Goal: Task Accomplishment & Management: Use online tool/utility

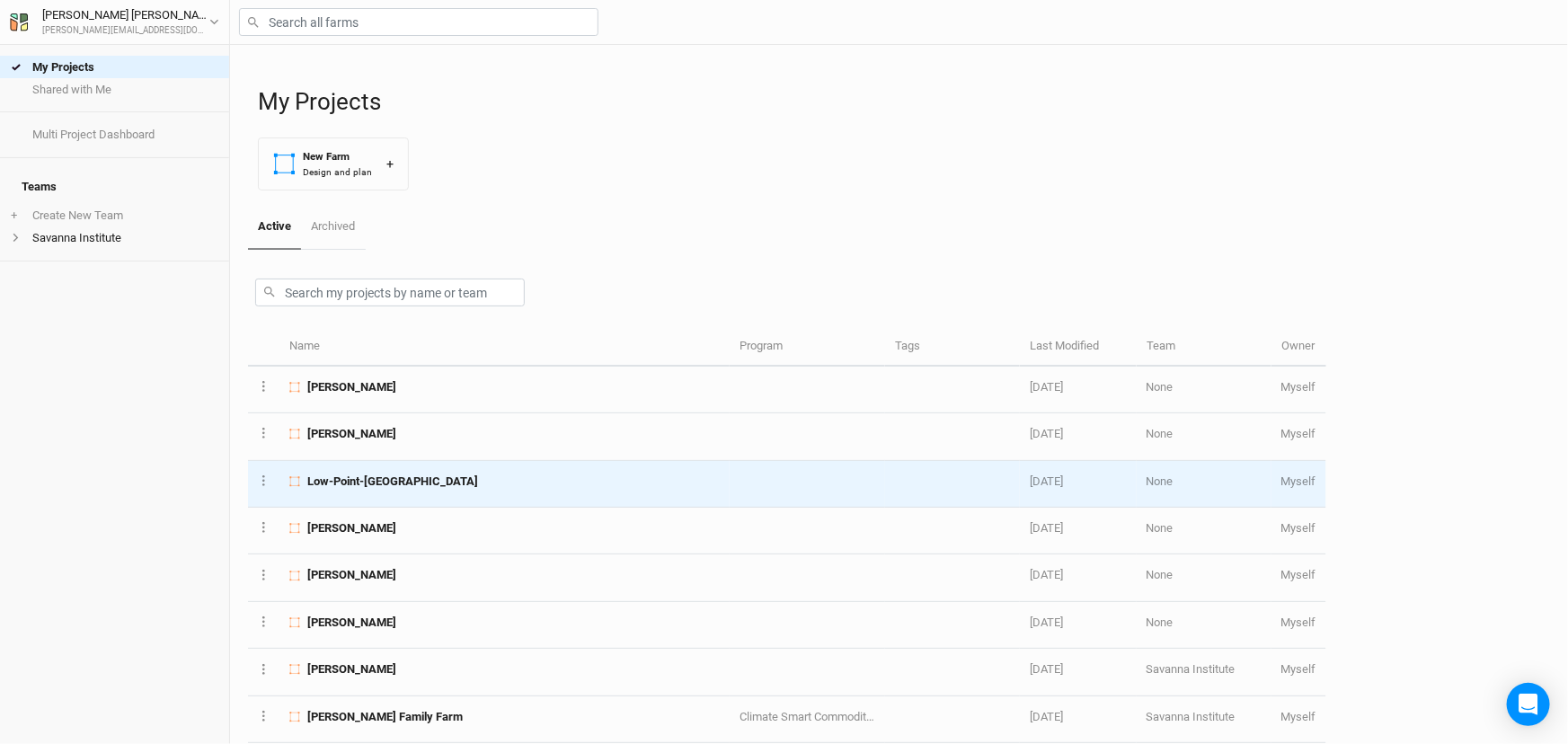
click at [455, 490] on div "Low-Point-[GEOGRAPHIC_DATA]" at bounding box center [504, 482] width 431 height 17
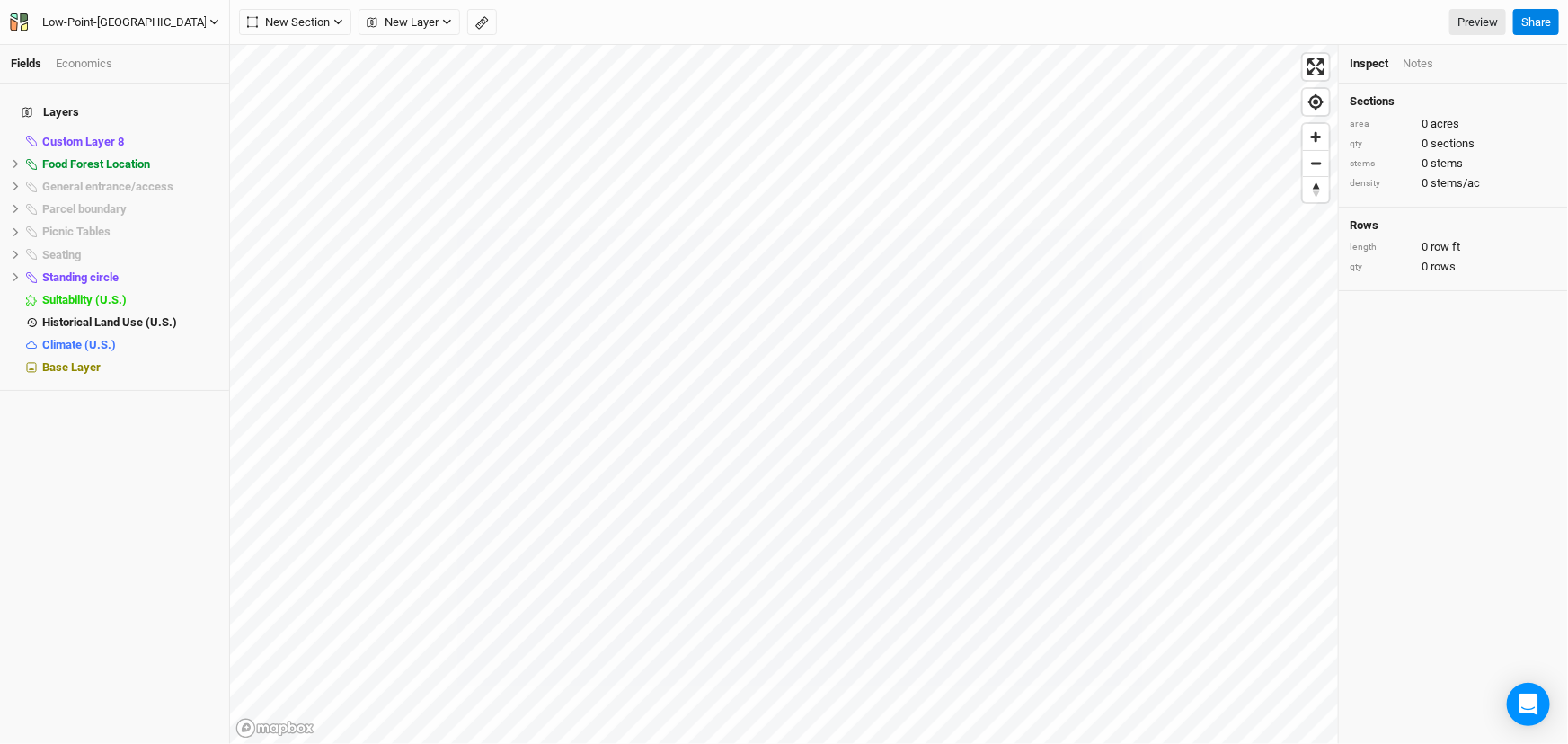
click at [94, 21] on div "Low-Point-[GEOGRAPHIC_DATA]" at bounding box center [124, 23] width 164 height 18
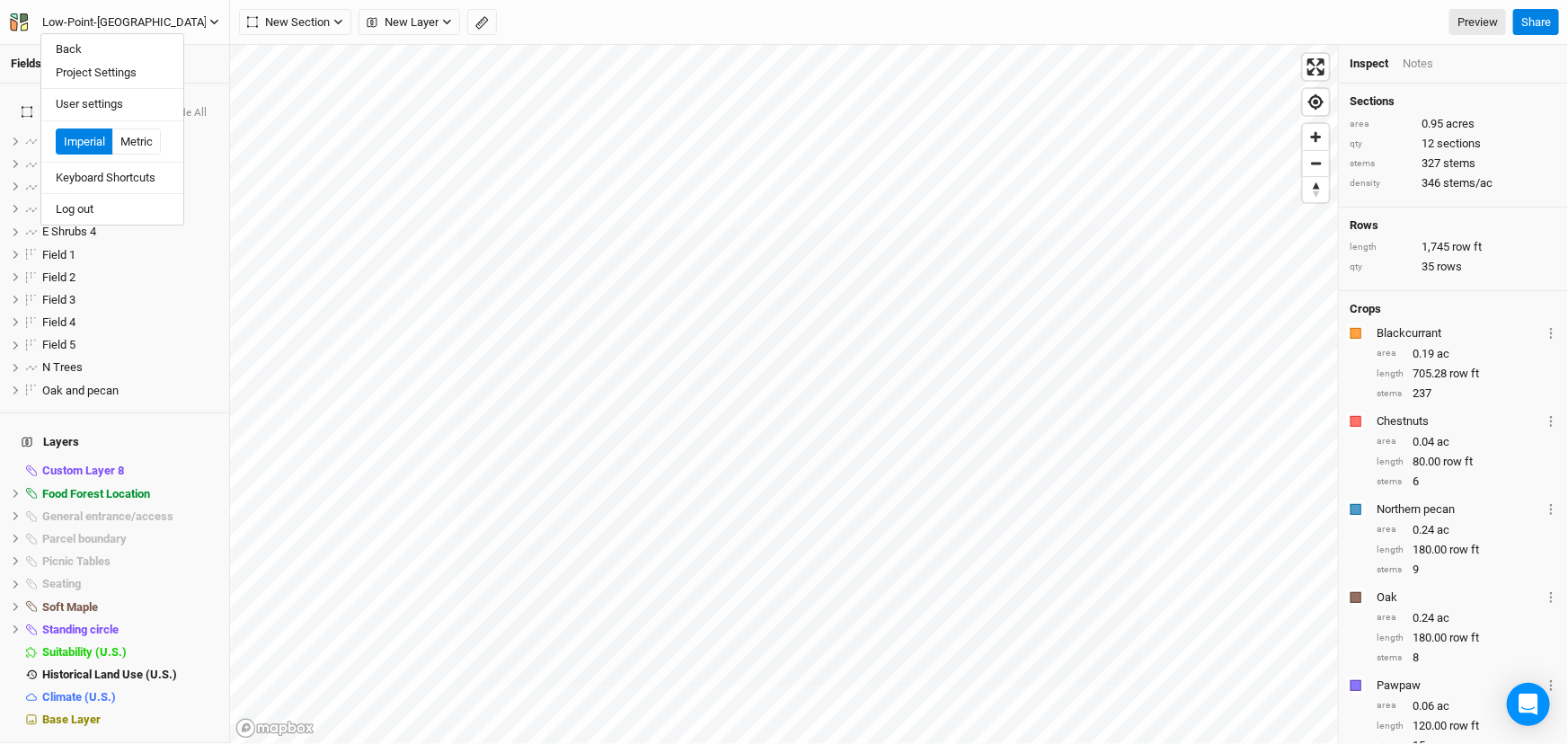
click at [94, 21] on div "Low-Point-[GEOGRAPHIC_DATA]" at bounding box center [124, 23] width 164 height 18
click at [75, 20] on input "Low-Point-[GEOGRAPHIC_DATA]" at bounding box center [116, 23] width 148 height 20
click at [77, 20] on input "Low-Point-[GEOGRAPHIC_DATA]" at bounding box center [116, 23] width 148 height 20
type input "Lowpoint-[GEOGRAPHIC_DATA]"
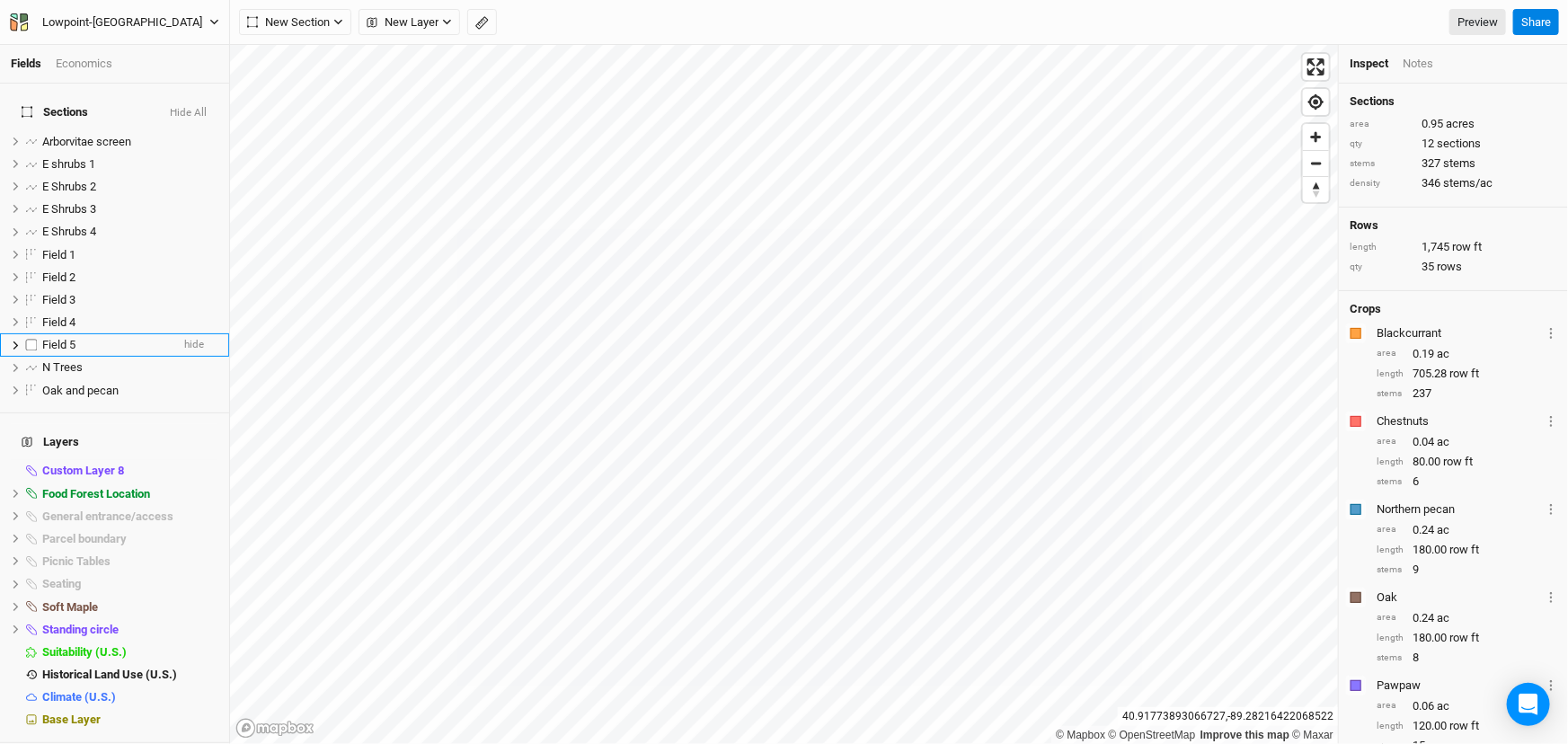
click at [73, 352] on span "Field 5" at bounding box center [59, 344] width 33 height 14
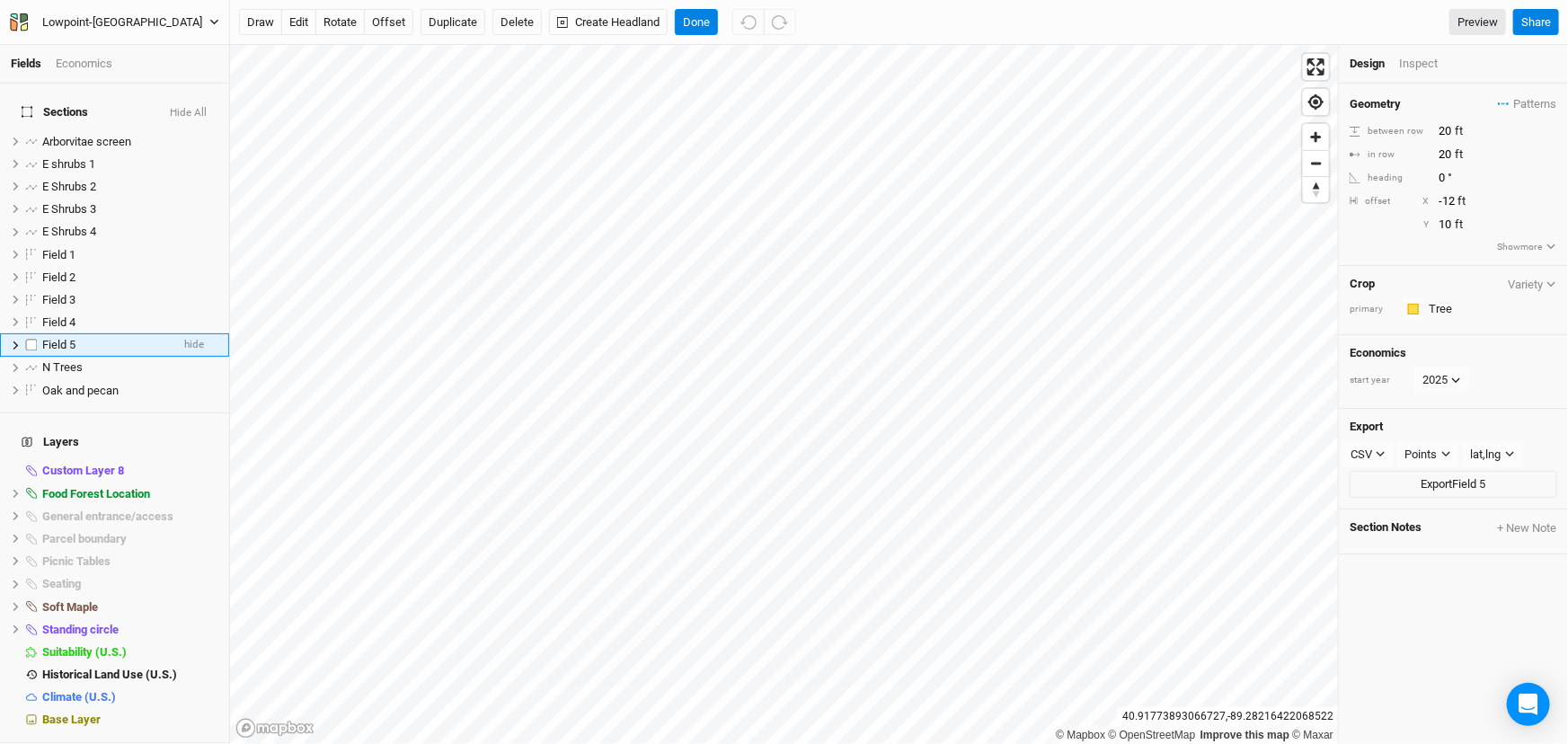
click at [17, 351] on icon at bounding box center [16, 345] width 10 height 10
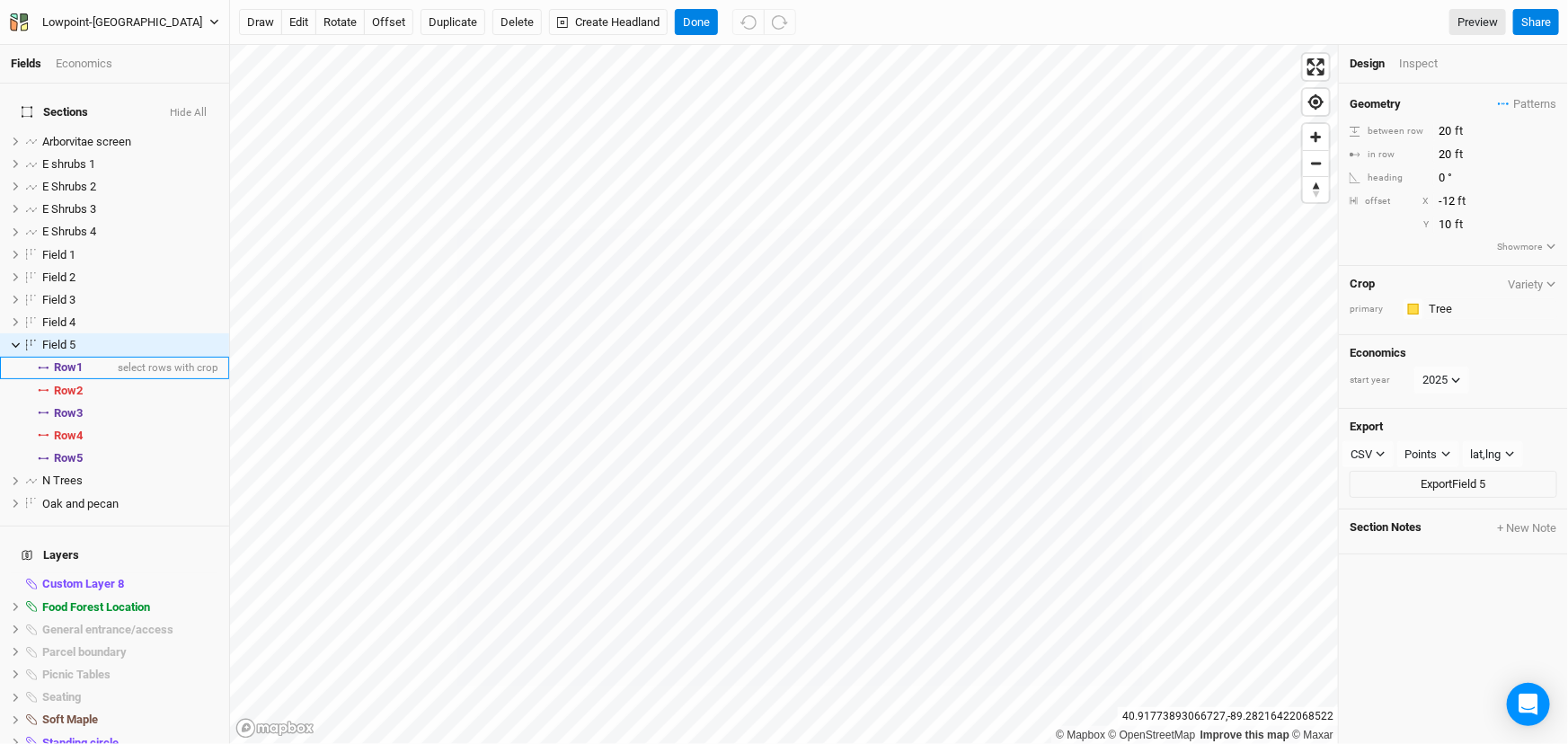
click at [83, 375] on span "Row 1" at bounding box center [68, 367] width 28 height 15
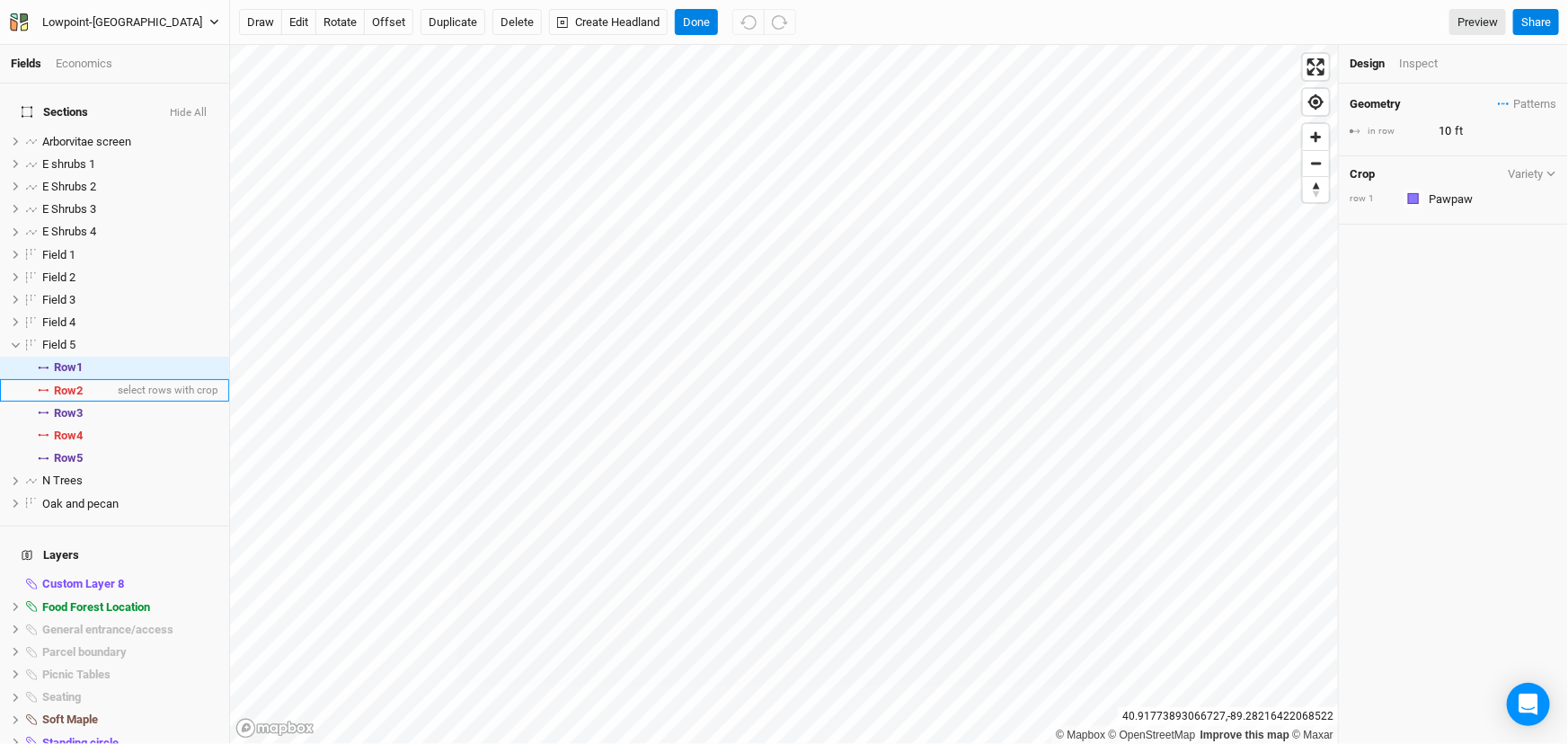
click at [83, 399] on span "Row 2" at bounding box center [68, 391] width 28 height 15
click at [83, 421] on span "Row 3" at bounding box center [68, 413] width 28 height 15
type input "10"
click at [83, 375] on span "Row 1" at bounding box center [68, 367] width 28 height 15
click at [1519, 209] on input "text" at bounding box center [1490, 198] width 134 height 21
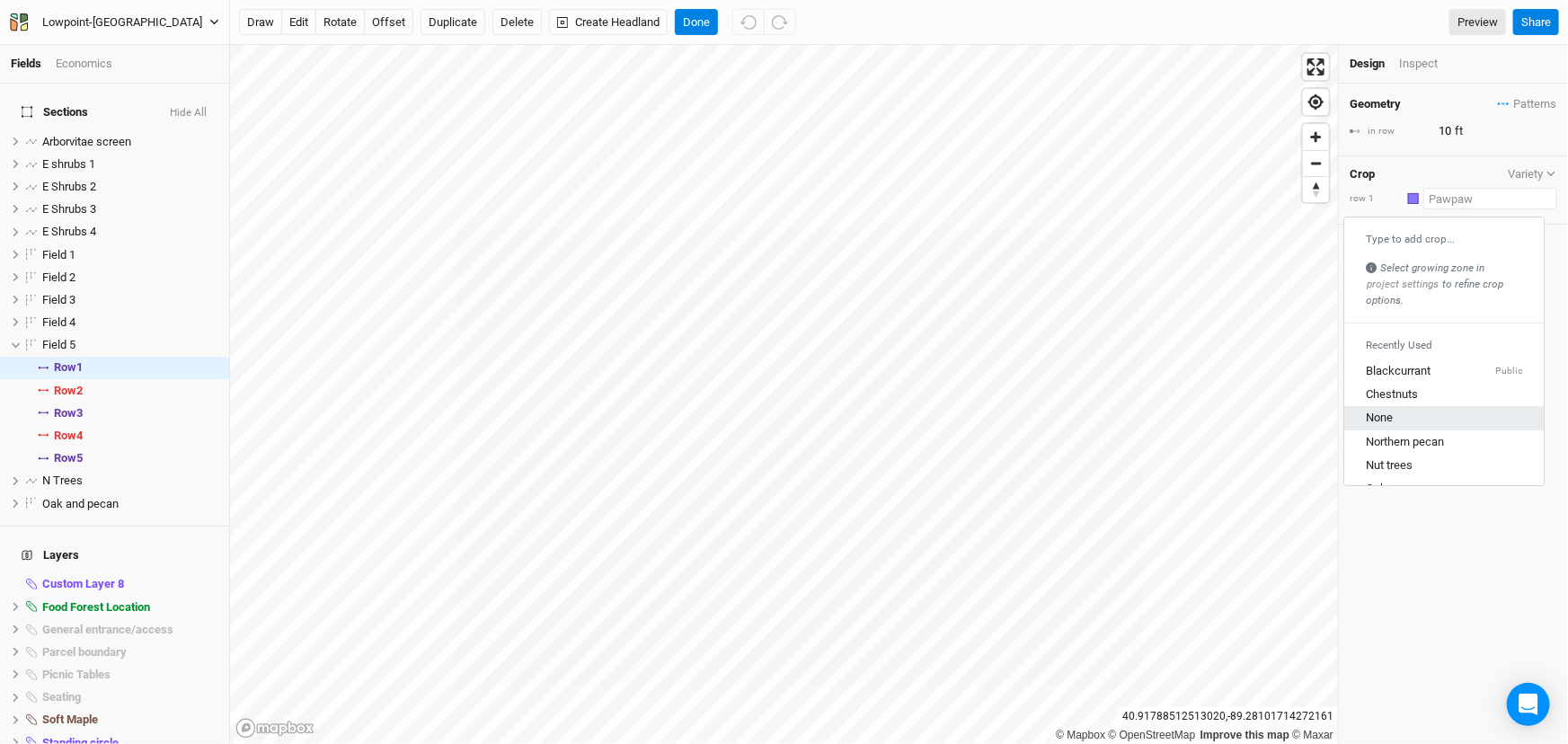
click at [1419, 427] on div "None" at bounding box center [1443, 419] width 156 height 17
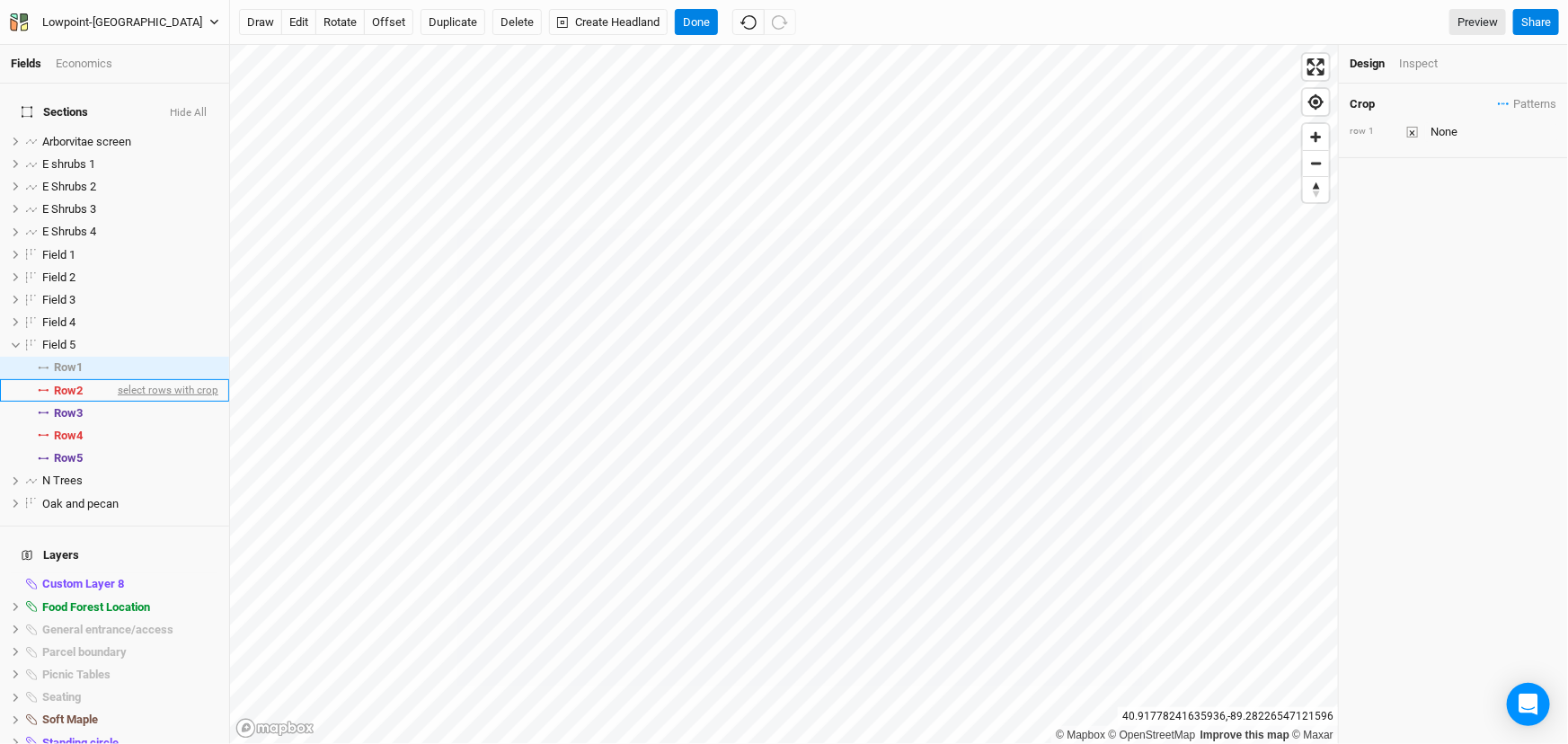
click at [114, 401] on span "select rows with crop" at bounding box center [166, 390] width 105 height 22
click at [1438, 209] on input "text" at bounding box center [1491, 198] width 132 height 21
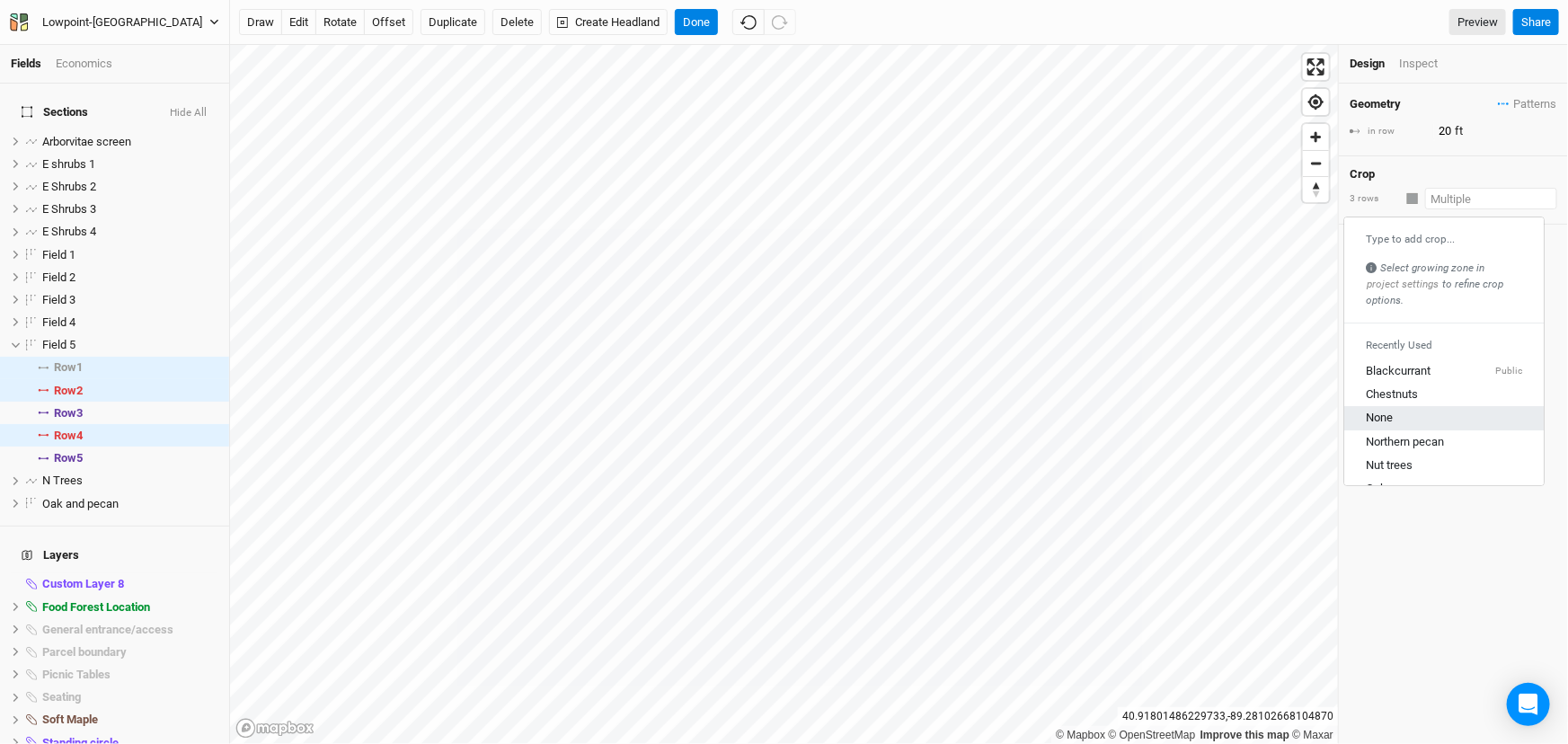
click at [1393, 427] on div "None" at bounding box center [1378, 419] width 27 height 17
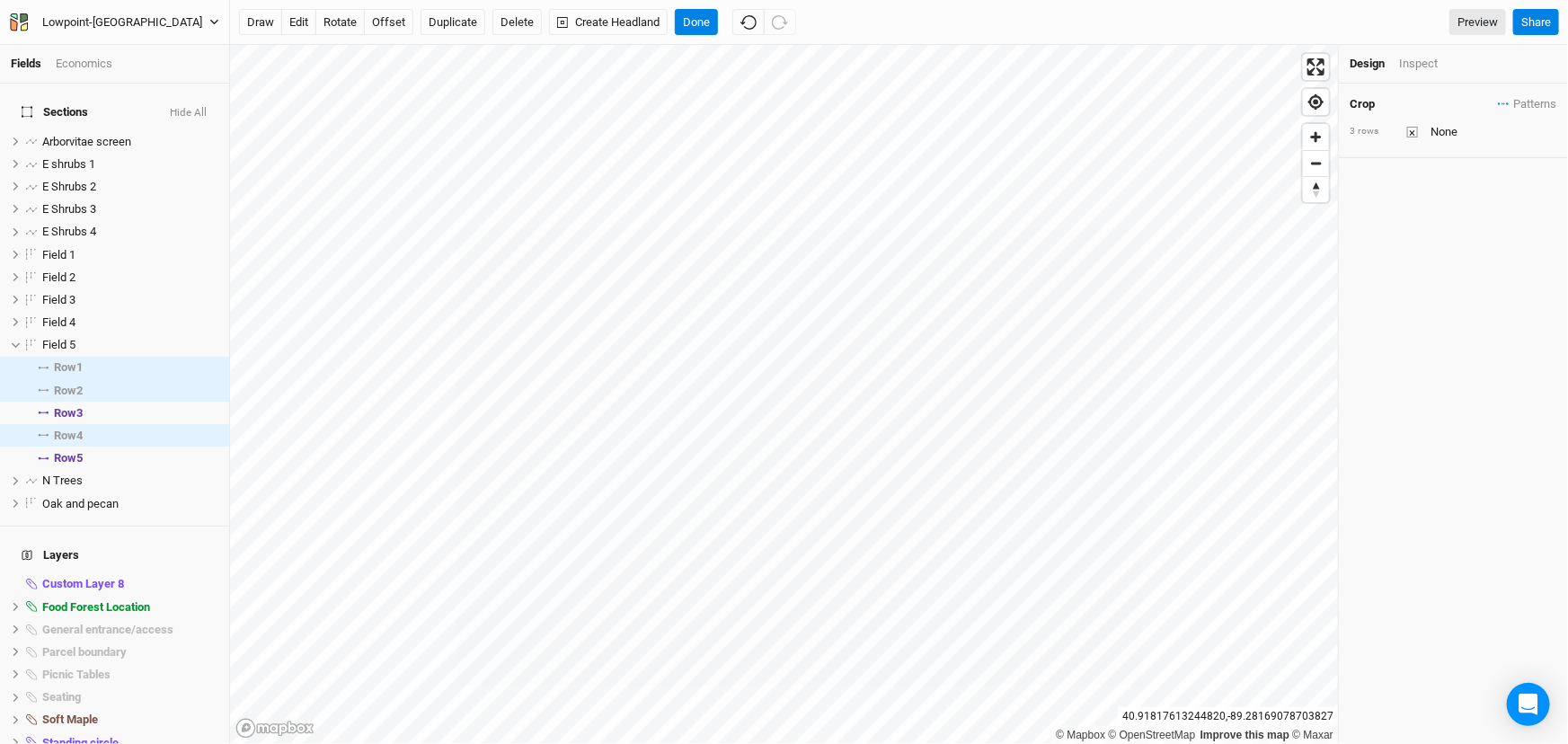
click at [790, 37] on div "draw edit rotate offset Duplicate Delete Create Headland Done Preview Share" at bounding box center [899, 22] width 1338 height 45
click at [756, 21] on icon "button" at bounding box center [748, 23] width 17 height 17
click at [114, 401] on span "unselect rows with crop" at bounding box center [161, 390] width 115 height 22
click at [136, 379] on span "unselect rows with crop" at bounding box center [161, 368] width 115 height 22
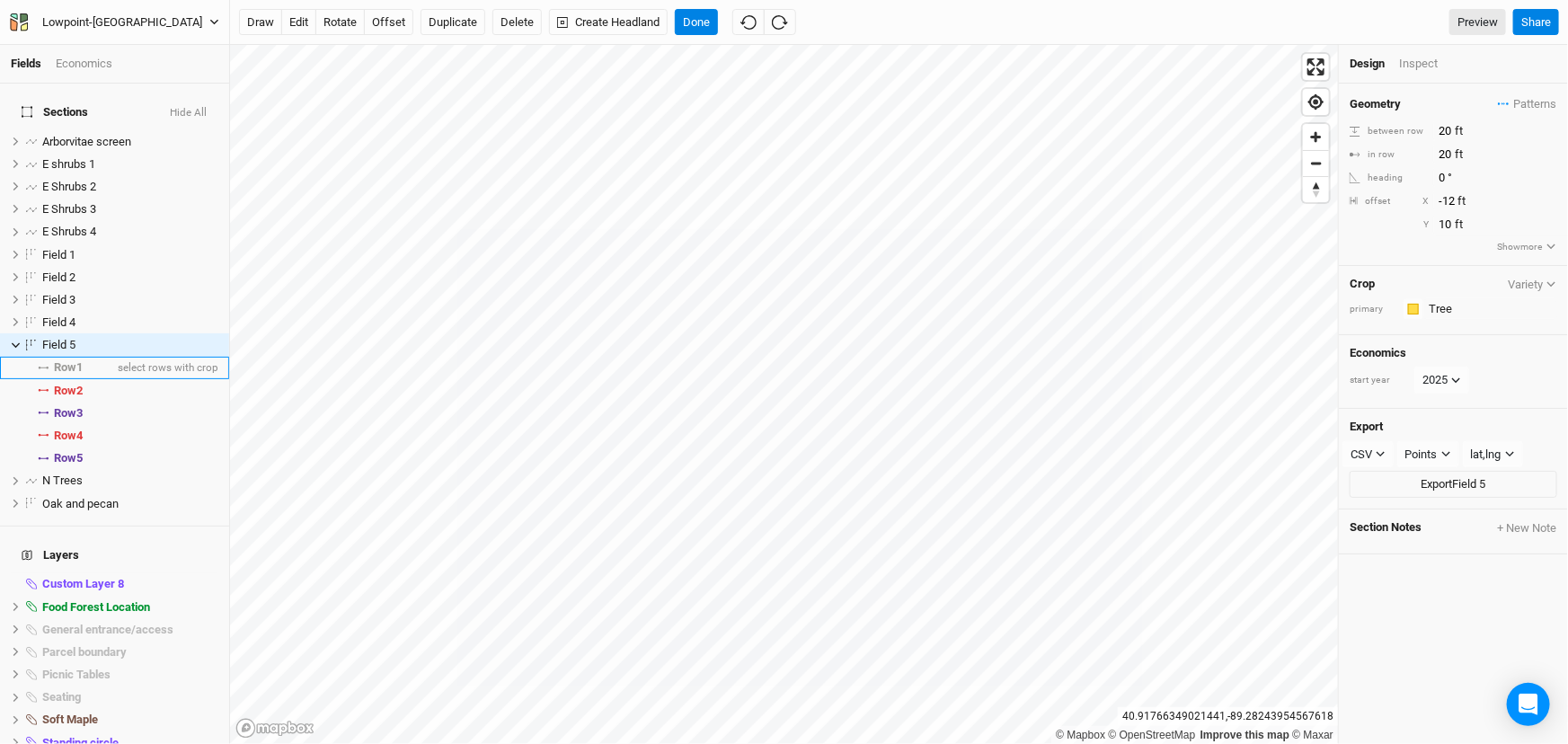
click at [68, 375] on span "Row 1" at bounding box center [68, 367] width 28 height 15
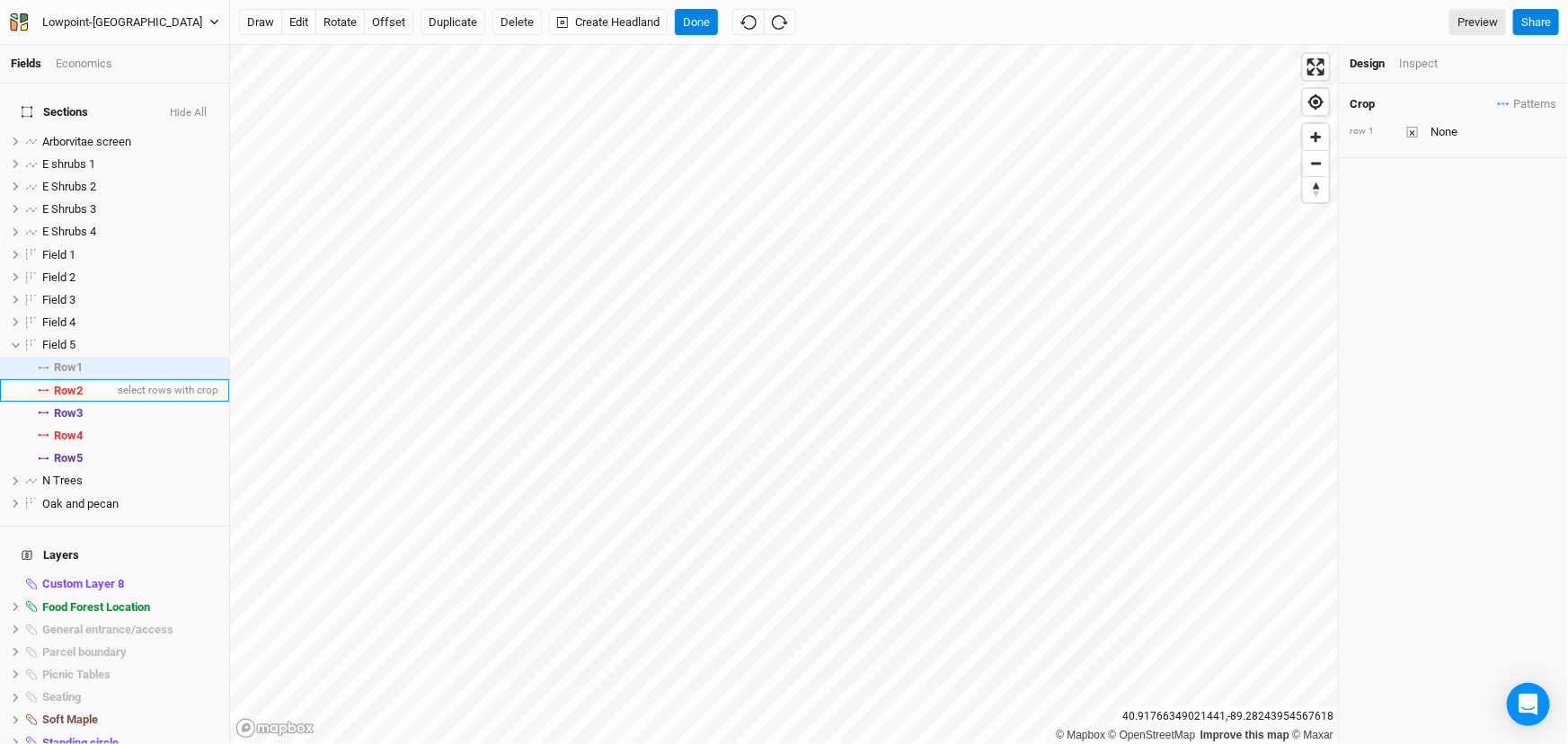
click at [78, 399] on span "Row 2" at bounding box center [68, 391] width 28 height 15
click at [1437, 209] on input "text" at bounding box center [1490, 198] width 134 height 21
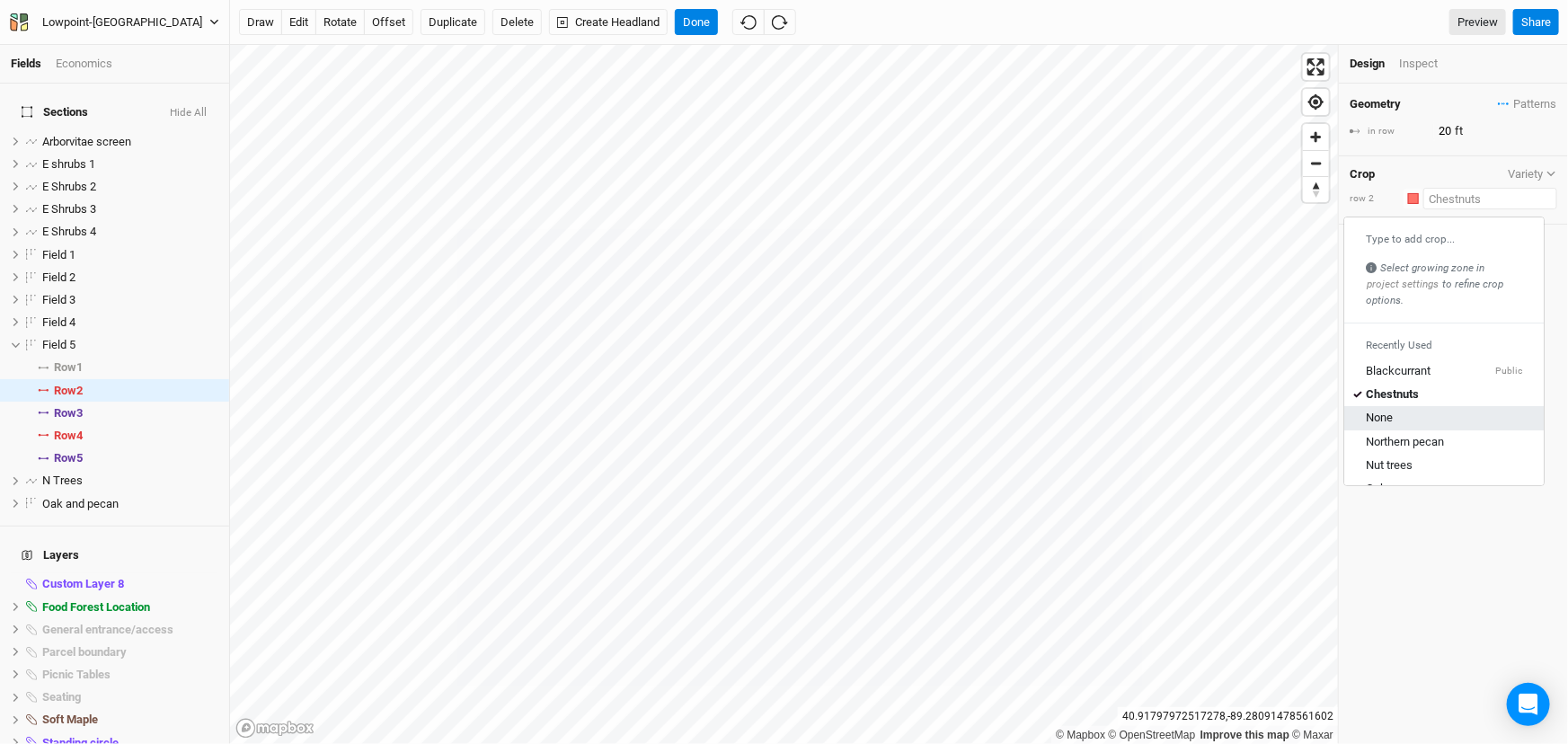
click at [1404, 427] on div "None" at bounding box center [1443, 419] width 156 height 17
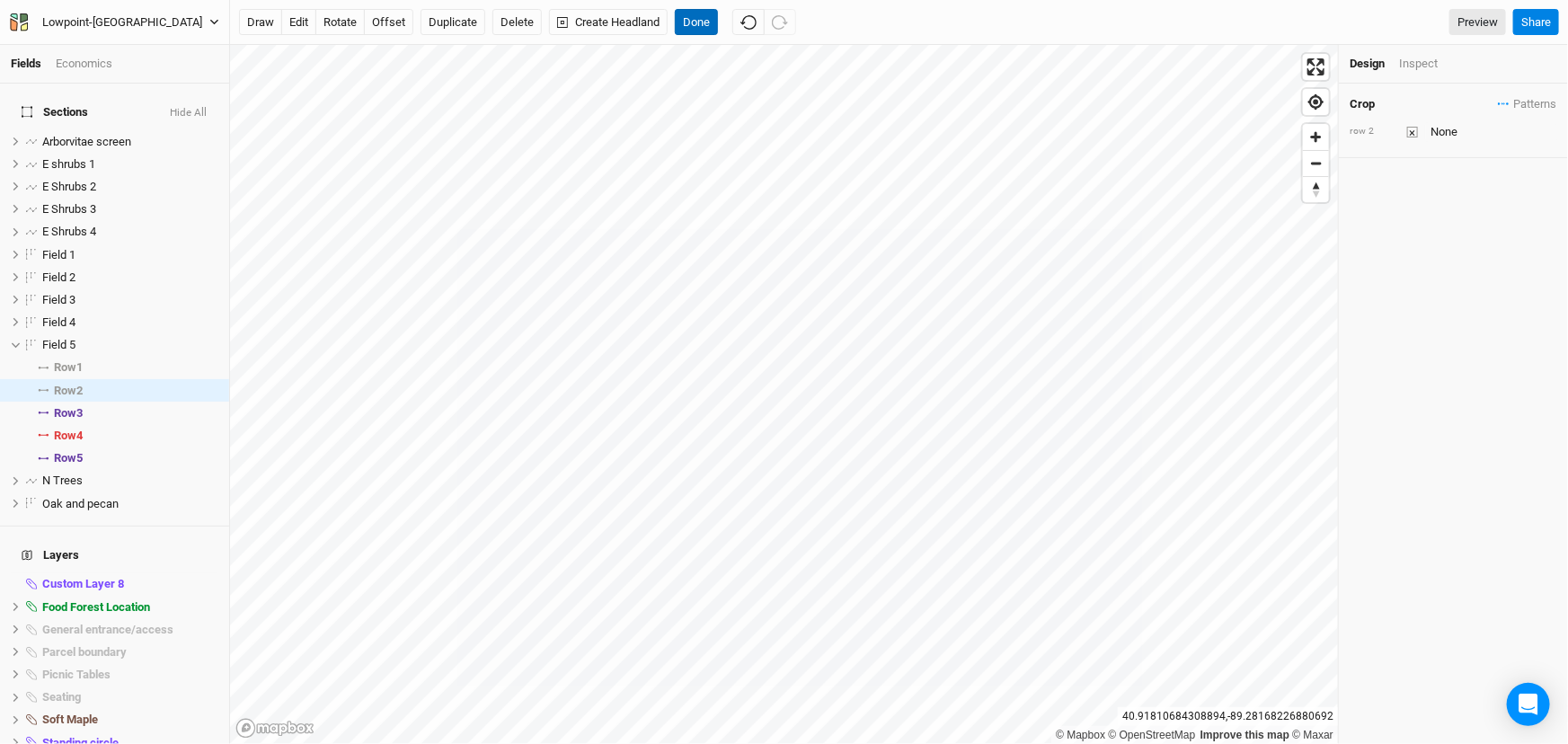
click at [718, 22] on button "Done" at bounding box center [696, 22] width 43 height 27
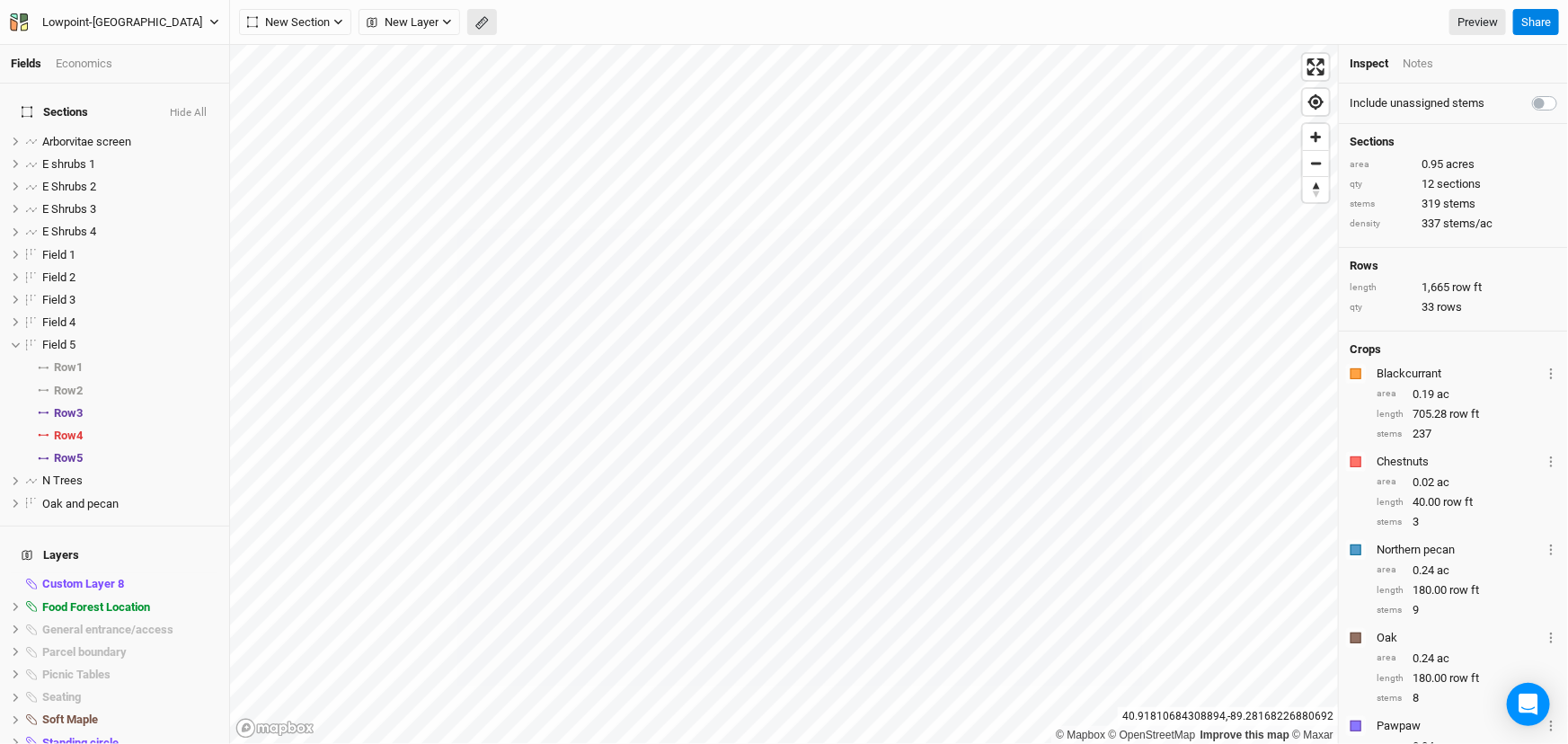
click at [488, 26] on icon "button" at bounding box center [482, 23] width 14 height 14
click at [332, 23] on button "Done" at bounding box center [320, 22] width 43 height 27
click at [73, 443] on span "Row 4" at bounding box center [68, 436] width 28 height 15
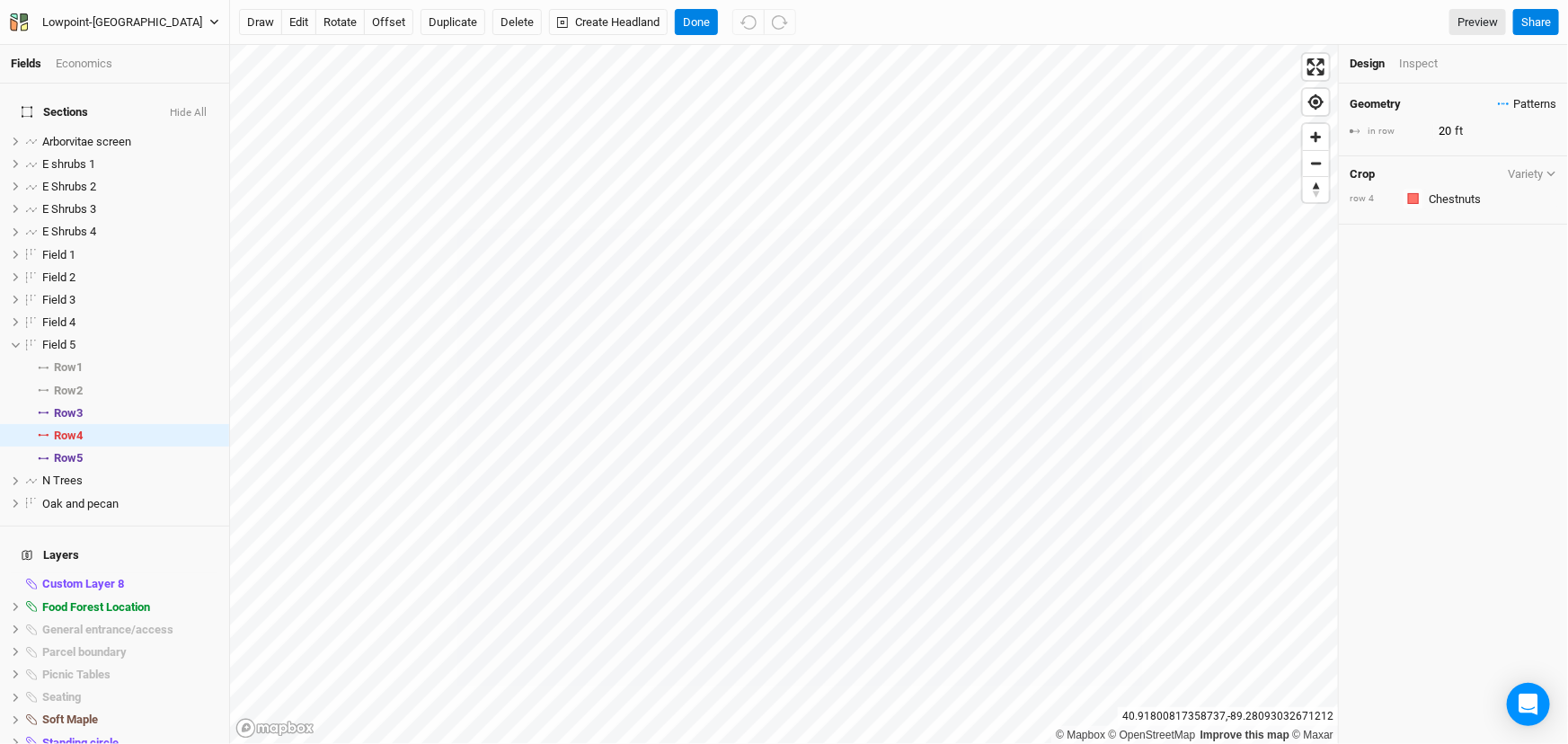
click at [1529, 113] on span "Patterns" at bounding box center [1527, 105] width 59 height 18
click at [1492, 145] on div "＋ New in-row pattern" at bounding box center [1455, 146] width 113 height 17
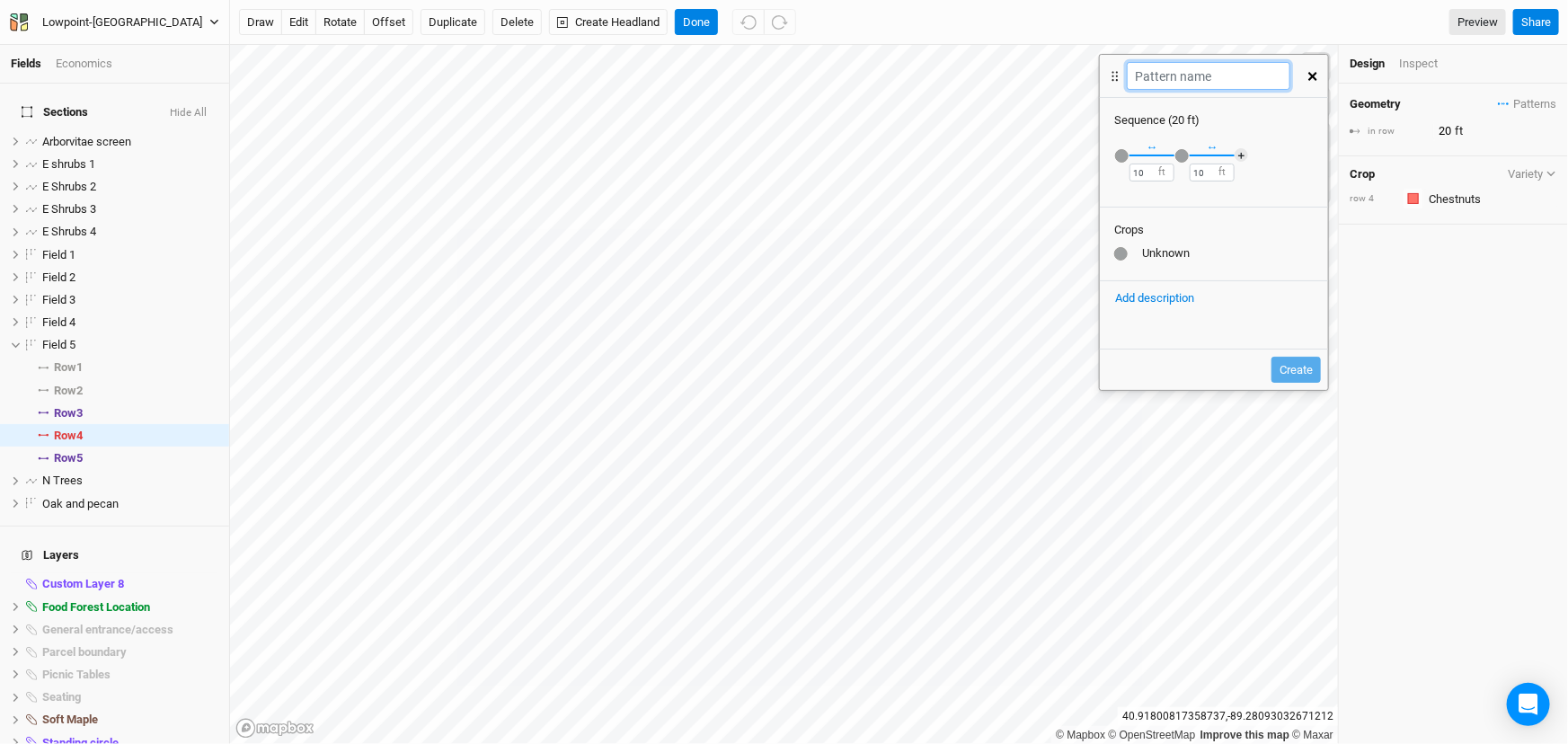
click at [1183, 85] on input "text" at bounding box center [1207, 76] width 162 height 28
type input "Pawpaw chestnut"
click at [1159, 182] on input "10" at bounding box center [1151, 173] width 45 height 18
type input "1"
click at [1123, 163] on div "button" at bounding box center [1121, 155] width 14 height 14
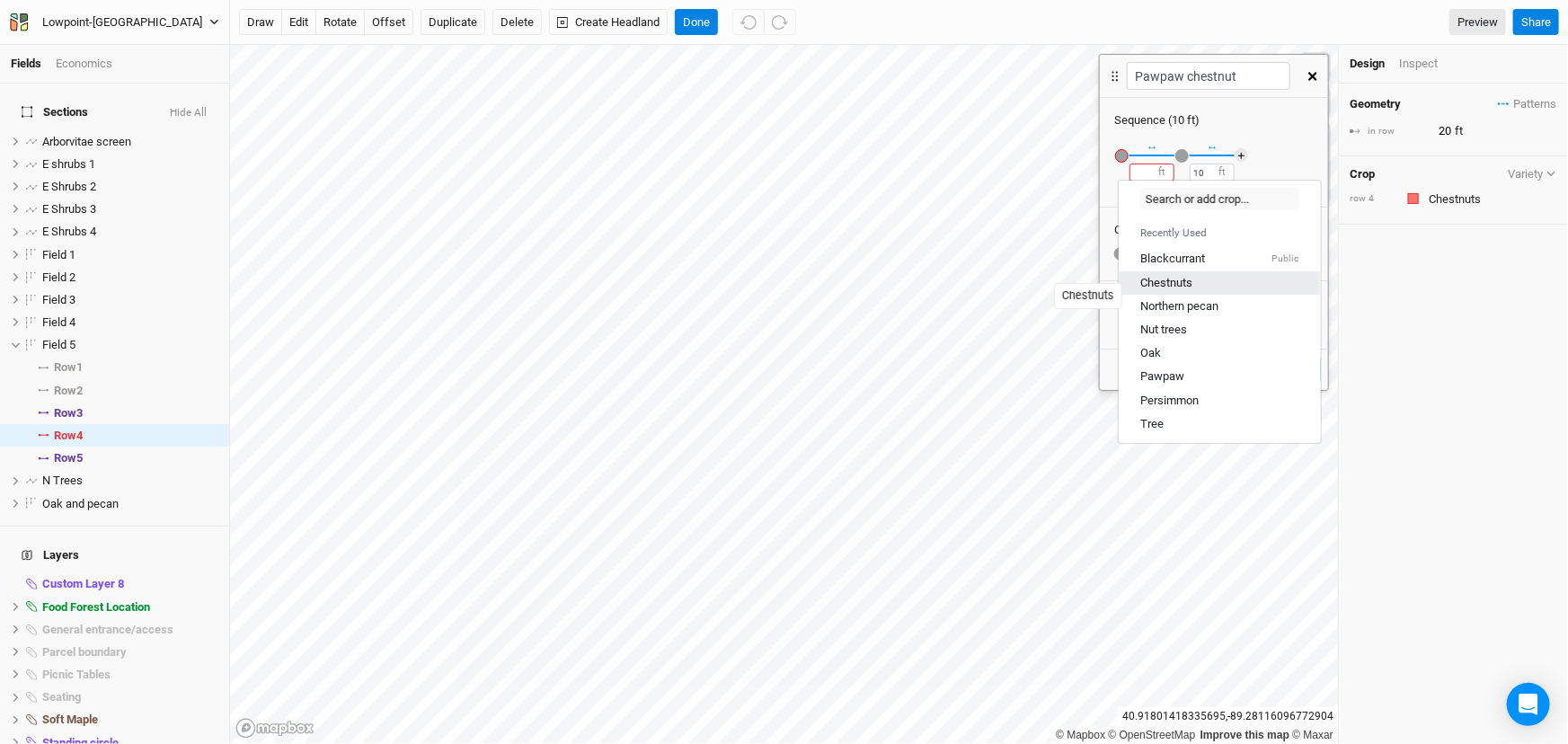
click at [1175, 291] on div "Chestnuts" at bounding box center [1166, 283] width 52 height 17
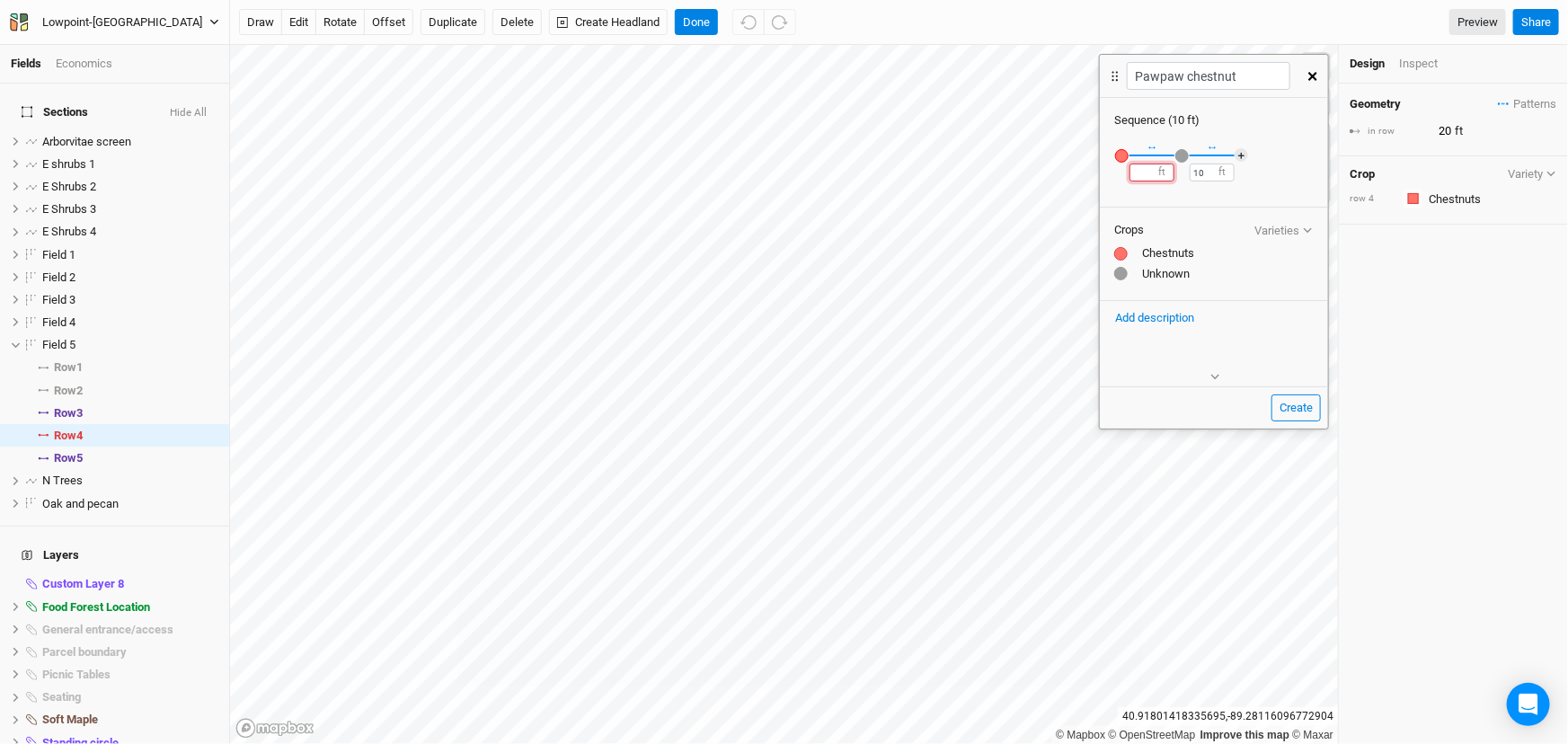
click at [1141, 182] on input "number" at bounding box center [1151, 173] width 45 height 18
type input "10"
click at [1182, 163] on div "button" at bounding box center [1182, 155] width 14 height 14
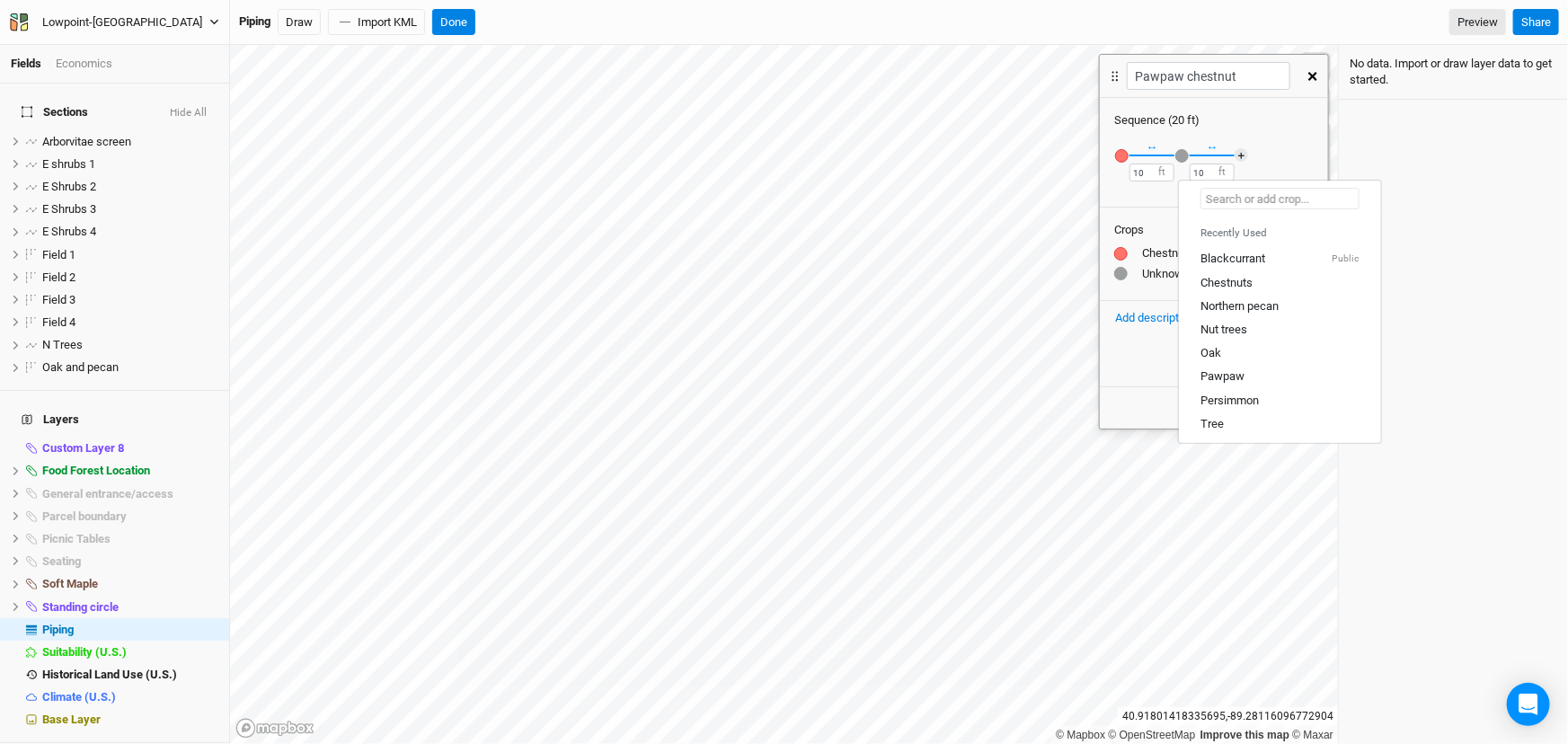
click at [1232, 205] on input "text" at bounding box center [1279, 198] width 159 height 21
type input "Pa"
type input "Pawpaw"
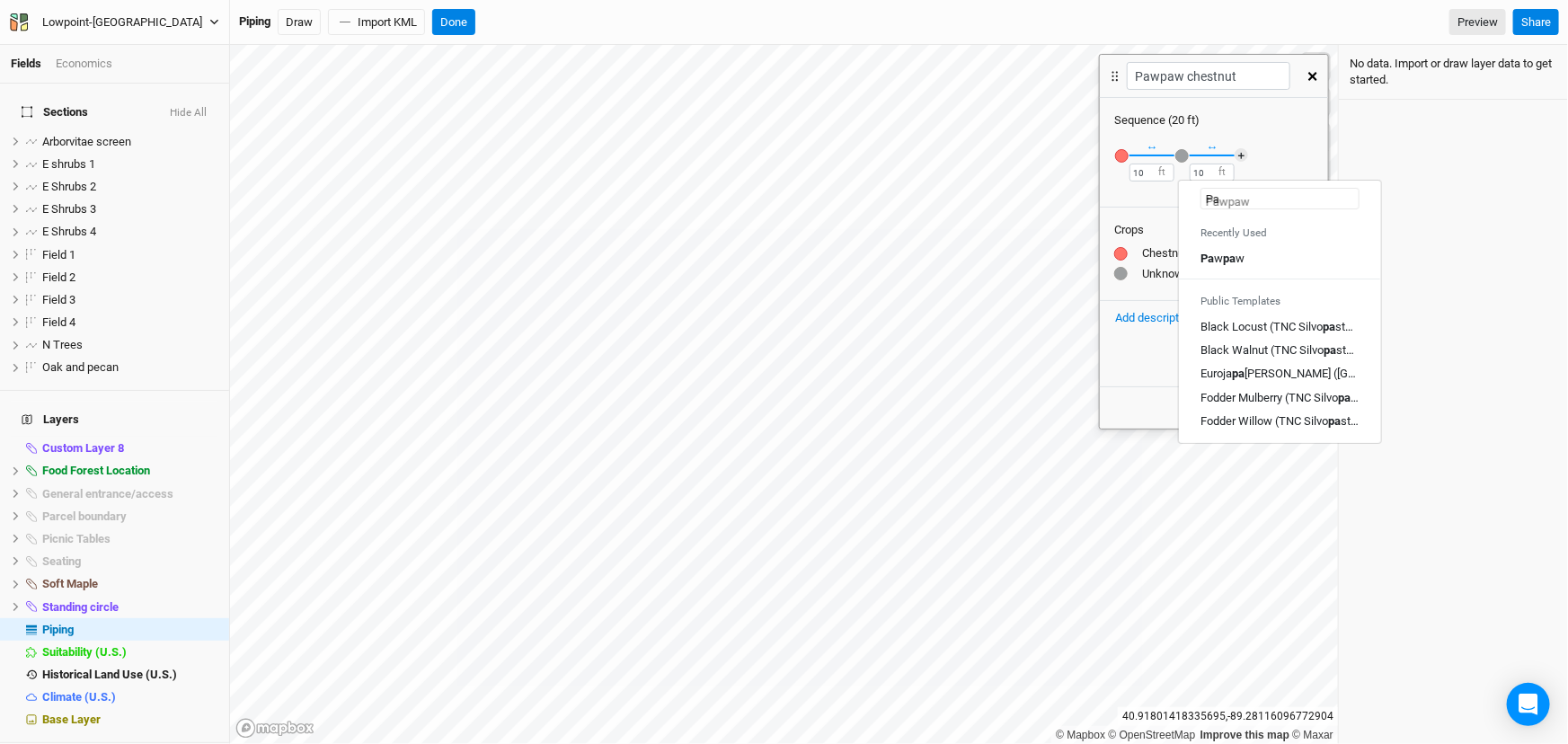
type input "Paw"
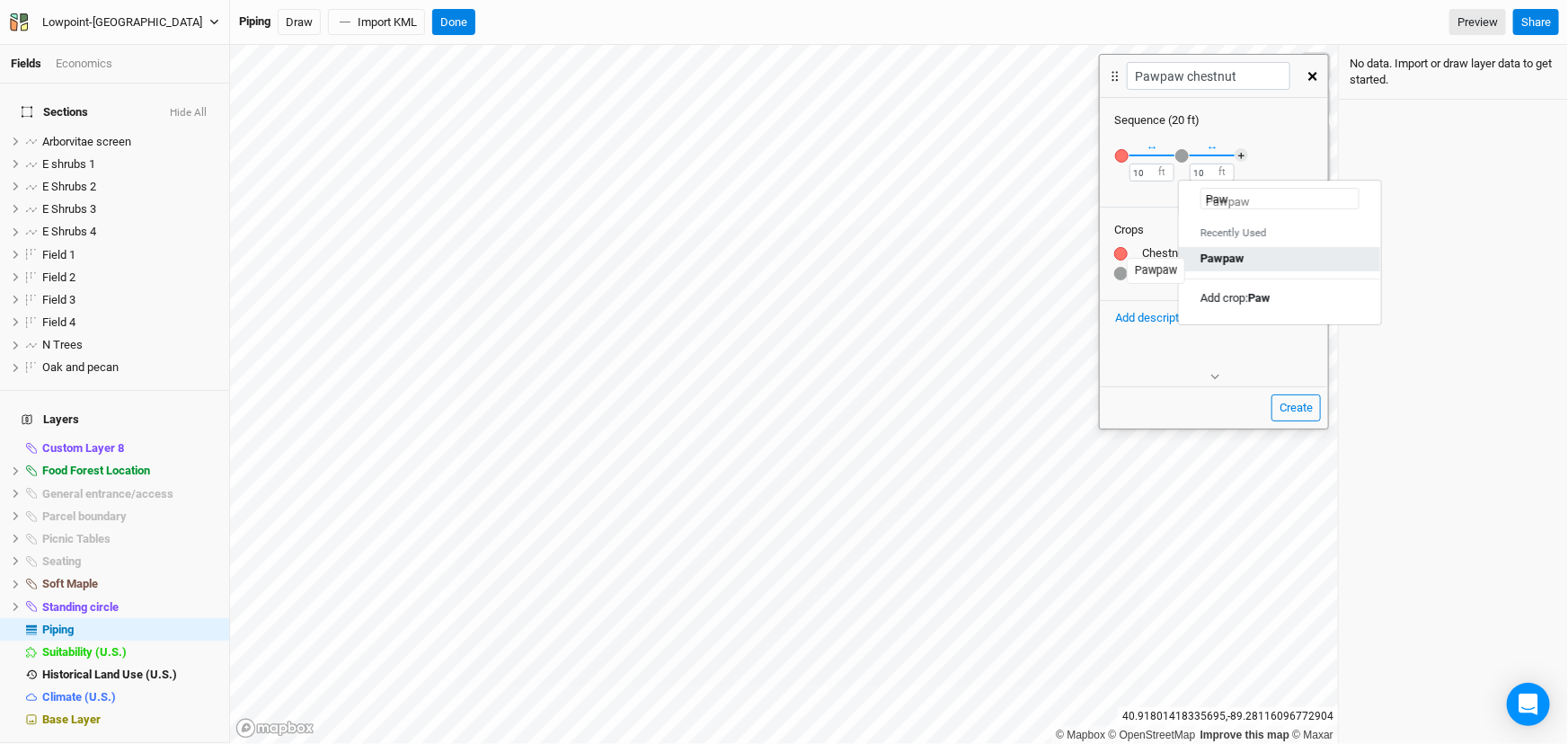
click at [1232, 265] on mark "paw" at bounding box center [1233, 258] width 21 height 14
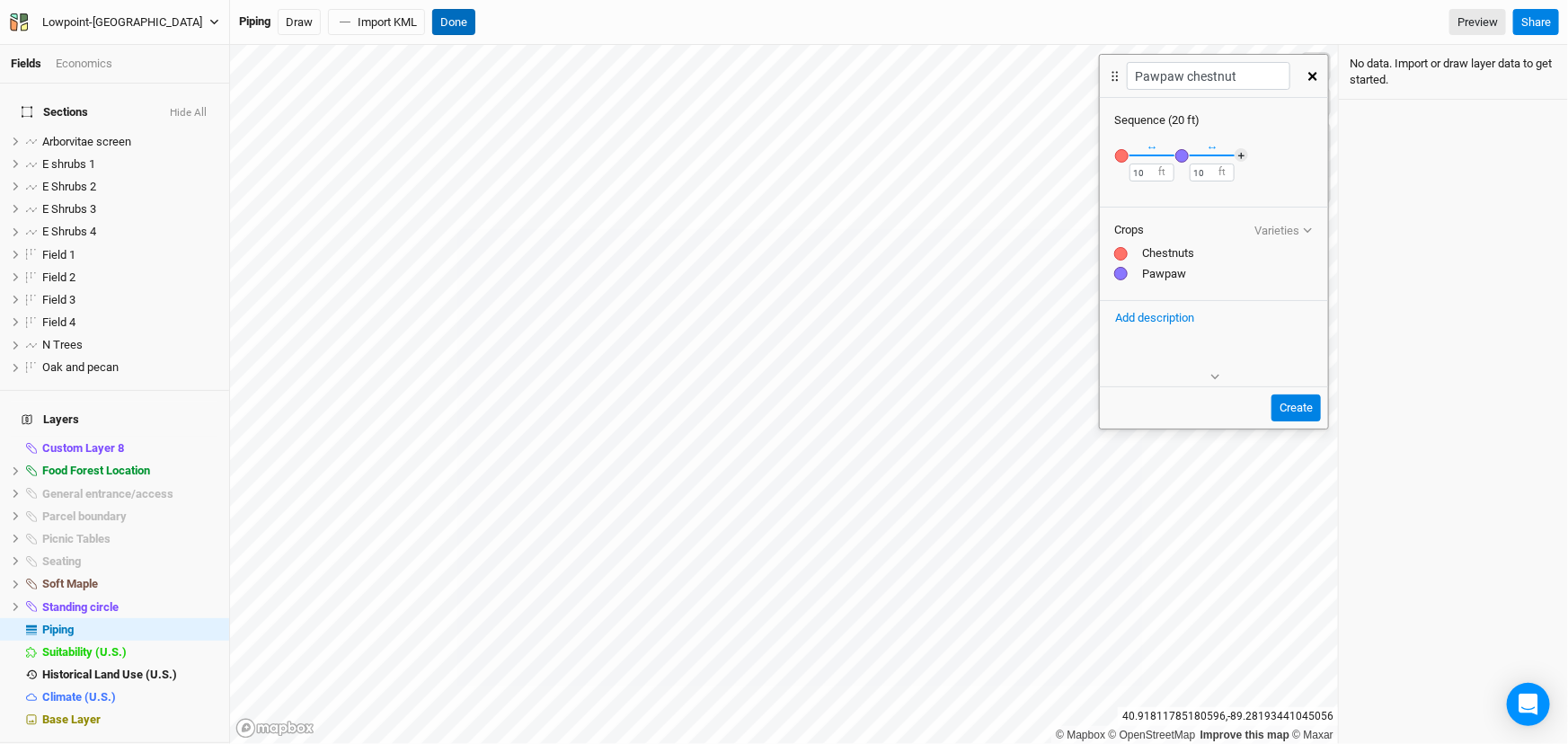
click at [470, 27] on button "Done" at bounding box center [454, 22] width 43 height 27
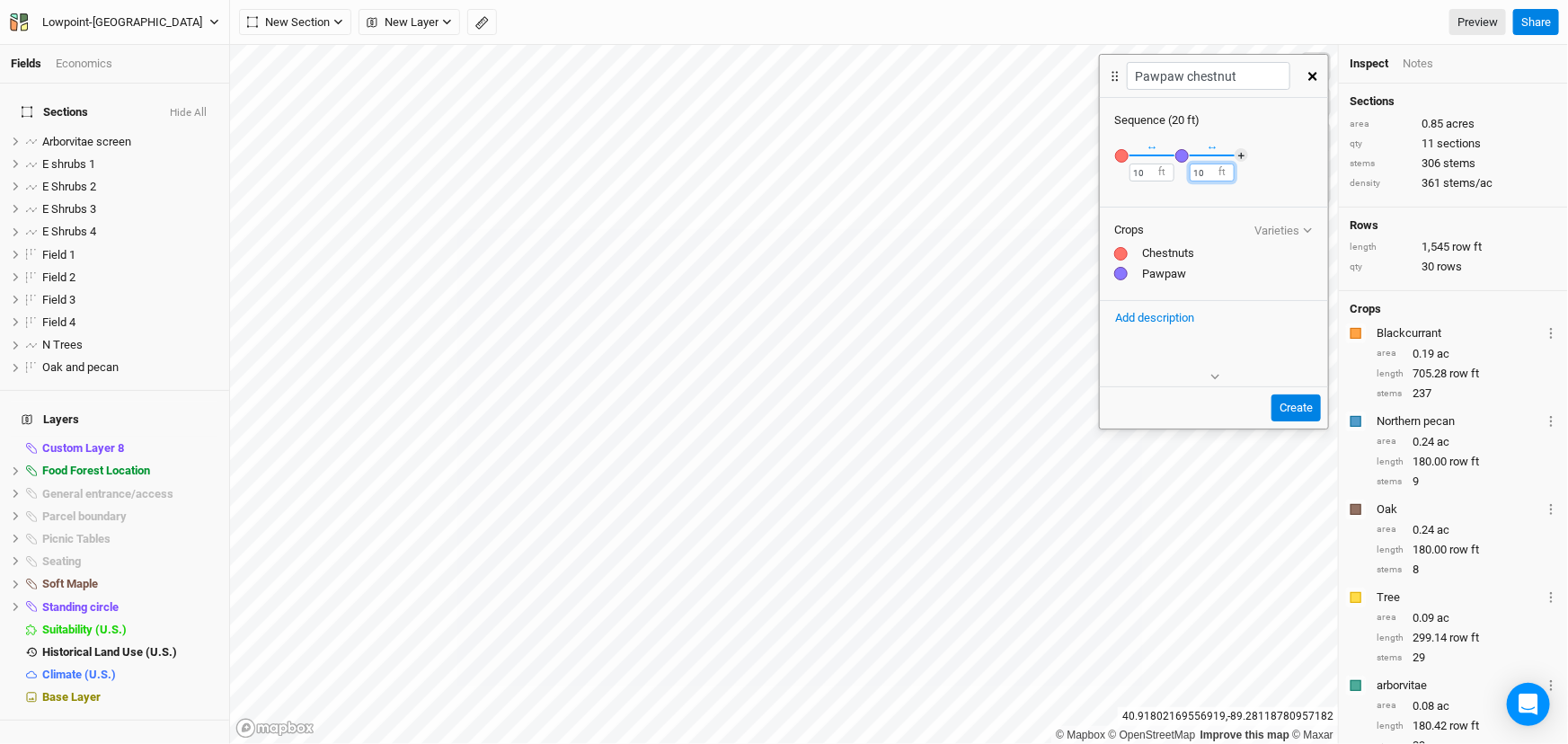
click at [1214, 182] on input "10" at bounding box center [1212, 173] width 45 height 18
type input "1"
type input "10"
type input "Pawpaw chestnut"
click at [1244, 162] on button "＋" at bounding box center [1241, 154] width 14 height 14
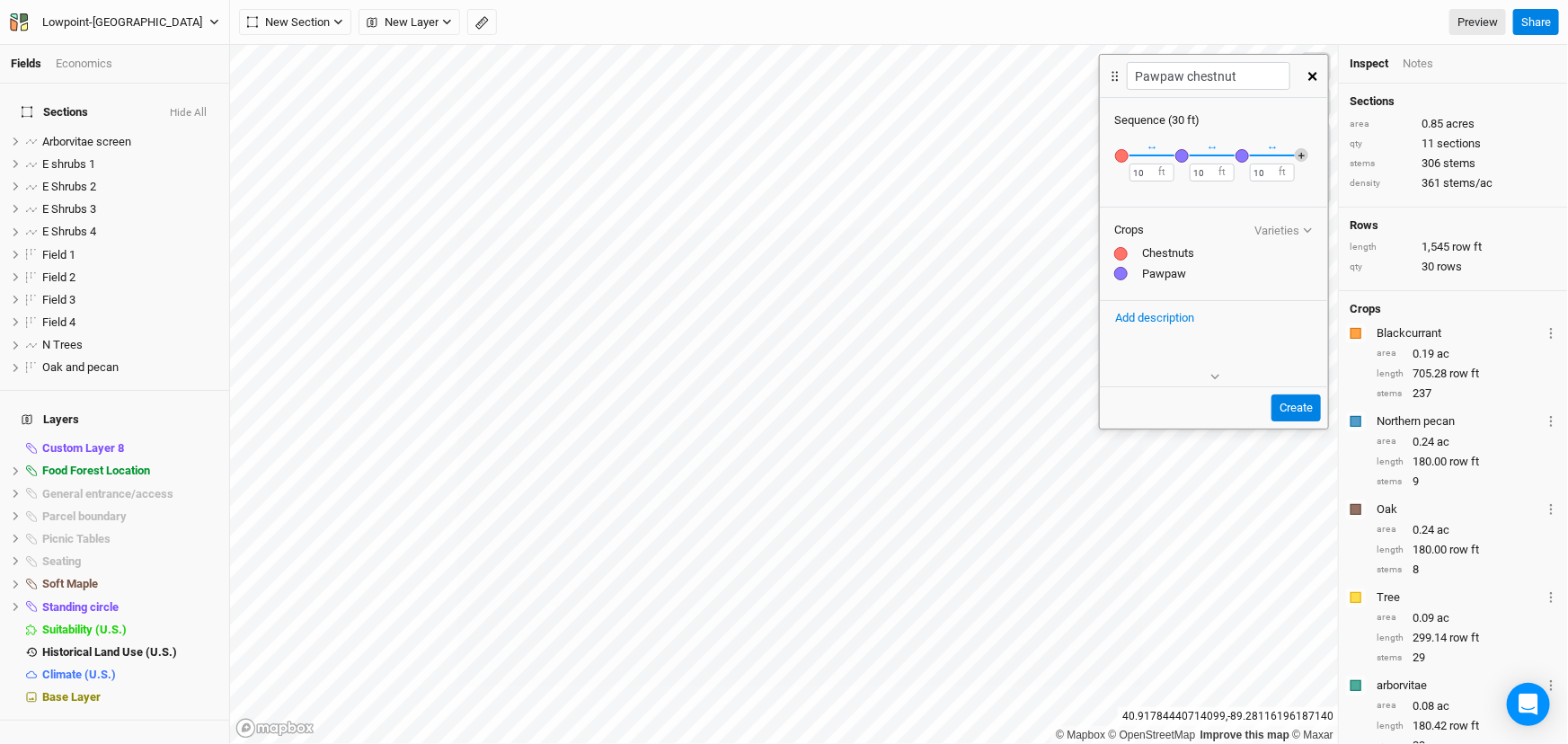
click at [1305, 162] on button "＋" at bounding box center [1301, 154] width 14 height 14
click at [1288, 422] on button "Create" at bounding box center [1296, 408] width 50 height 27
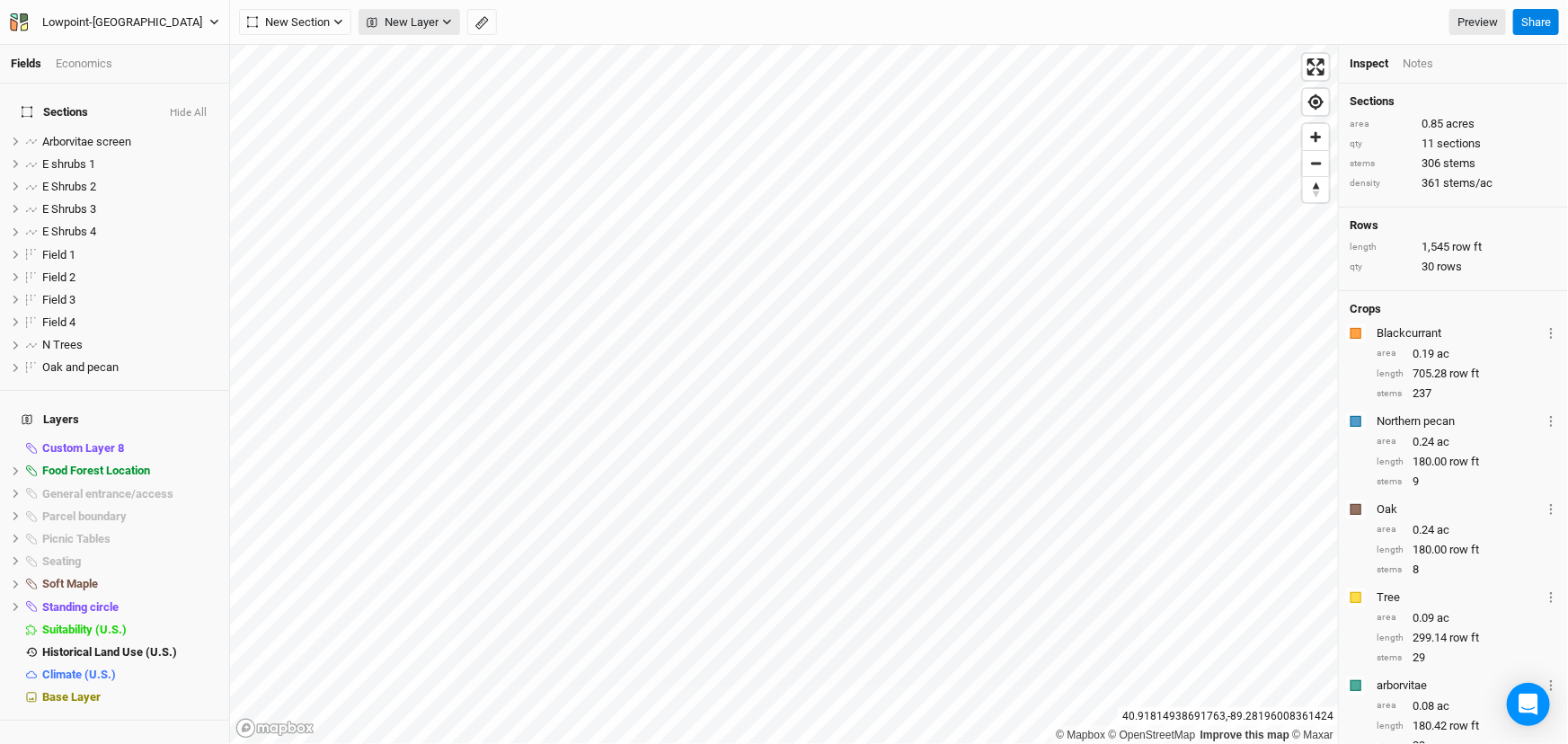
click at [425, 21] on span "New Layer" at bounding box center [402, 23] width 72 height 18
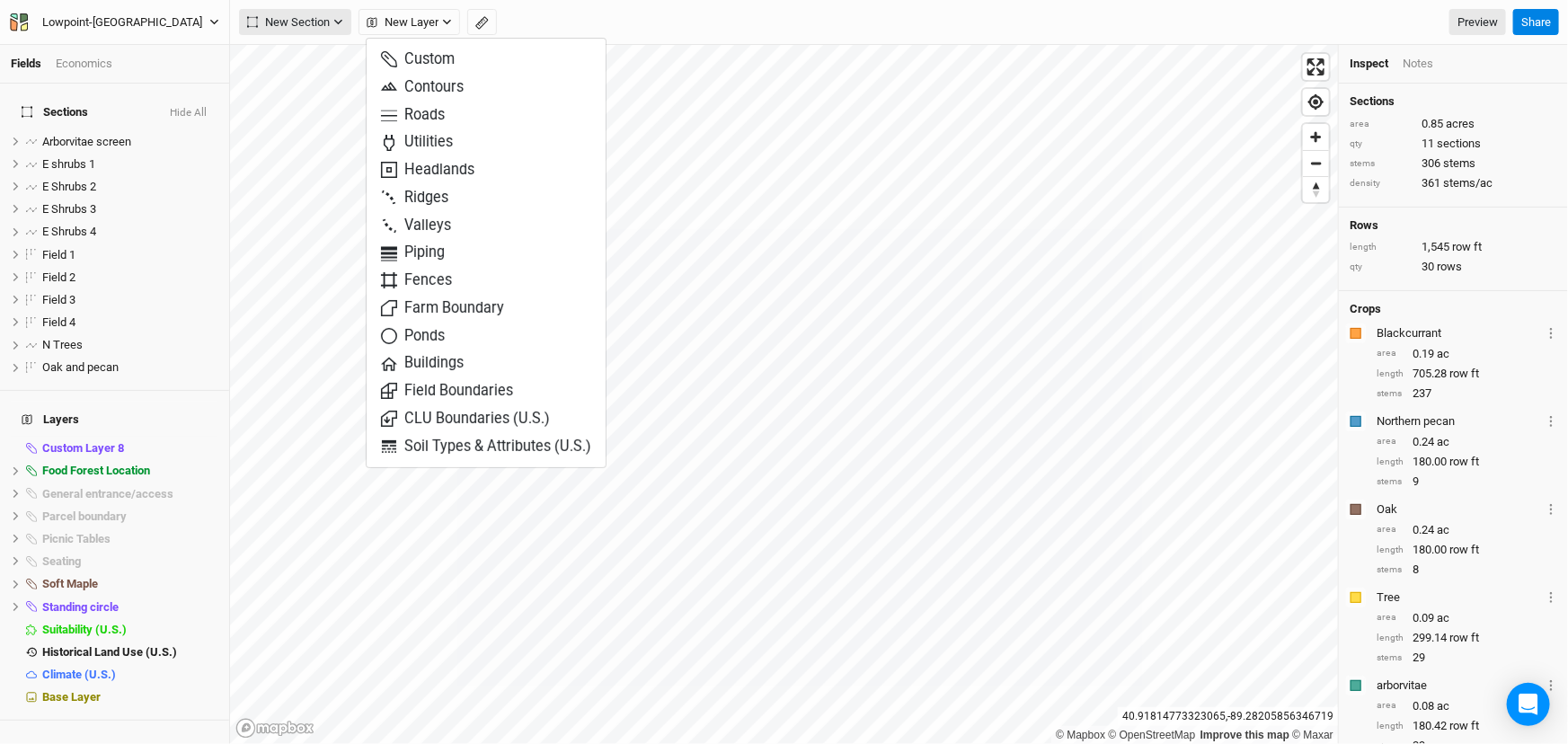
click at [270, 21] on span "New Section" at bounding box center [288, 23] width 83 height 18
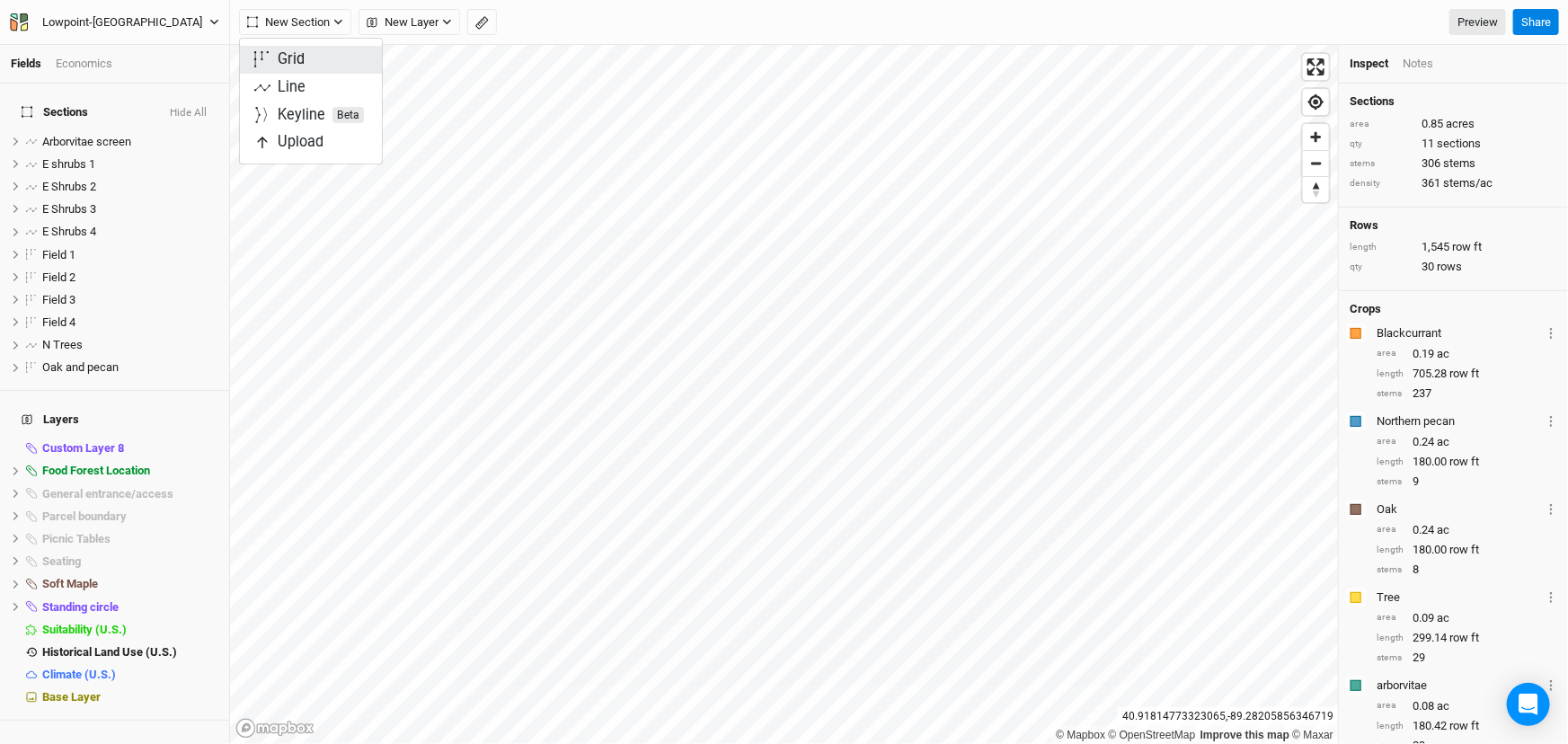
click at [334, 68] on button "Grid" at bounding box center [310, 60] width 142 height 28
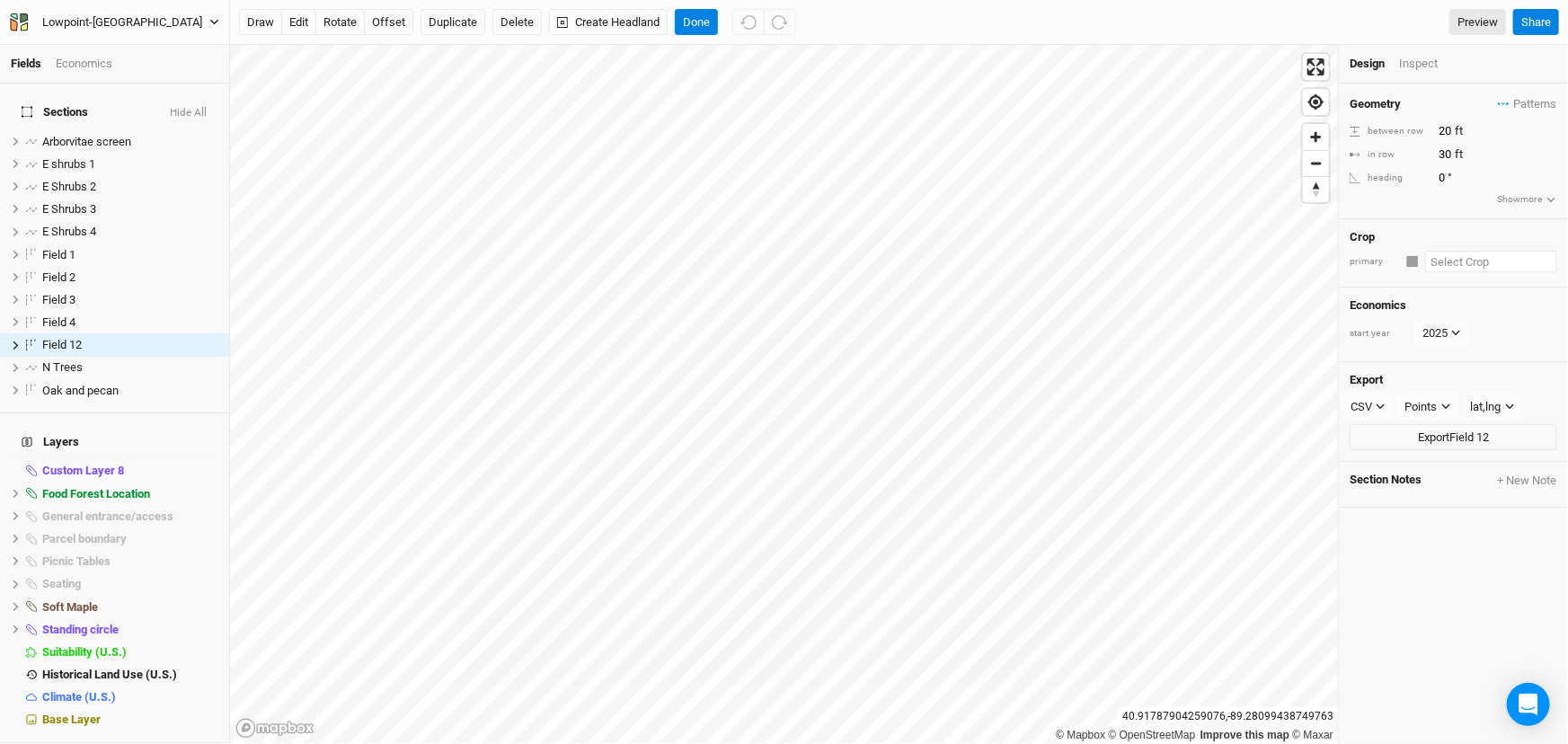
click at [1452, 273] on input "text" at bounding box center [1491, 261] width 132 height 21
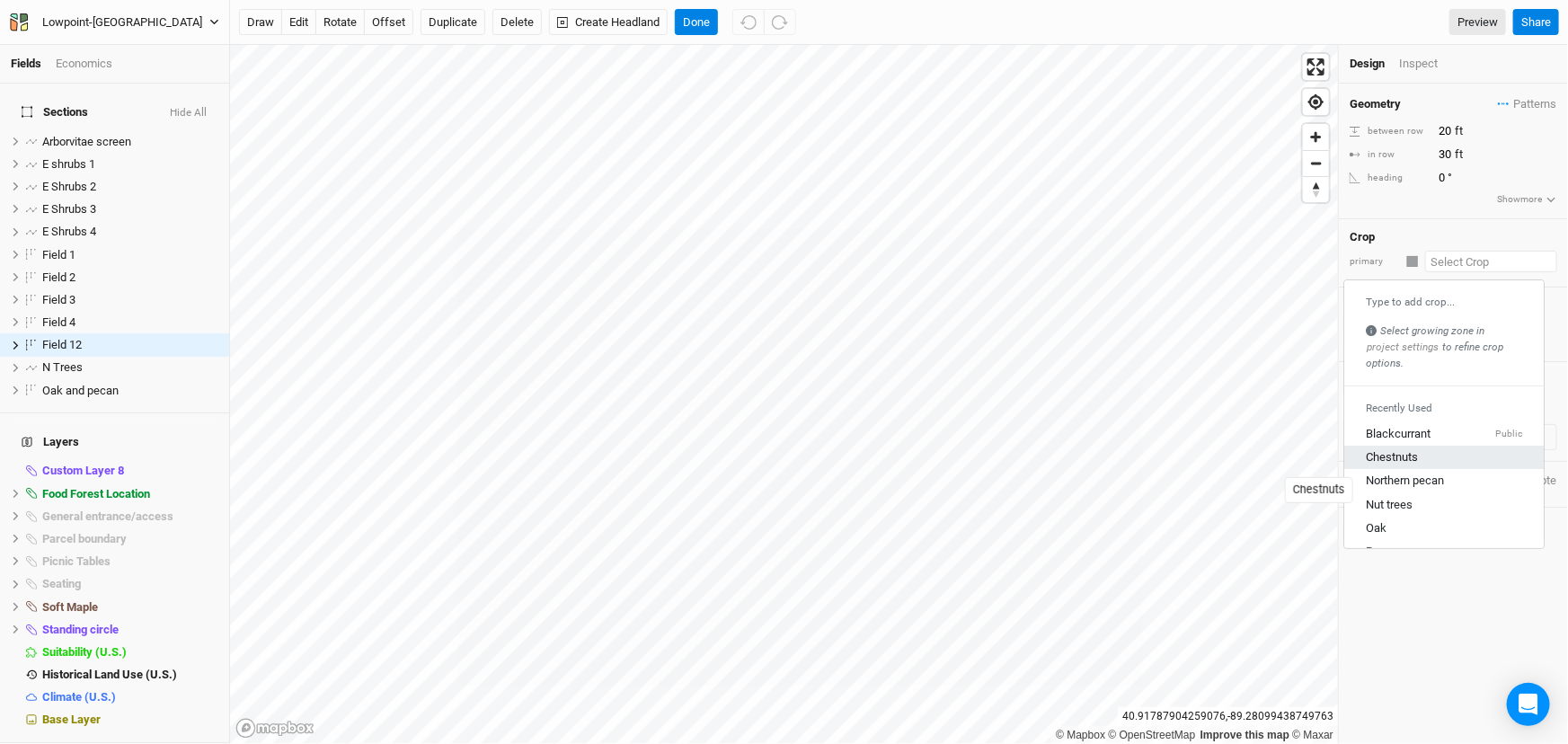
click at [1411, 467] on div "Chestnuts" at bounding box center [1391, 458] width 52 height 17
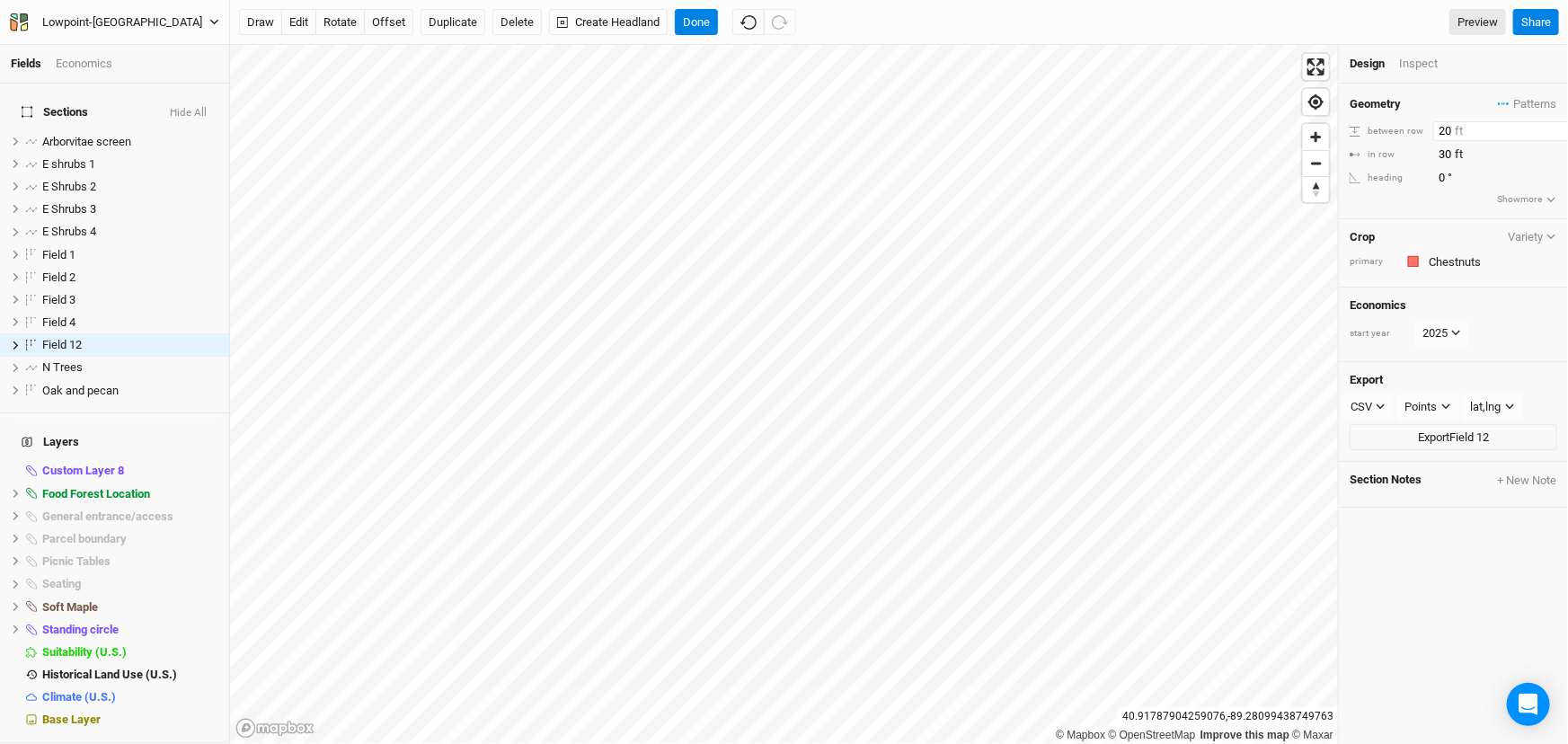
drag, startPoint x: 1453, startPoint y: 135, endPoint x: 1388, endPoint y: 145, distance: 65.8
click at [1387, 141] on div "between row 20 ft" at bounding box center [1453, 131] width 207 height 20
type input "20"
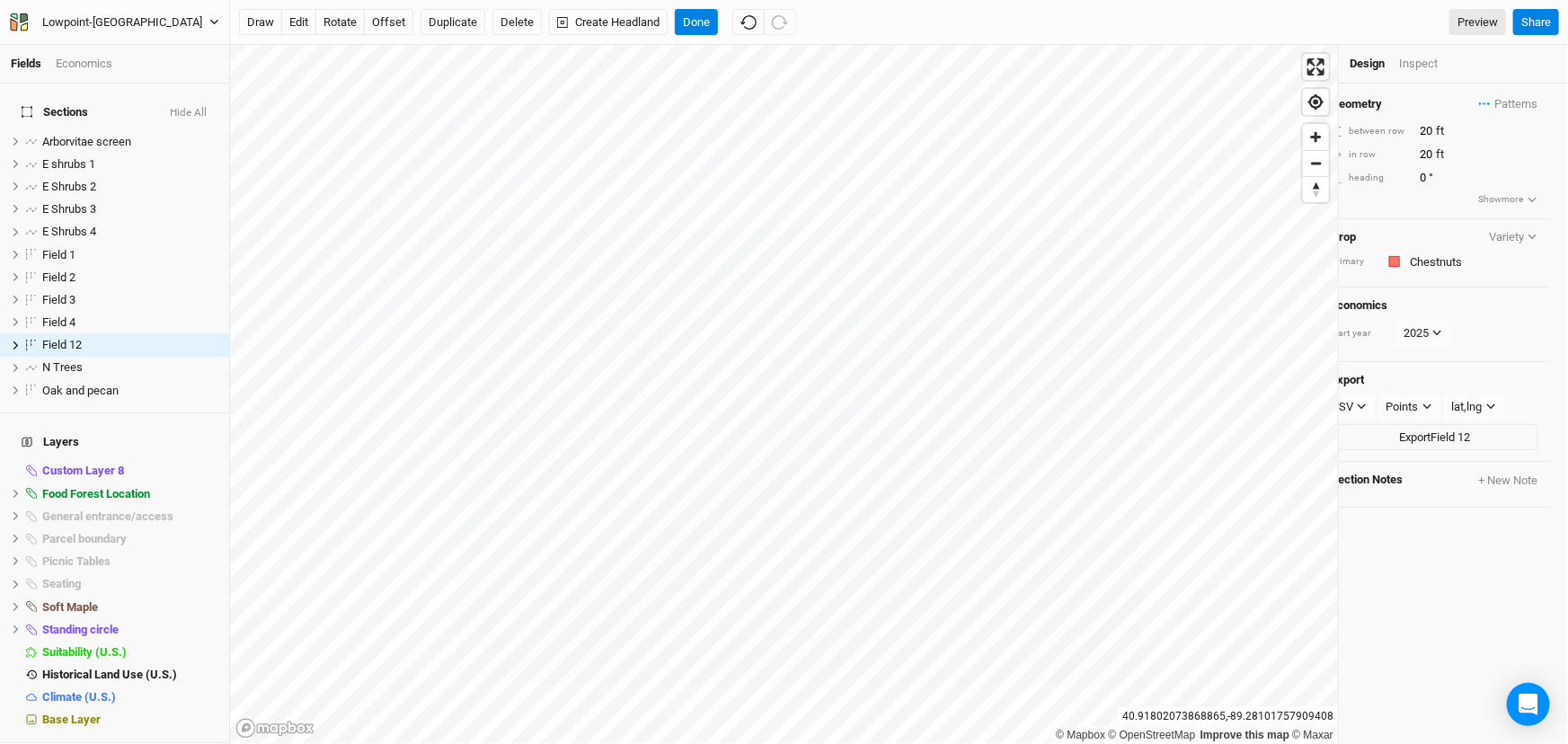
click at [1417, 235] on div "Crop Variety primary Colors Brown Orange Yellow Green Blue Purple Pink Red" at bounding box center [1435, 254] width 230 height 69
click at [395, 18] on button "offset" at bounding box center [388, 22] width 50 height 27
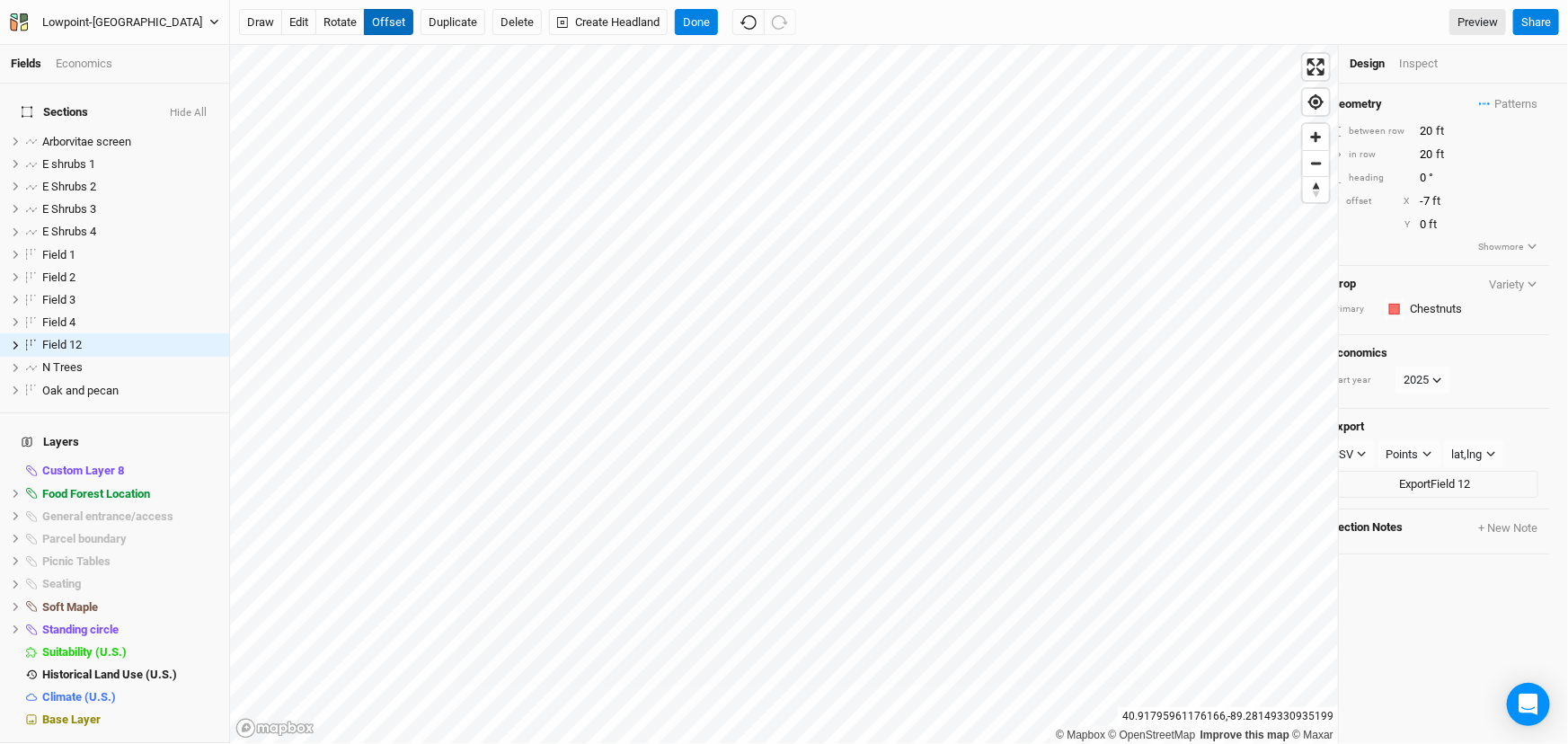
type input "-8"
type input "10"
click at [14, 351] on icon at bounding box center [16, 345] width 10 height 10
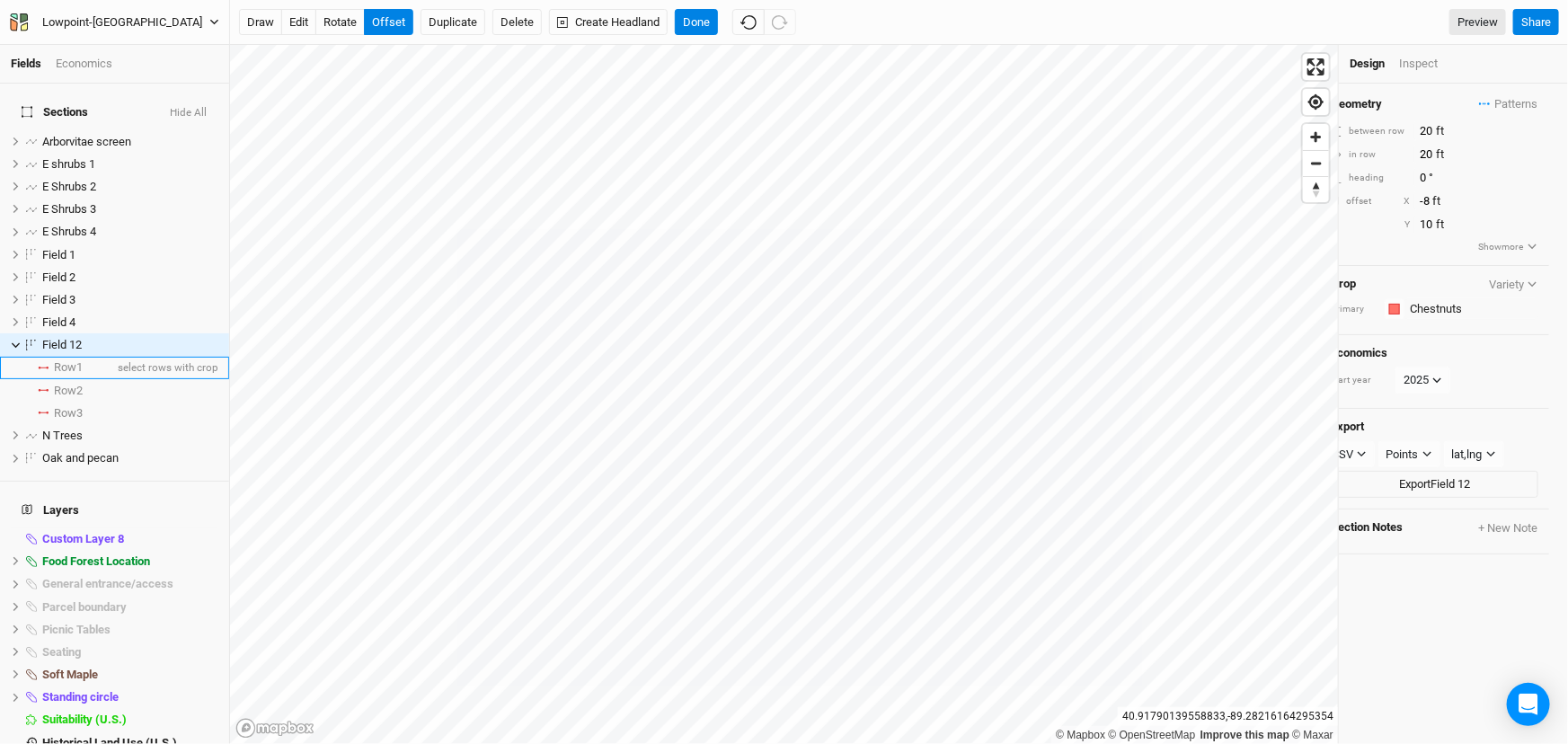
click at [80, 375] on span "Row 1" at bounding box center [68, 367] width 28 height 15
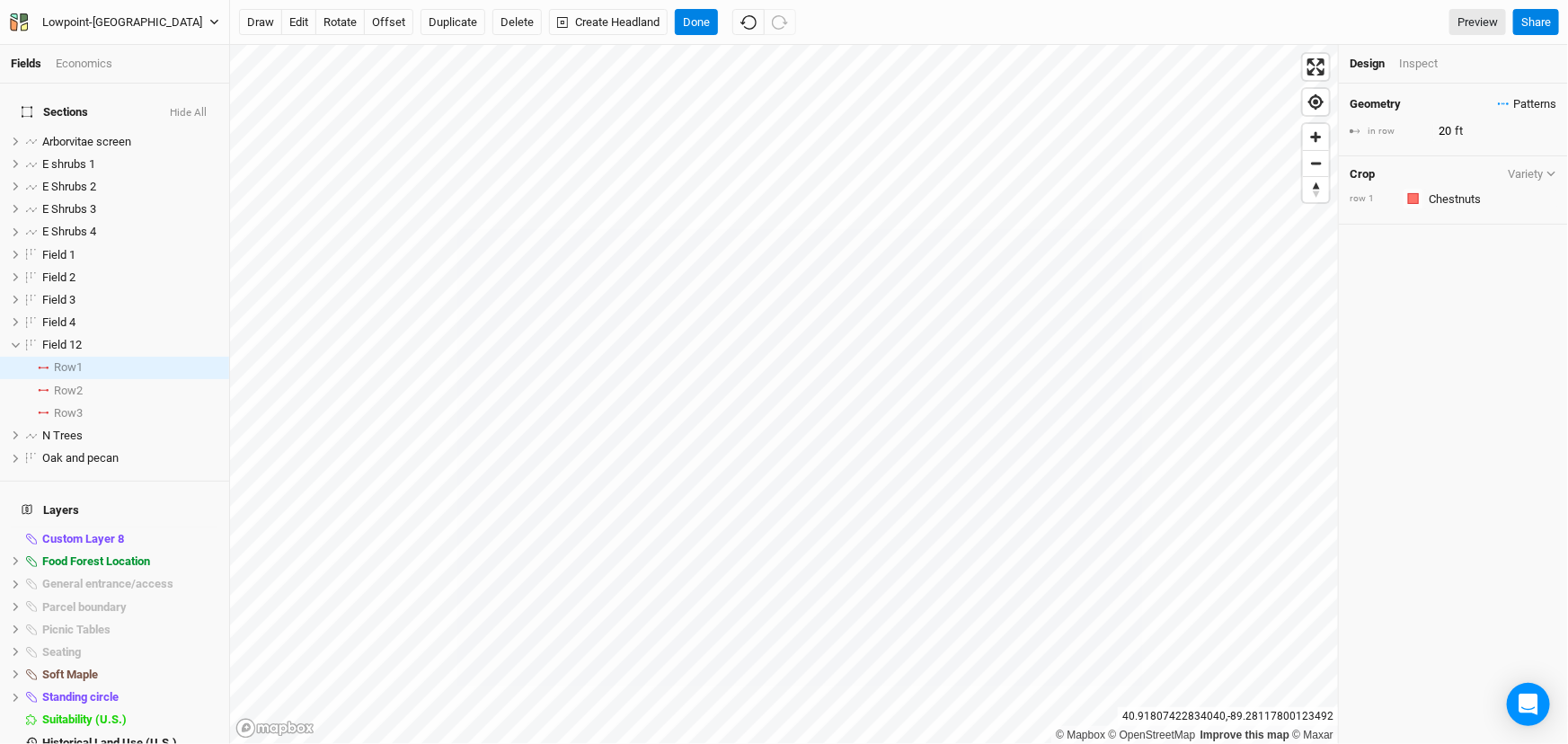
click at [1517, 107] on span "Patterns" at bounding box center [1527, 105] width 59 height 18
click at [73, 399] on span "Row 2" at bounding box center [68, 391] width 28 height 15
click at [1469, 209] on input "text" at bounding box center [1490, 198] width 134 height 21
click at [1528, 109] on span "Patterns" at bounding box center [1527, 105] width 59 height 18
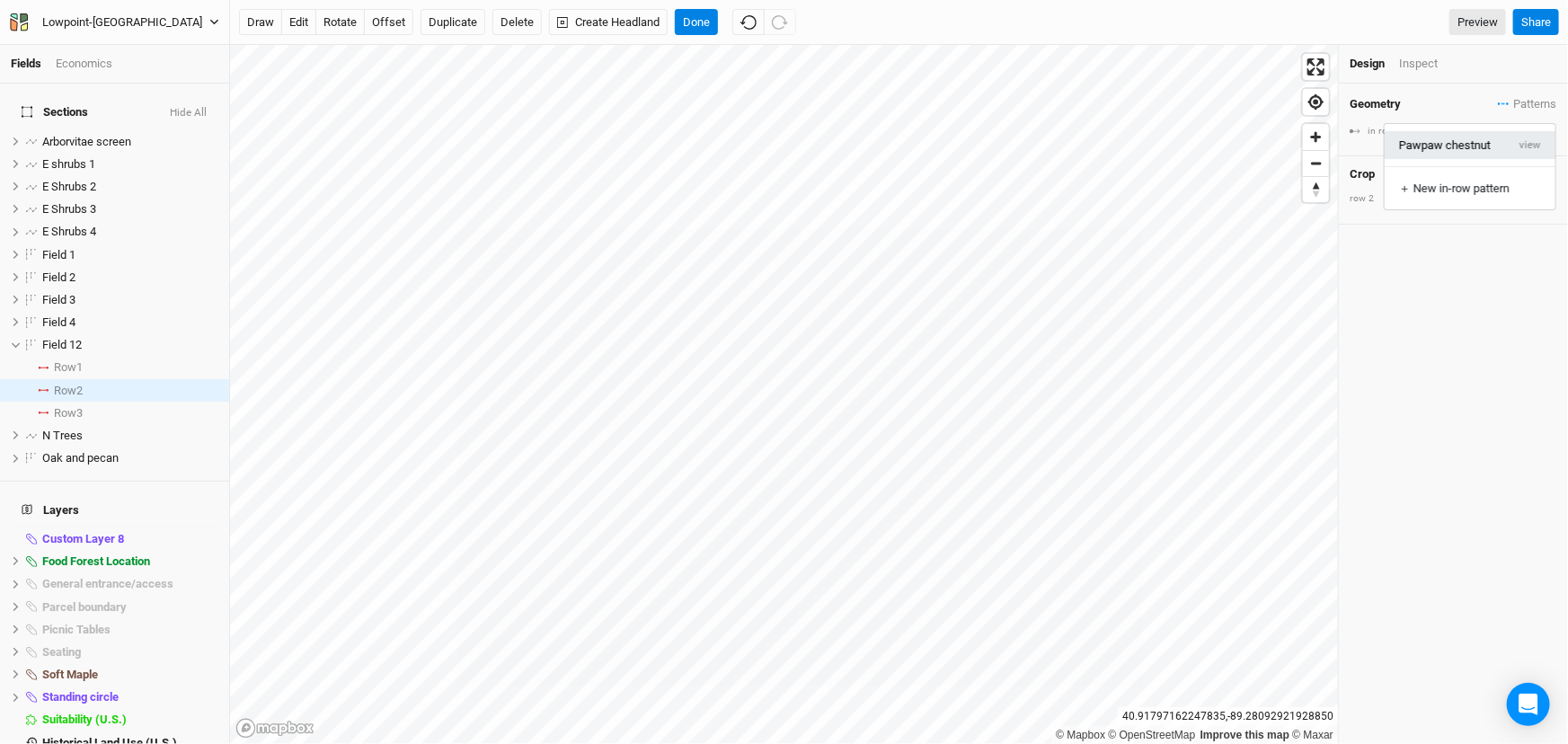
click at [1473, 152] on button "Pawpaw chestnut" at bounding box center [1445, 145] width 121 height 28
click at [80, 375] on span "Row 1" at bounding box center [68, 367] width 28 height 15
click at [1441, 209] on input "text" at bounding box center [1490, 198] width 134 height 21
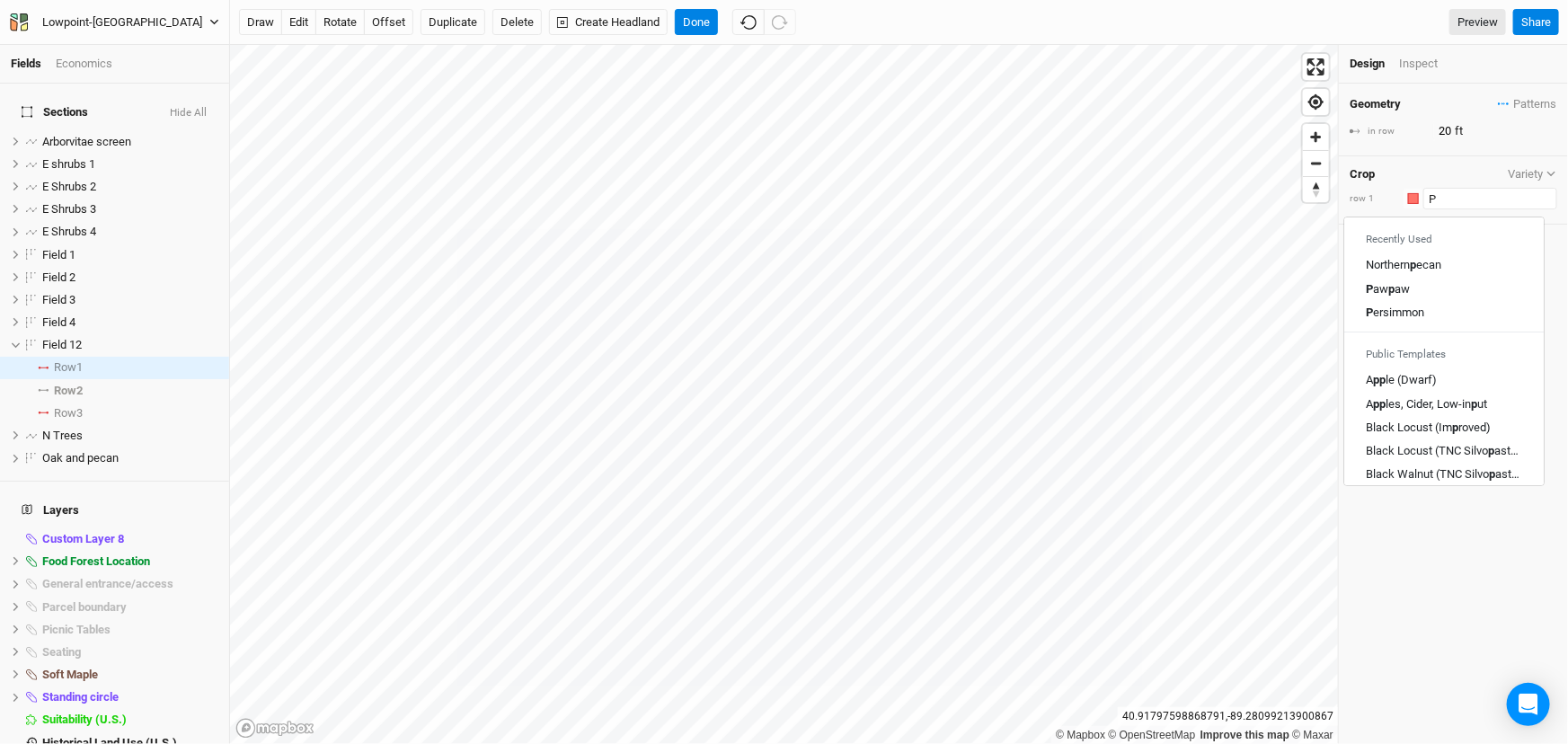
type input "Pa"
type input "Pawpaw"
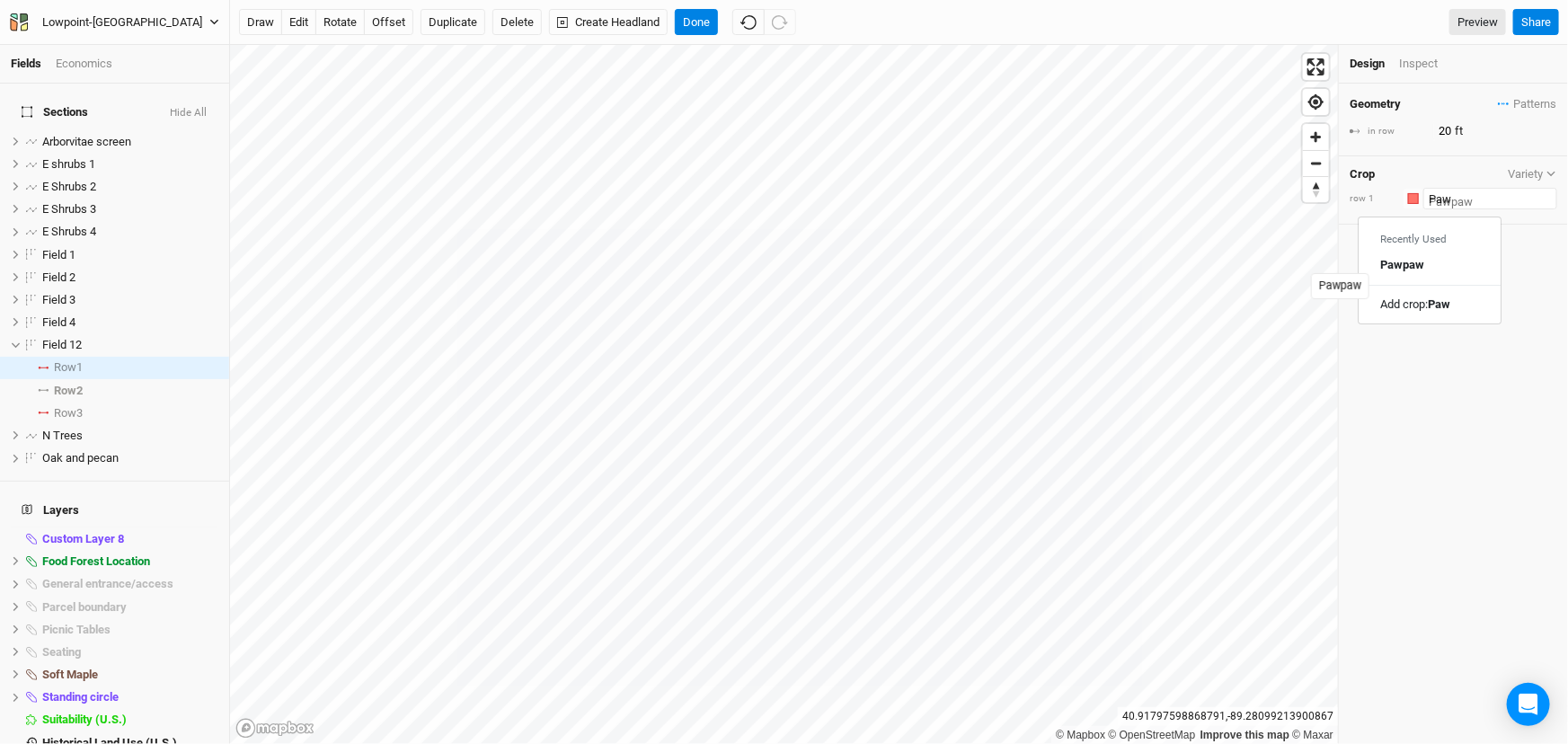
click at [1418, 273] on mark "paw" at bounding box center [1413, 265] width 21 height 14
type input "Pawpaw"
type input "30"
drag, startPoint x: 1455, startPoint y: 136, endPoint x: 1394, endPoint y: 141, distance: 61.2
click at [1394, 141] on div "in row 30 ft" at bounding box center [1453, 131] width 207 height 20
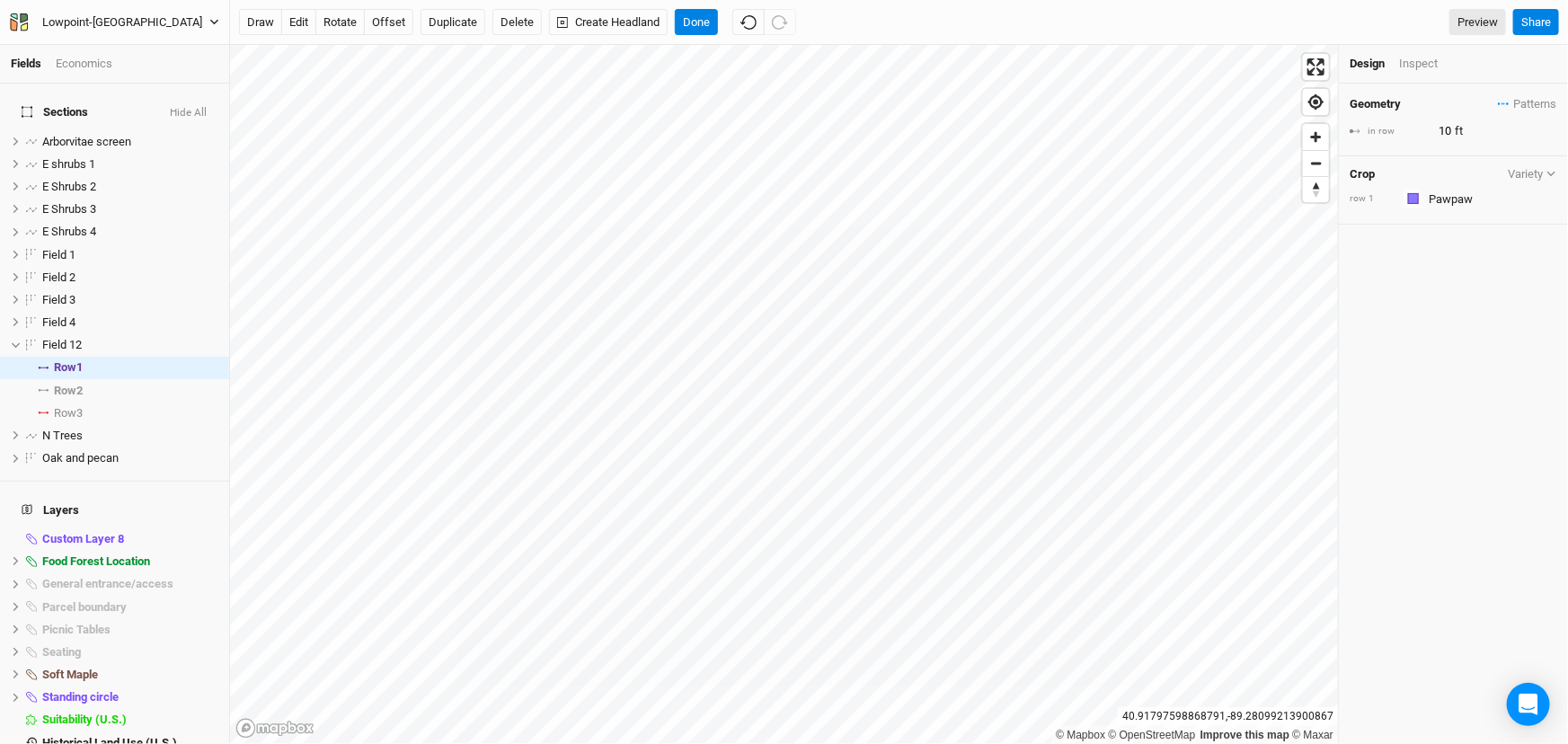
click at [1473, 464] on div "Geometry Patterns Pawpaw chestnut view ＋ New in-row pattern in row 10 ft Crop V…" at bounding box center [1453, 413] width 230 height 660
click at [83, 421] on span "Row 3" at bounding box center [68, 413] width 28 height 15
type input "20"
click at [1514, 109] on span "Patterns" at bounding box center [1527, 105] width 59 height 18
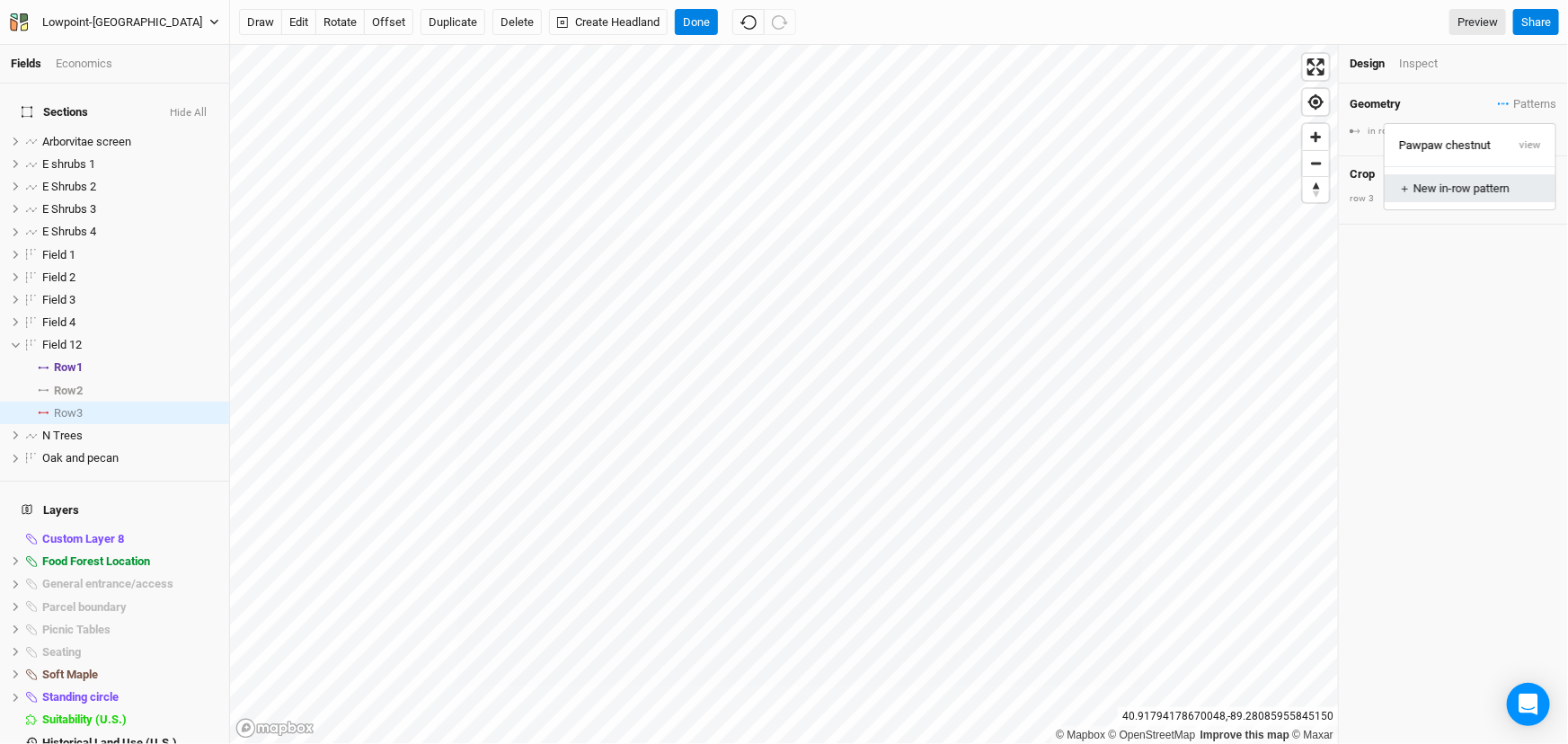
click at [1464, 196] on div "＋ New in-row pattern" at bounding box center [1470, 189] width 141 height 17
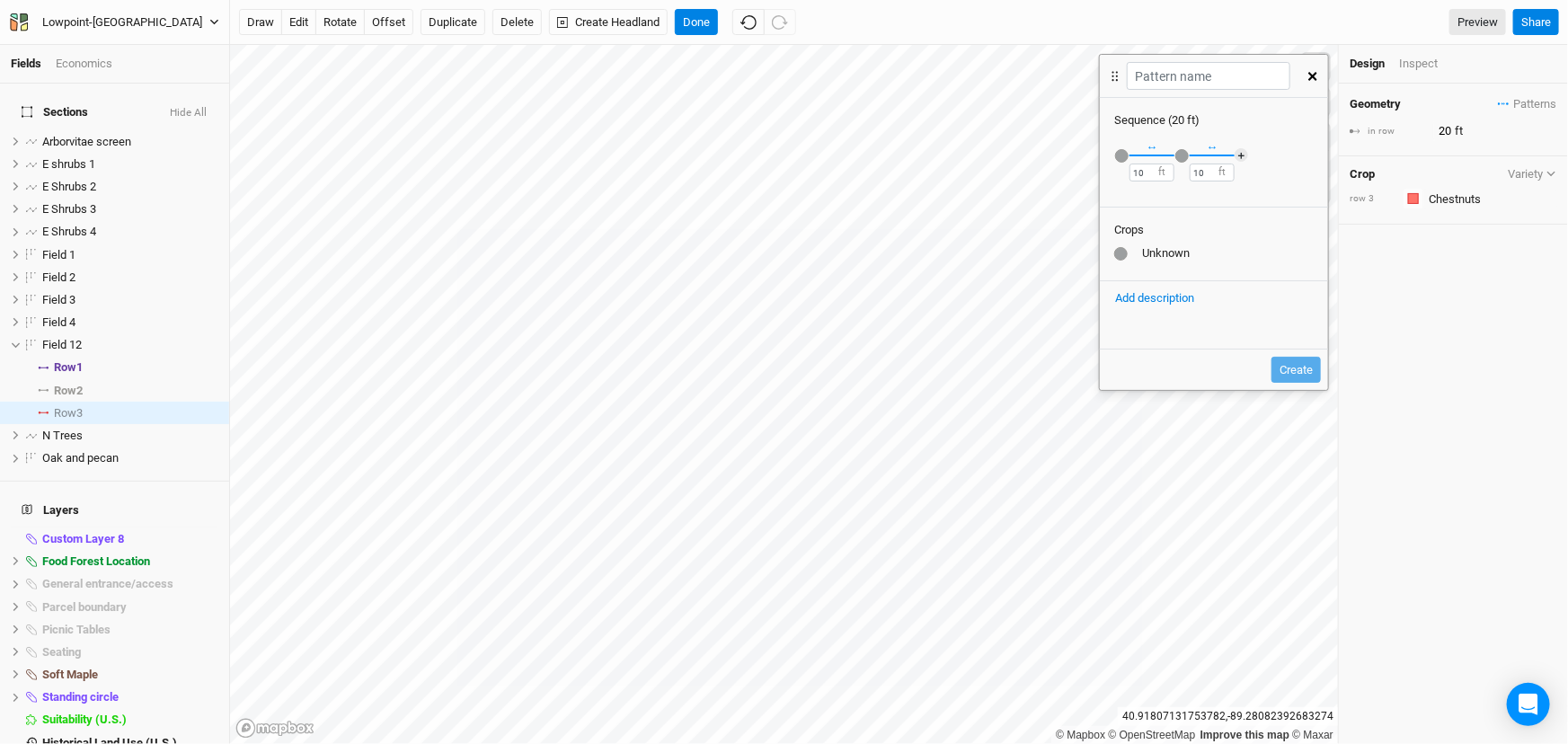
click at [1312, 86] on button "button" at bounding box center [1313, 76] width 31 height 32
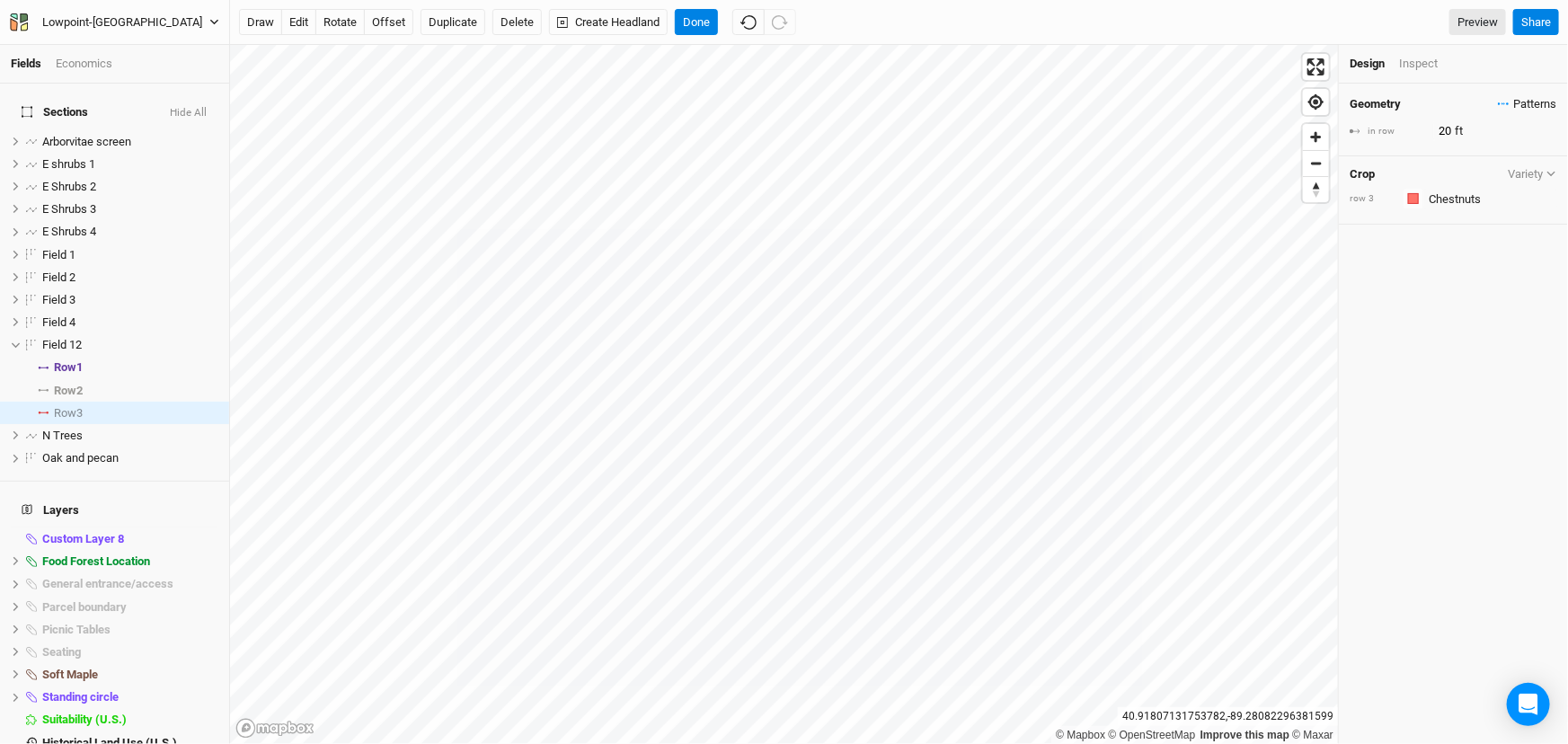
click at [1525, 110] on span "Patterns" at bounding box center [1527, 105] width 59 height 18
click at [1547, 150] on button "view" at bounding box center [1530, 145] width 50 height 28
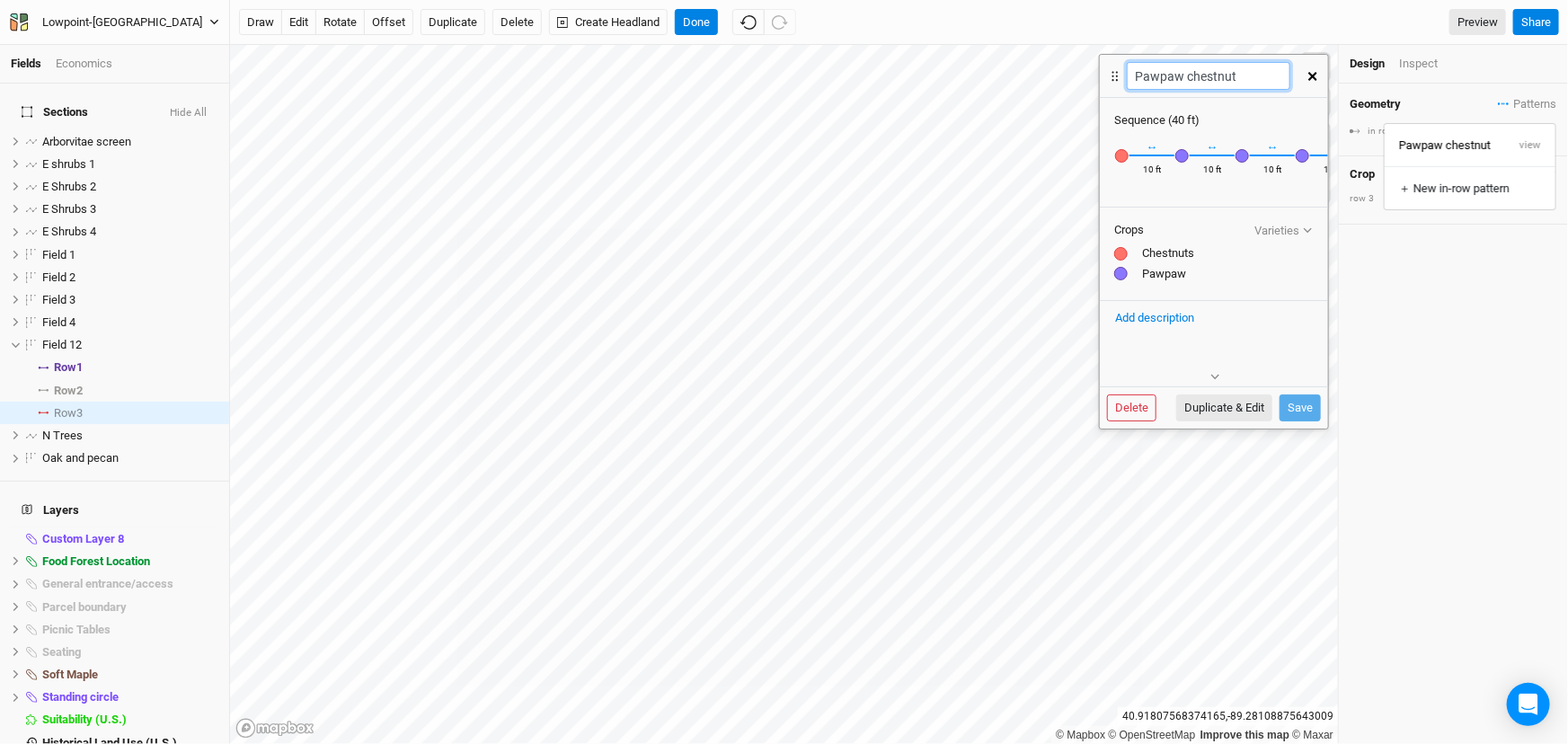
click at [1041, 81] on div "Fields Economics Sections Hide All Arborvitae screen hide E shrubs 1 hide E Shr…" at bounding box center [784, 372] width 1568 height 744
type input "Chestnut/Pawpaw"
click at [1301, 417] on button "Save" at bounding box center [1300, 408] width 41 height 27
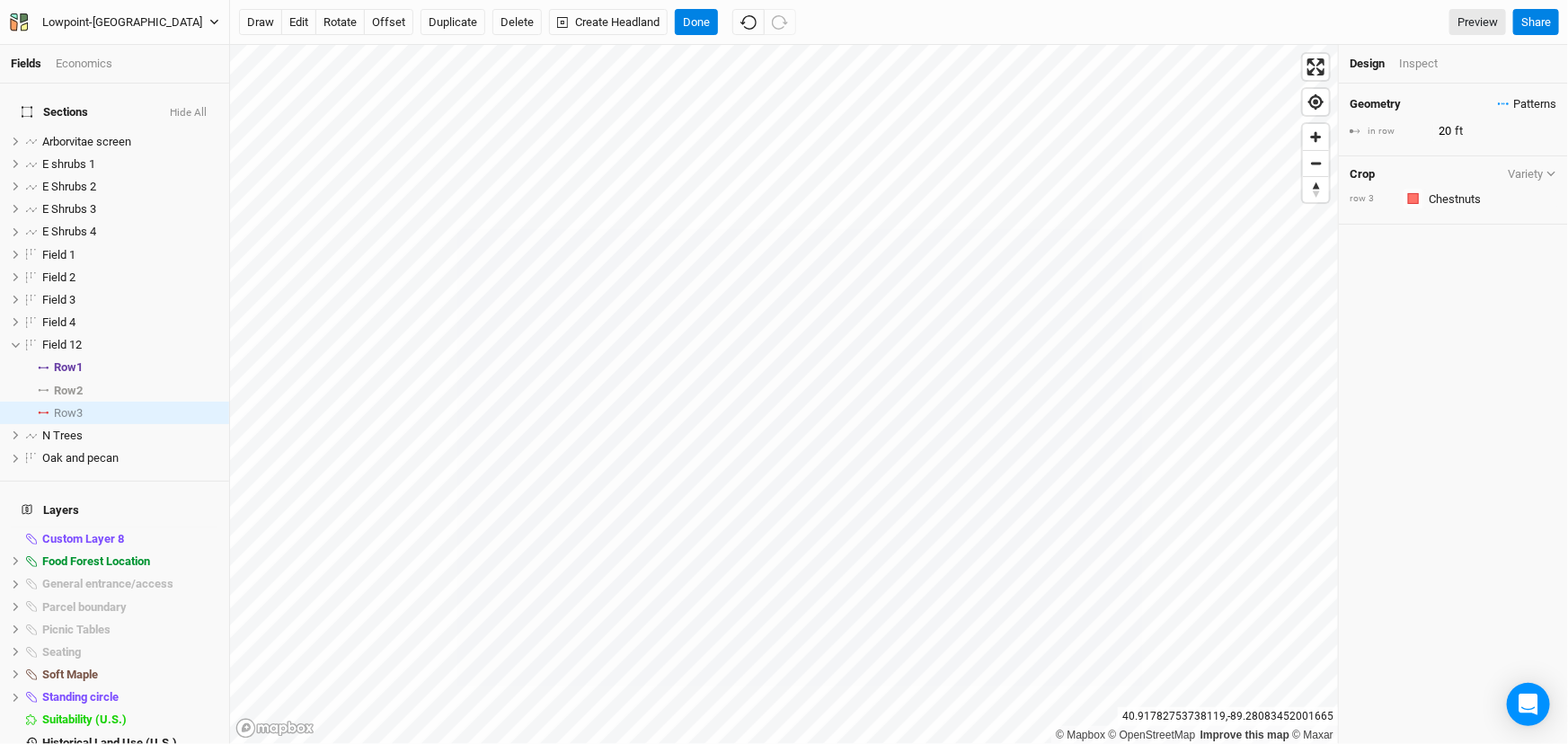
click at [1506, 113] on span "Patterns" at bounding box center [1527, 105] width 59 height 18
click at [1486, 196] on div "＋ New in-row pattern" at bounding box center [1471, 189] width 144 height 17
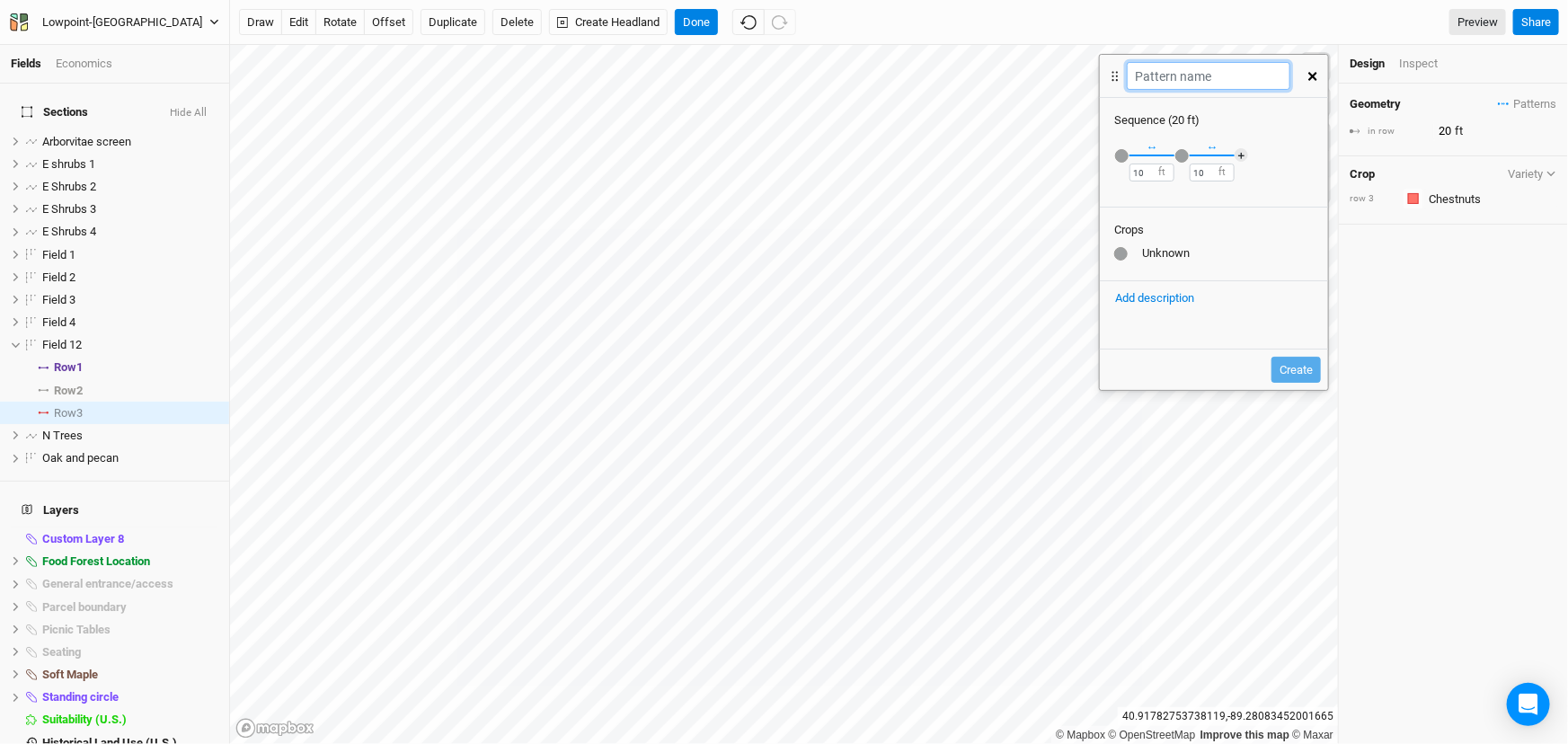
click at [1203, 90] on input "text" at bounding box center [1207, 76] width 162 height 28
type input "Pawpaw chestnut"
click at [1125, 163] on div "button" at bounding box center [1121, 155] width 14 height 14
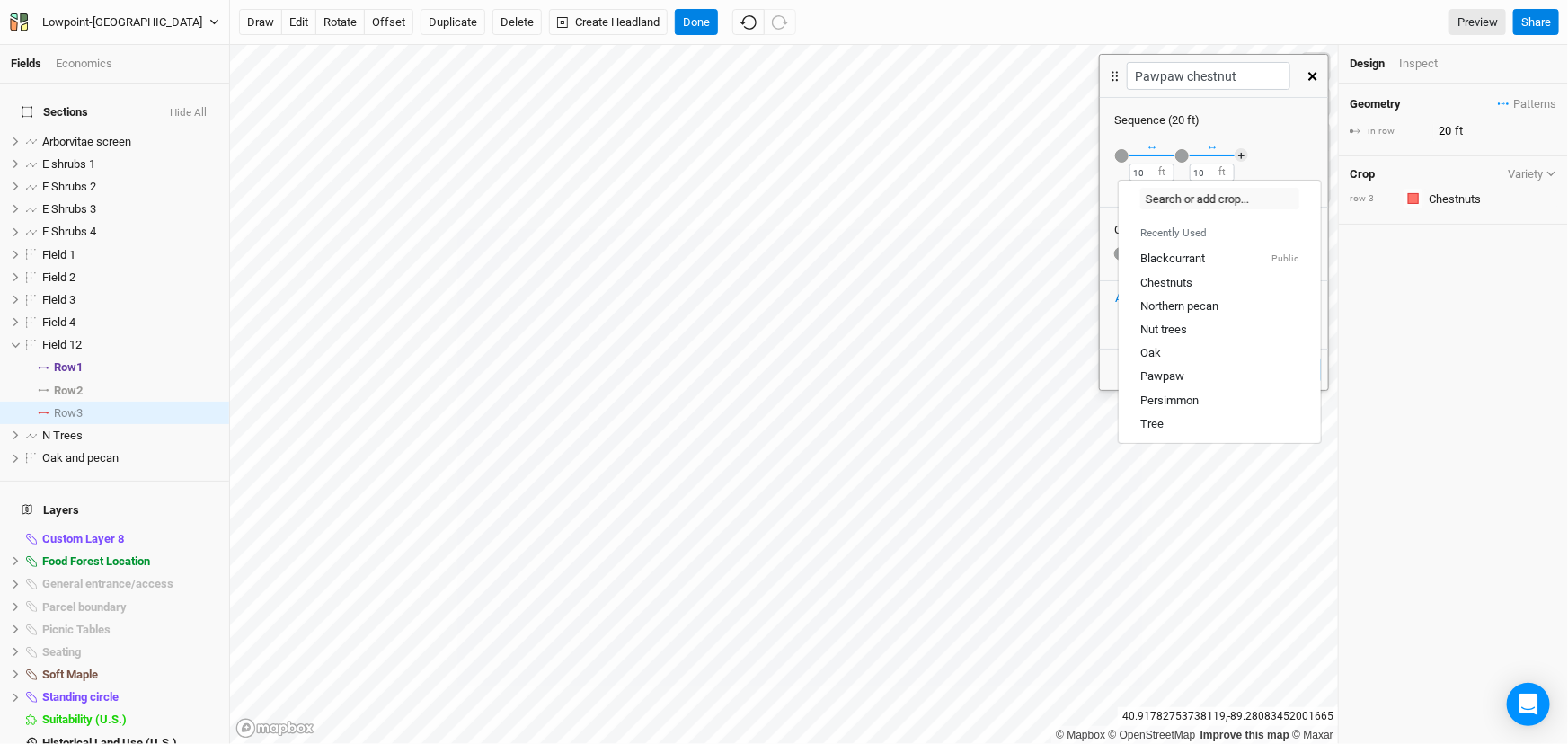
drag, startPoint x: 1177, startPoint y: 390, endPoint x: 1196, endPoint y: 315, distance: 77.4
click at [1177, 389] on link "Pawpaw" at bounding box center [1218, 376] width 201 height 23
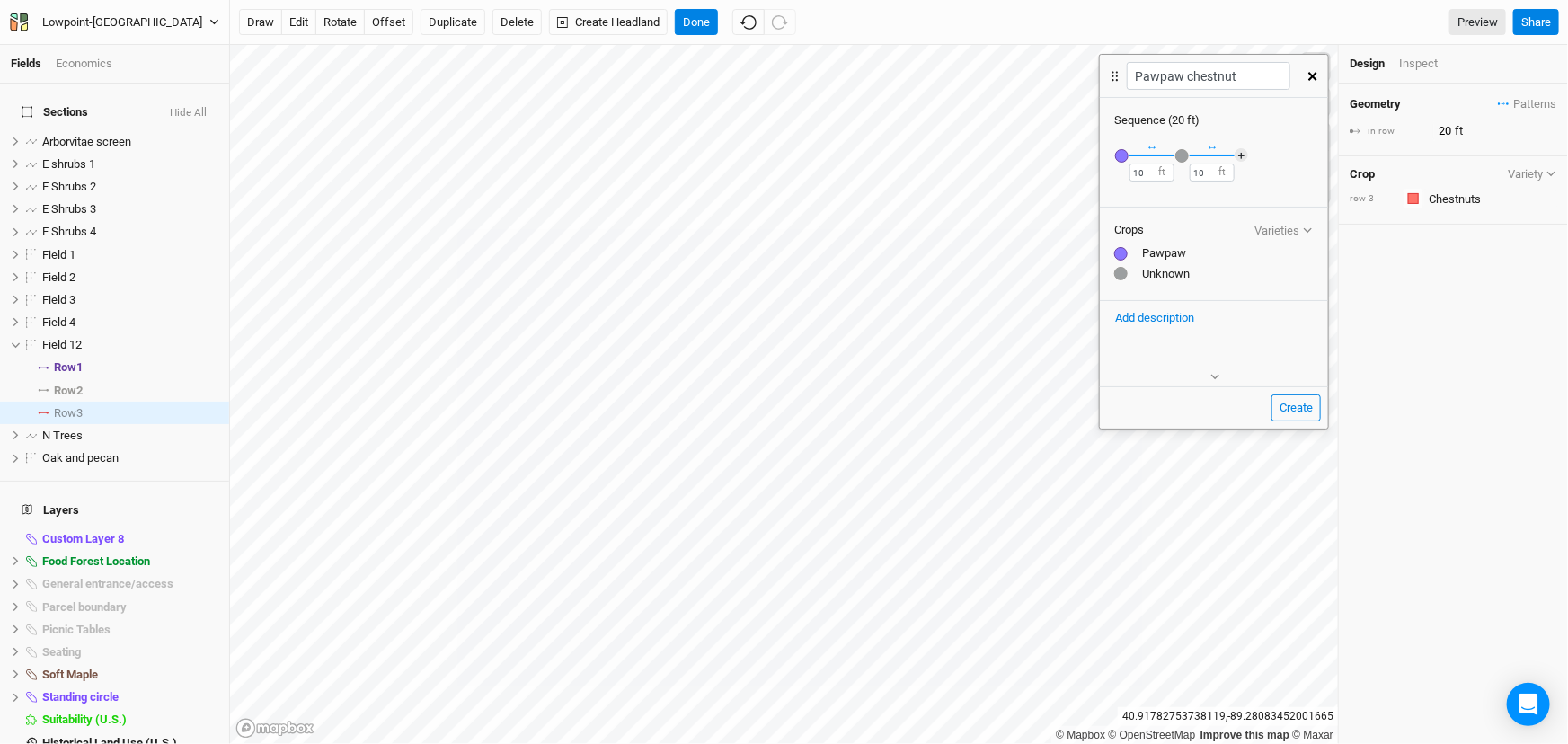
click at [1189, 163] on div "button" at bounding box center [1182, 155] width 14 height 14
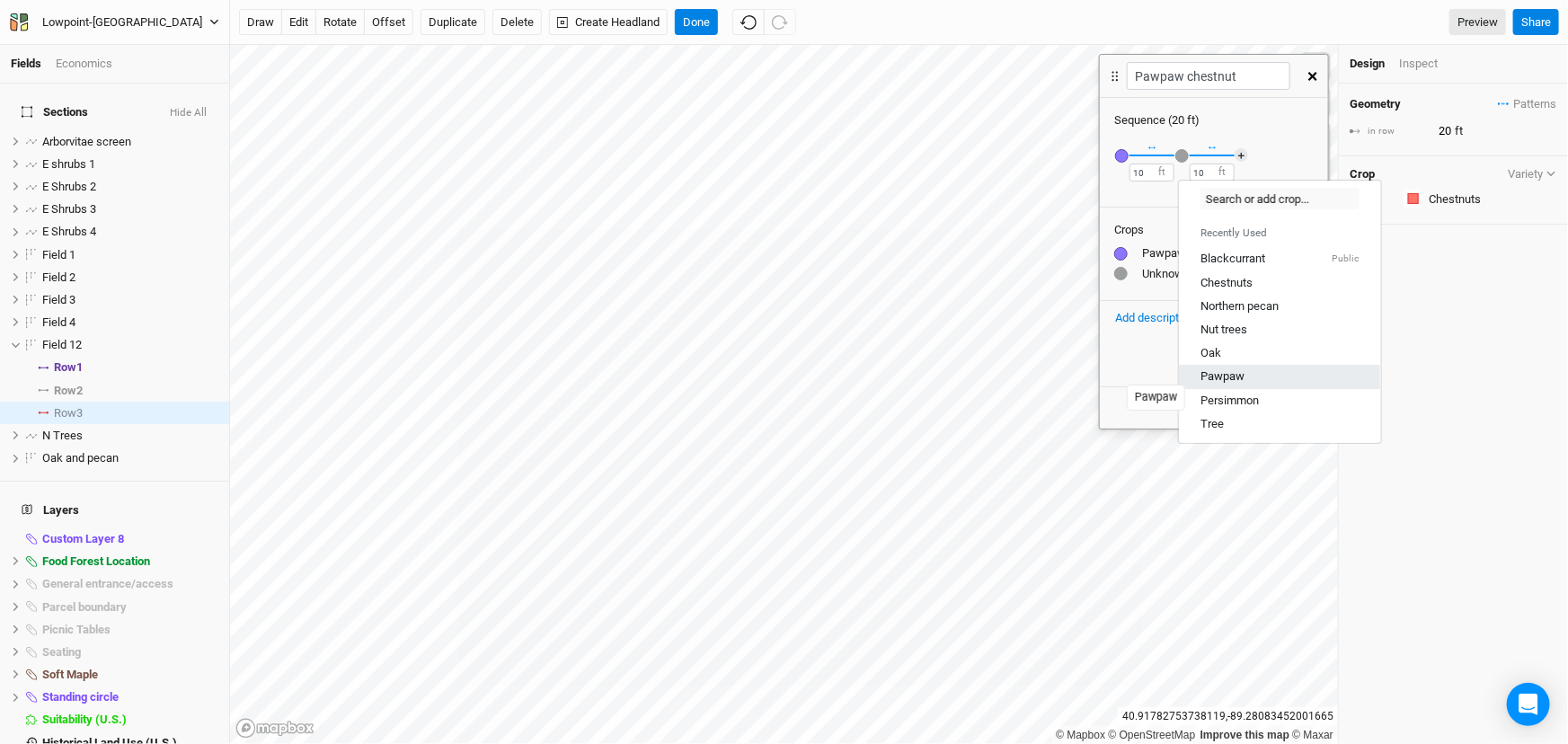
click at [1217, 385] on div "Pawpaw" at bounding box center [1222, 377] width 44 height 17
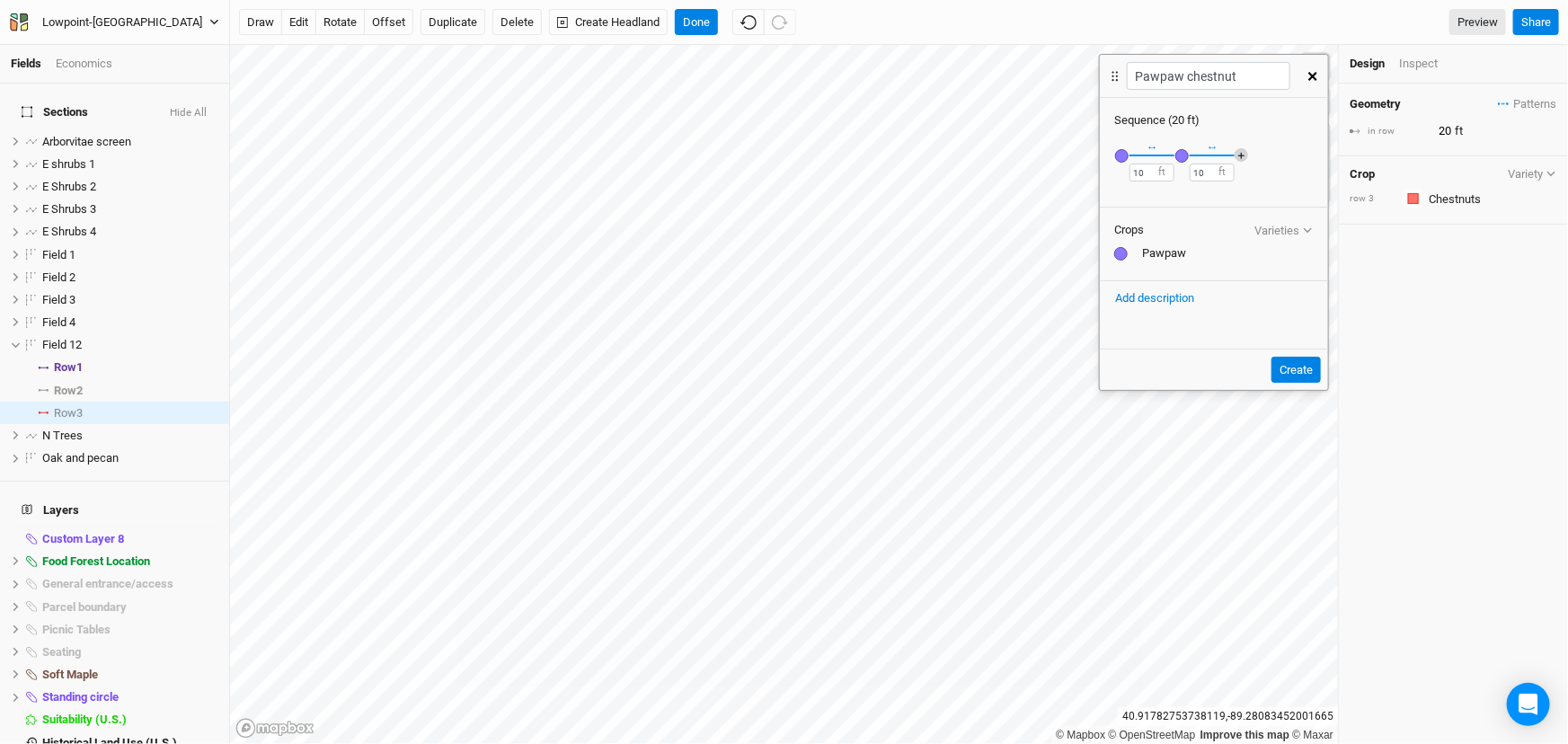
click at [1240, 162] on button "＋" at bounding box center [1241, 154] width 14 height 14
drag, startPoint x: 1248, startPoint y: 168, endPoint x: 1241, endPoint y: 177, distance: 11.4
click at [1247, 163] on div "button" at bounding box center [1242, 155] width 14 height 14
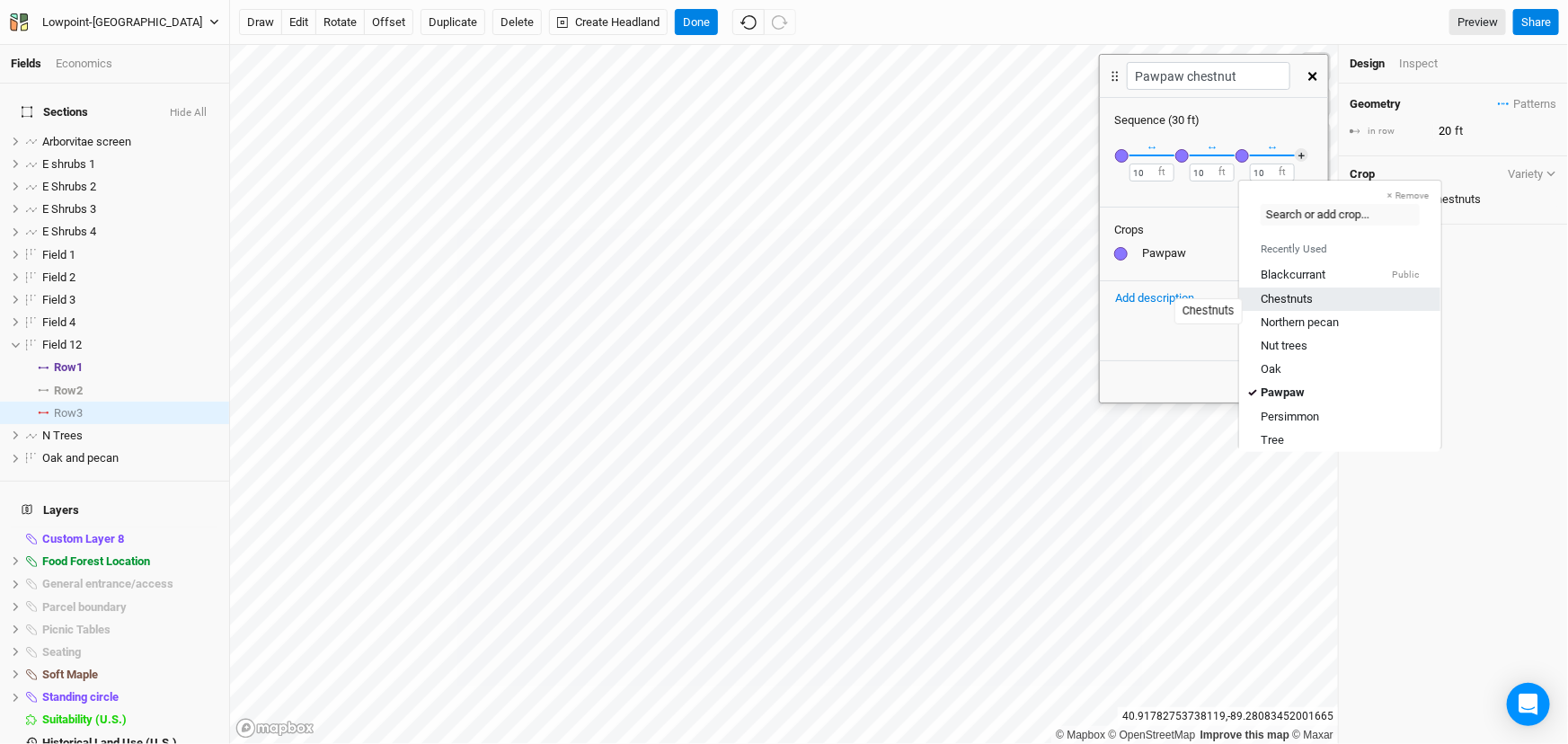
click at [1293, 307] on div "Chestnuts" at bounding box center [1286, 299] width 52 height 17
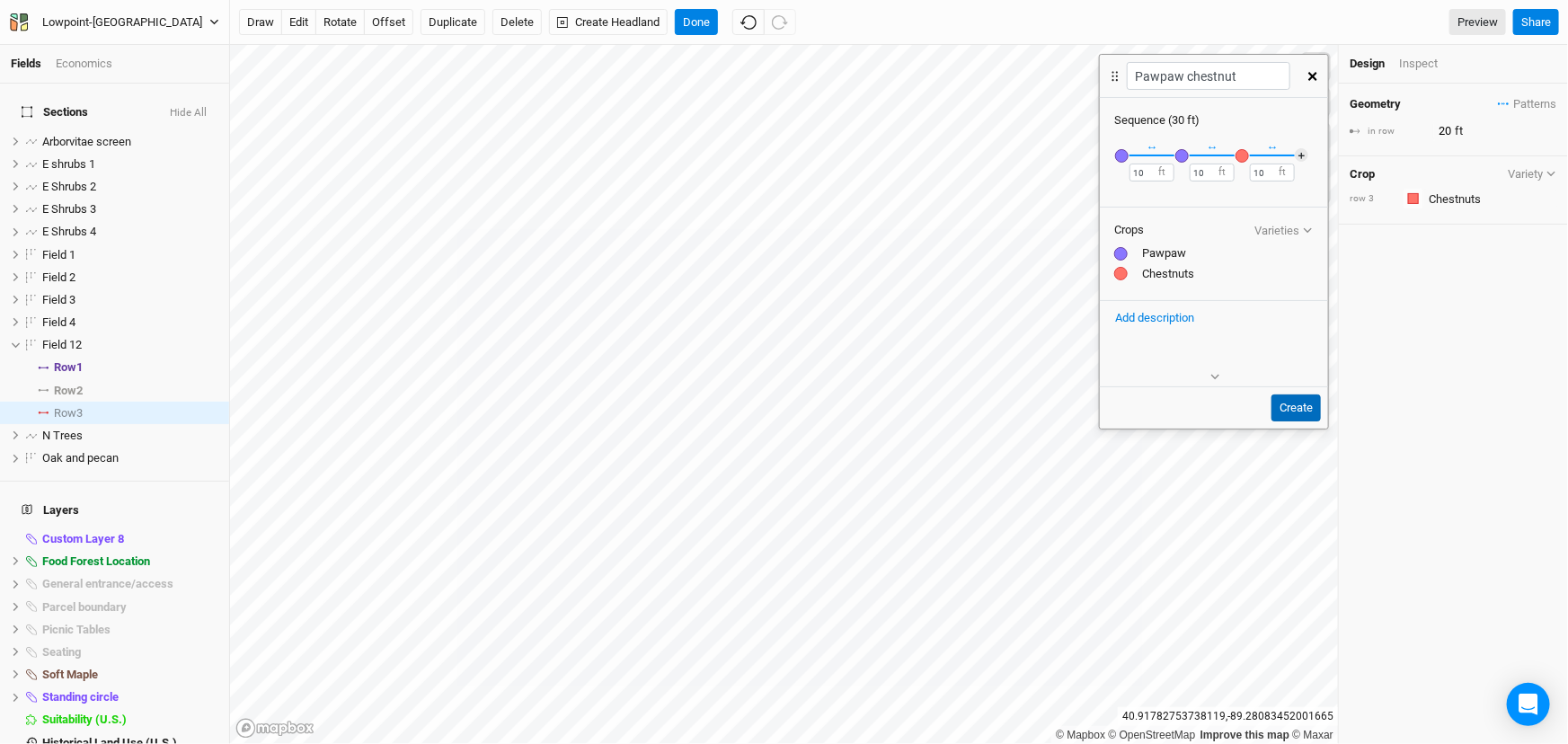
click at [1293, 422] on button "Create" at bounding box center [1296, 408] width 50 height 27
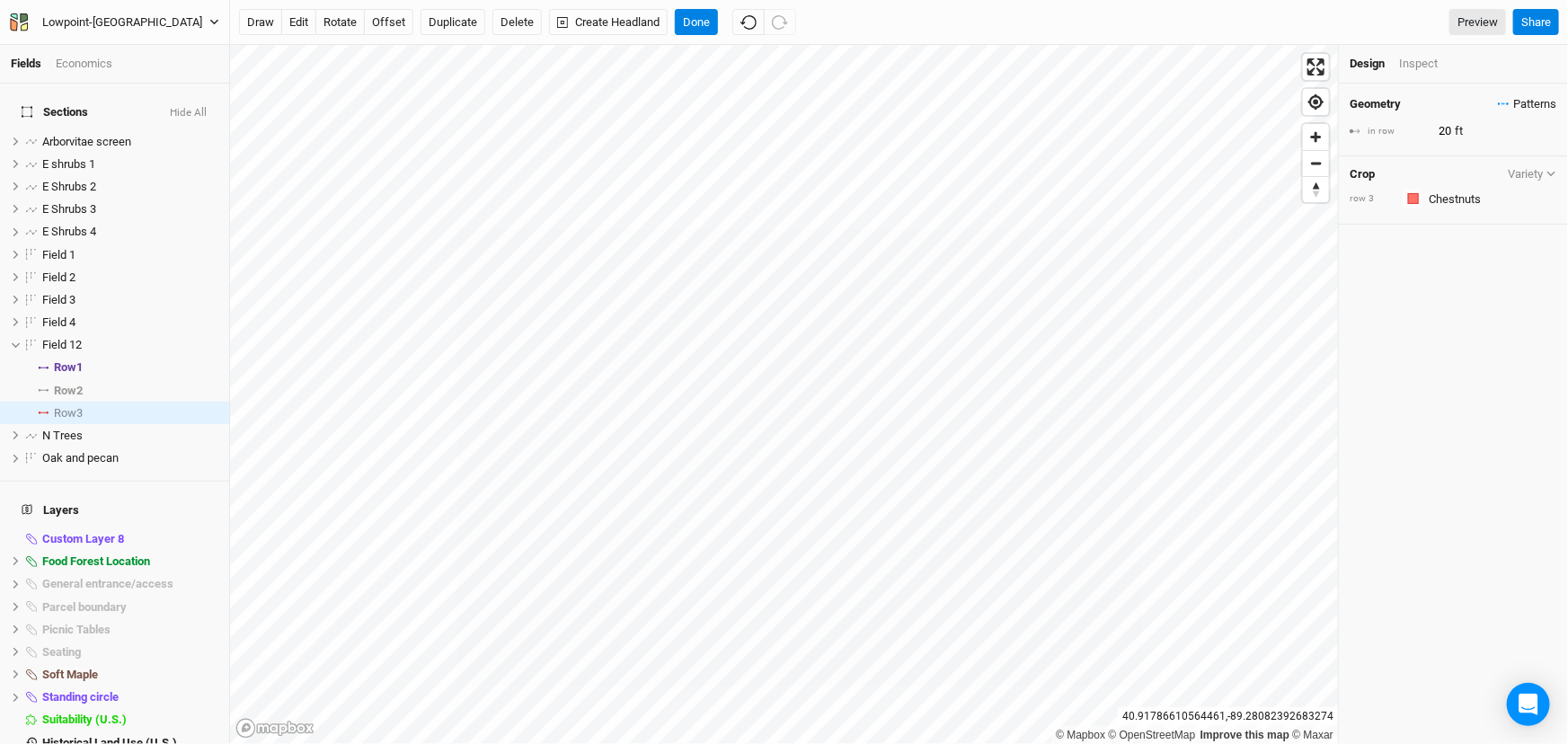
click at [1527, 113] on span "Patterns" at bounding box center [1527, 105] width 59 height 18
click at [1491, 171] on button "Pawpaw chestnut" at bounding box center [1446, 173] width 124 height 28
click at [718, 24] on button "Done" at bounding box center [696, 22] width 43 height 27
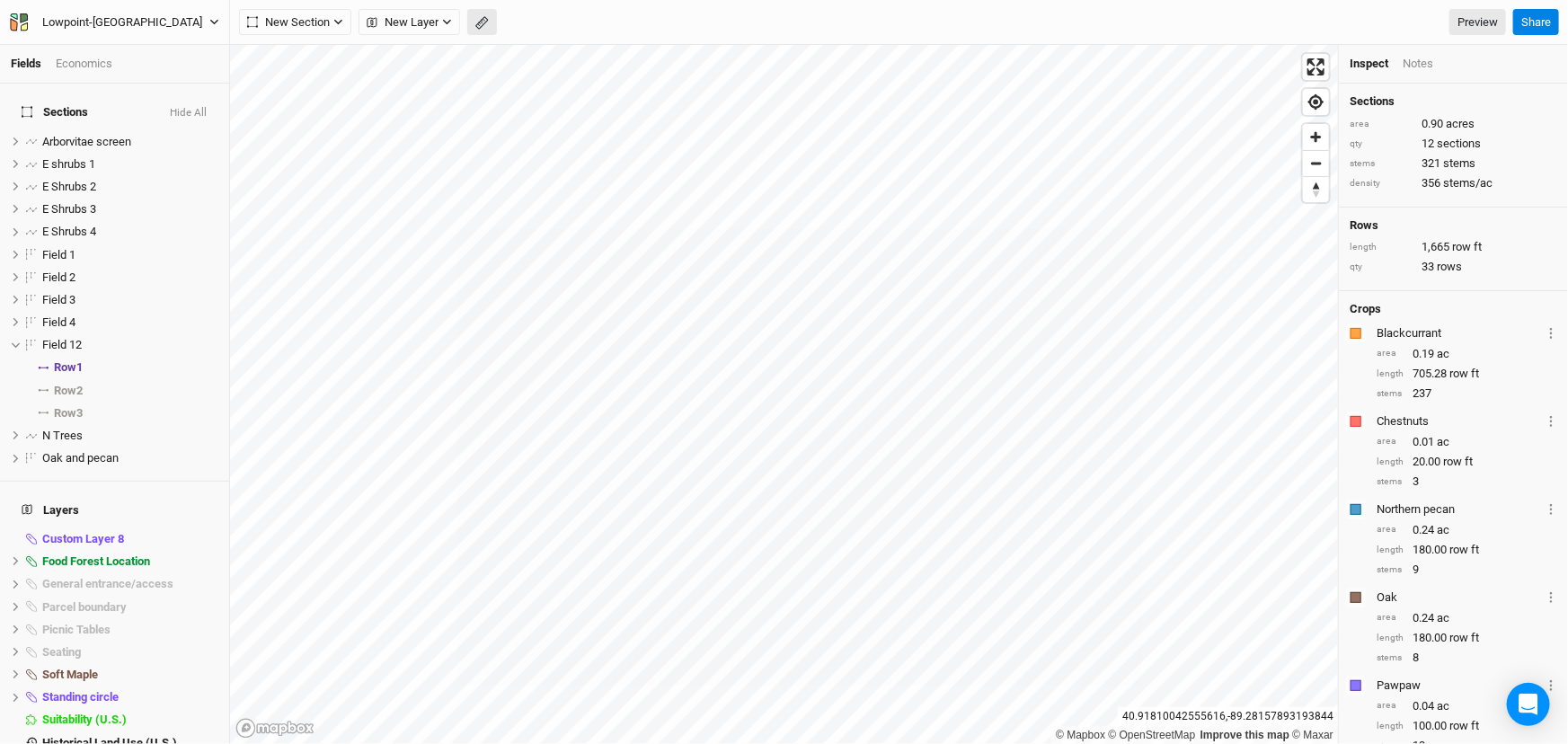
click at [488, 19] on icon "button" at bounding box center [482, 23] width 14 height 14
click at [341, 31] on button "Done" at bounding box center [320, 22] width 43 height 27
click at [488, 26] on icon "button" at bounding box center [482, 23] width 14 height 14
click at [324, 17] on button "Done" at bounding box center [320, 22] width 43 height 27
click at [488, 24] on icon "button" at bounding box center [482, 23] width 14 height 14
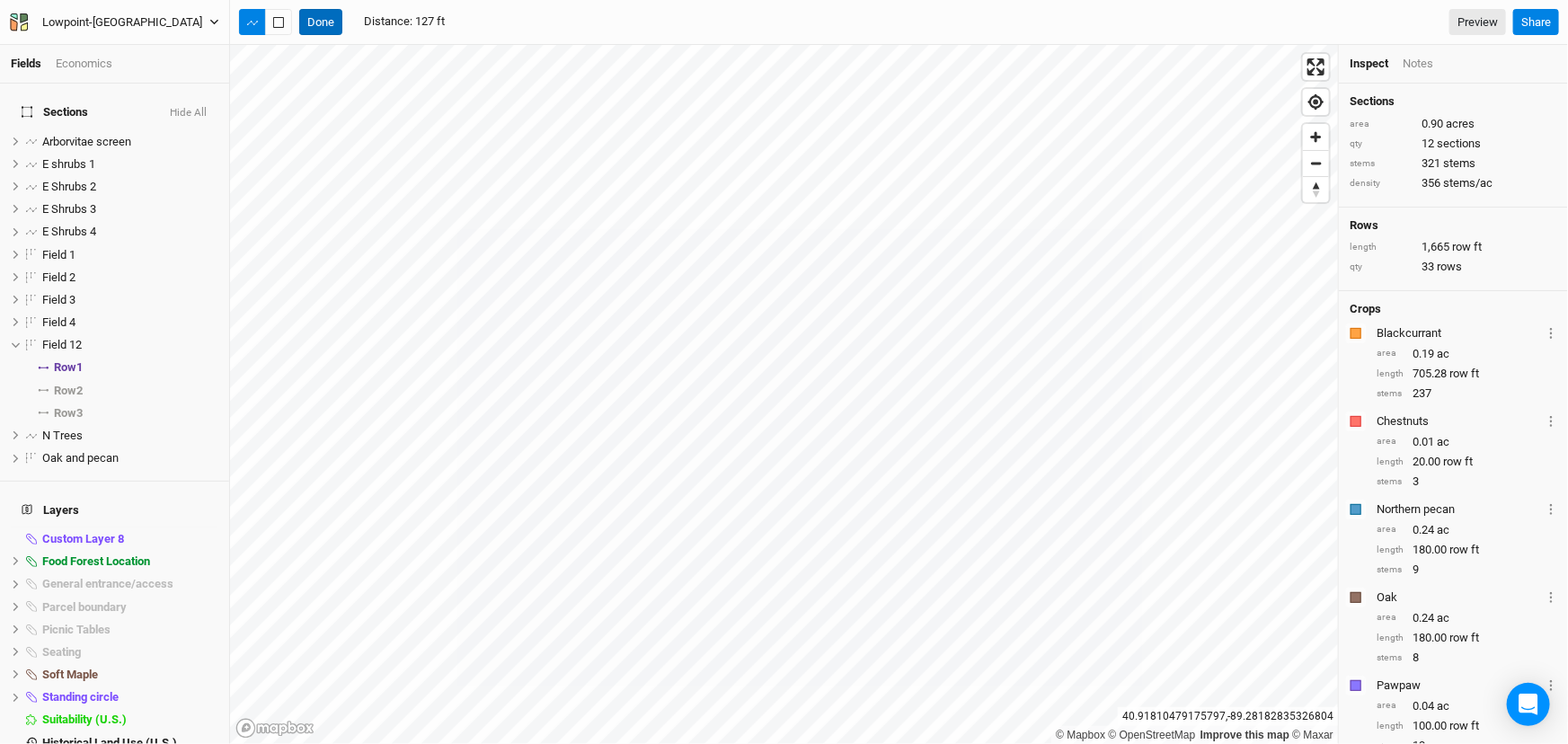
click at [340, 16] on button "Done" at bounding box center [320, 22] width 43 height 27
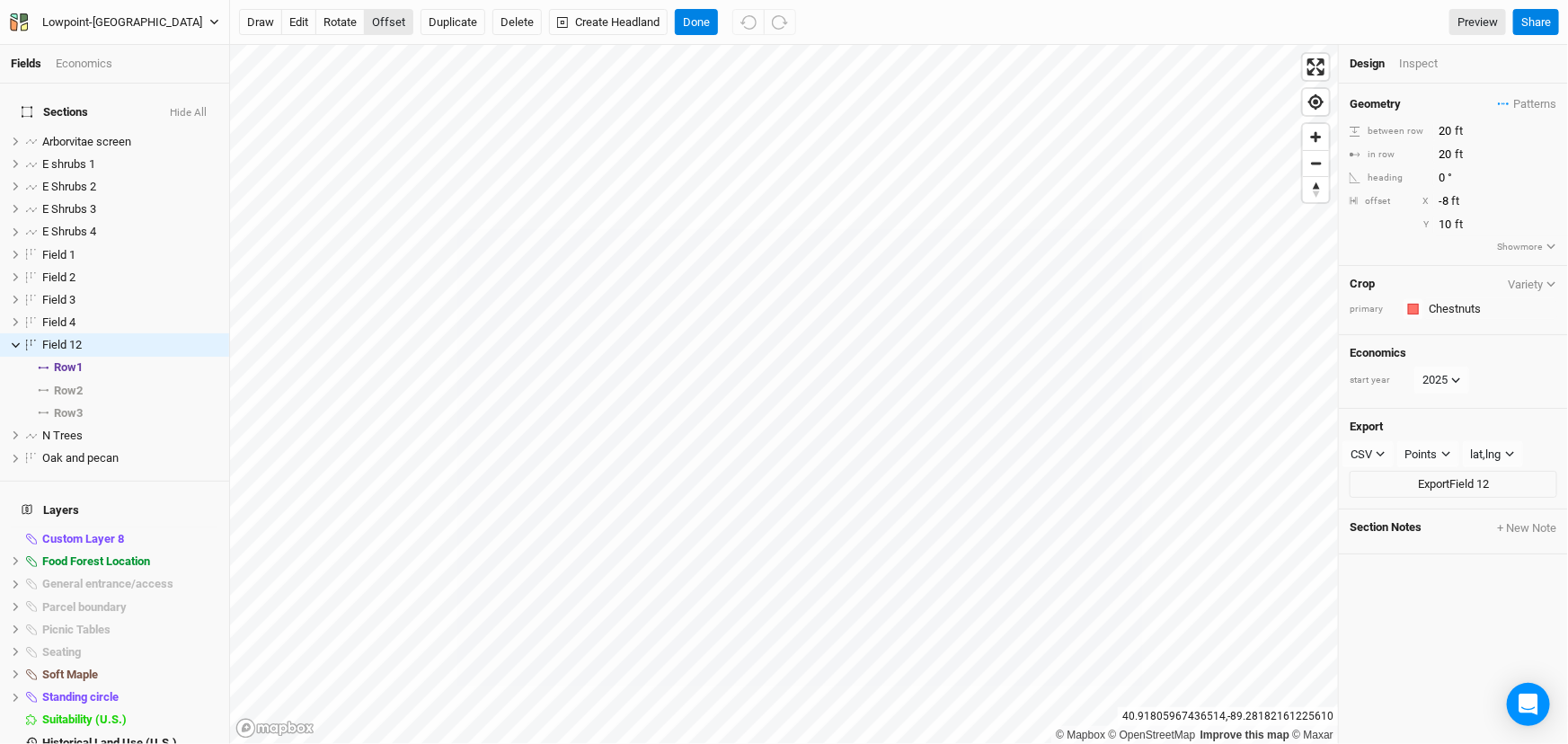
click at [390, 28] on button "offset" at bounding box center [388, 22] width 50 height 27
type input "-15"
click at [718, 20] on button "Done" at bounding box center [696, 22] width 43 height 27
click at [308, 24] on button "edit" at bounding box center [298, 22] width 35 height 27
click at [81, 399] on span "Row 2" at bounding box center [68, 391] width 28 height 15
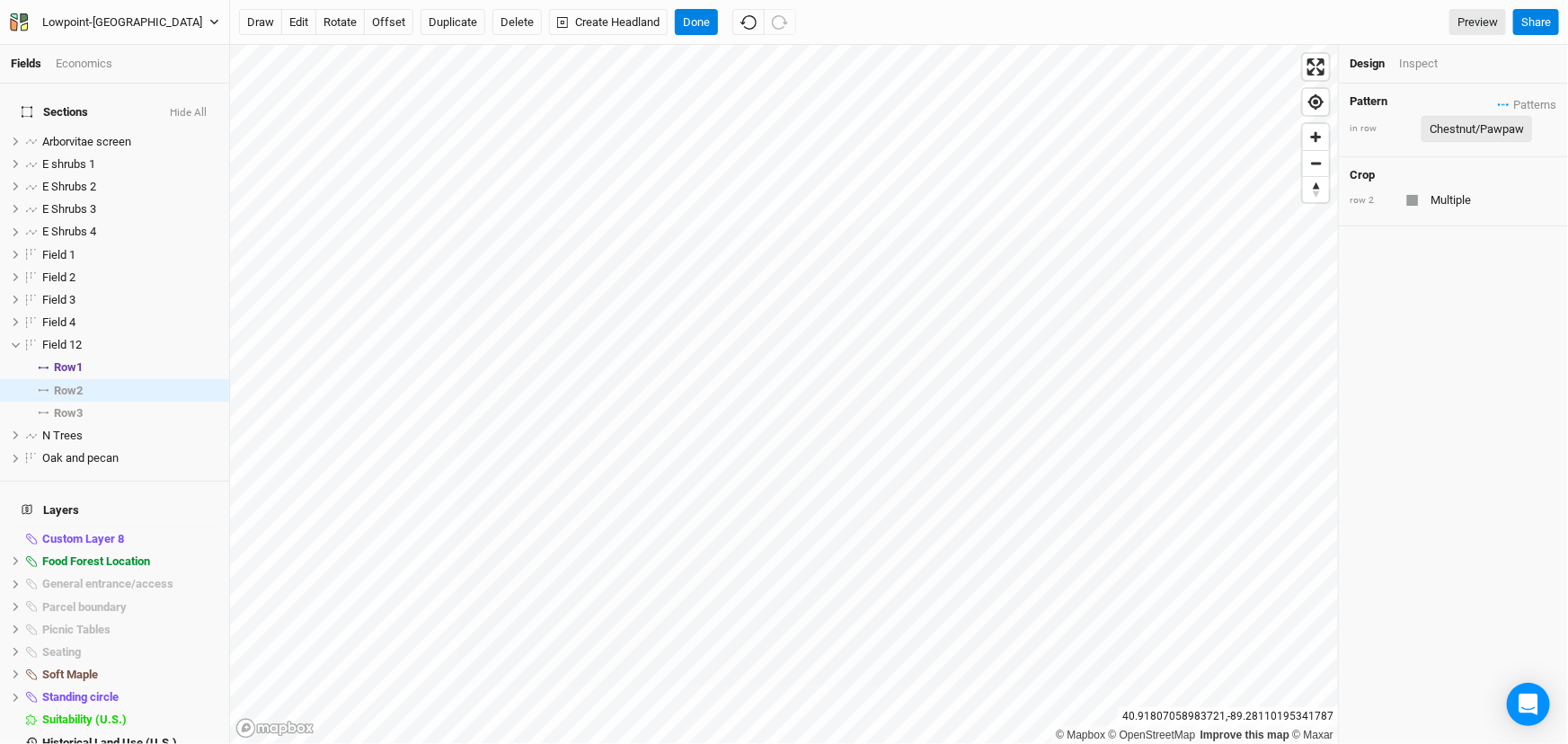
click at [1445, 135] on div "Chestnut/Pawpaw" at bounding box center [1476, 130] width 95 height 18
click at [1456, 202] on button "Pawpaw chestnut" at bounding box center [1447, 205] width 125 height 28
click at [104, 424] on span "select rows with pattern" at bounding box center [161, 412] width 116 height 22
click at [1462, 139] on div "Pawpaw chestnut" at bounding box center [1475, 130] width 92 height 18
click at [1463, 180] on button "Chestnut/Pawpaw" at bounding box center [1446, 177] width 124 height 28
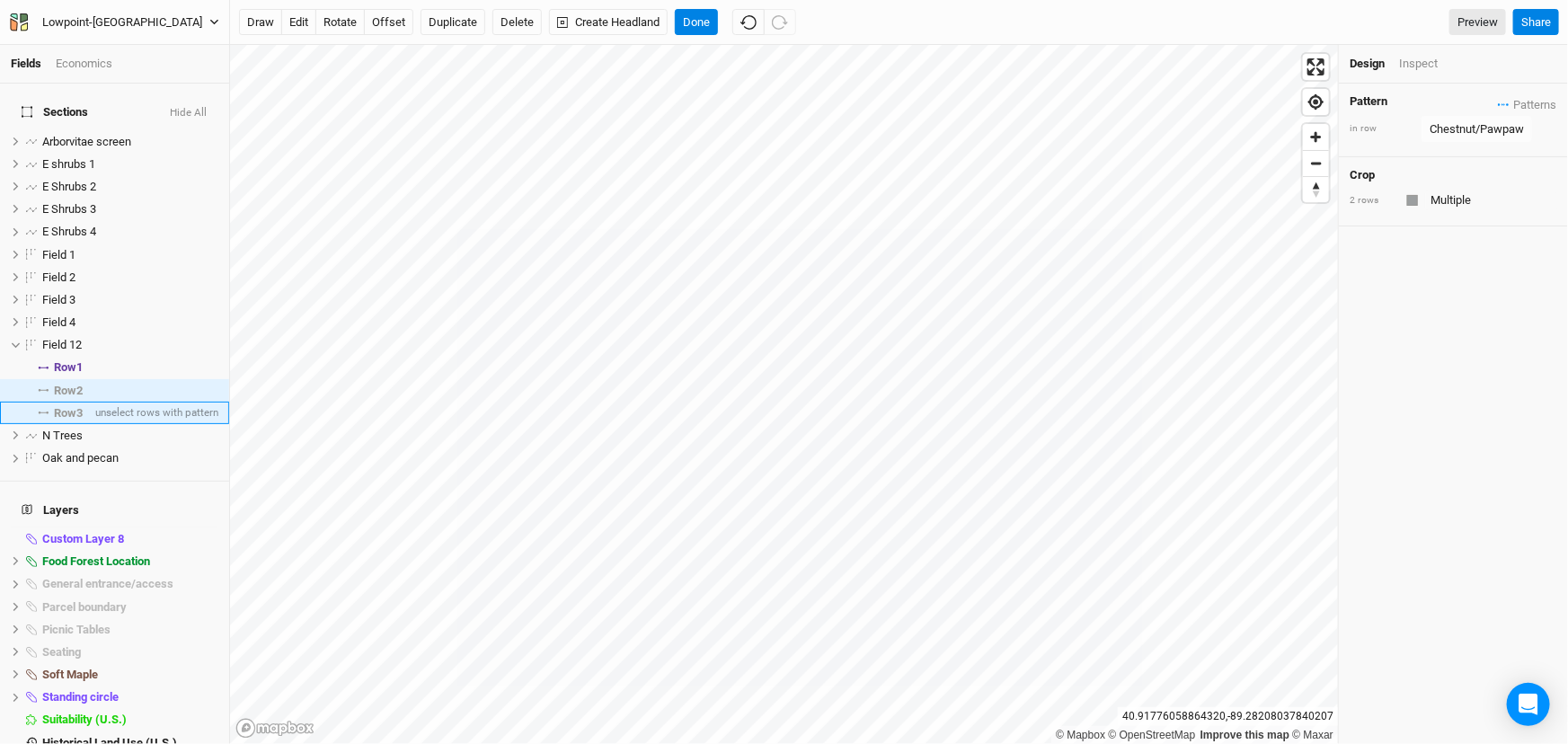
click at [80, 421] on span "Row 3" at bounding box center [68, 413] width 28 height 15
click at [83, 399] on span "Row 2" at bounding box center [68, 391] width 28 height 15
click at [1491, 139] on div "Chestnut/Pawpaw" at bounding box center [1476, 130] width 95 height 18
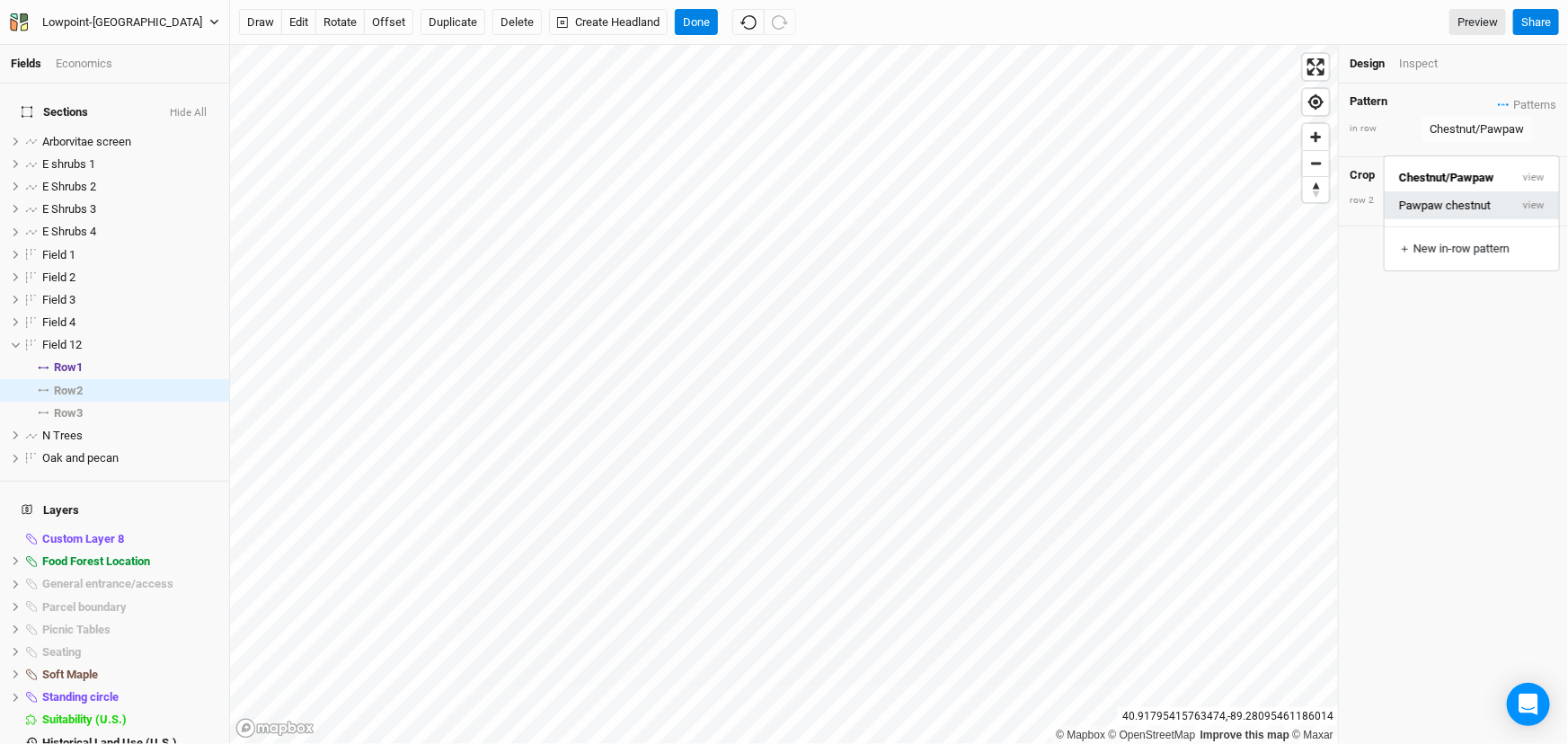
click at [1467, 206] on button "Pawpaw chestnut" at bounding box center [1447, 205] width 125 height 28
click at [1367, 414] on div "Pattern Patterns Chestnut/Pawpaw view Pawpaw chestnut view ＋ New in-row pattern…" at bounding box center [1453, 413] width 230 height 660
click at [718, 27] on button "Done" at bounding box center [696, 22] width 43 height 27
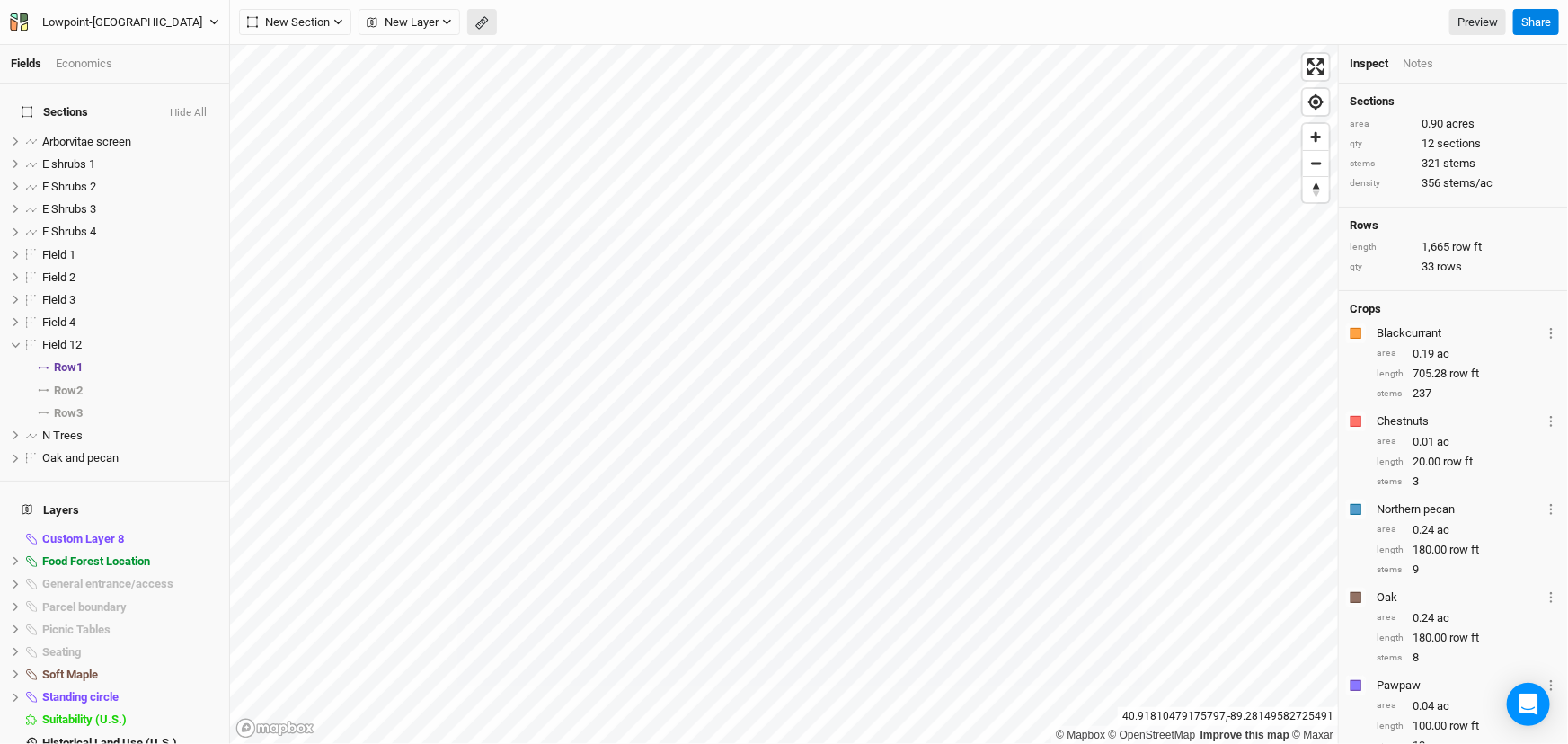
click at [485, 19] on icon "button" at bounding box center [482, 23] width 7 height 7
click at [332, 22] on button "Done" at bounding box center [320, 22] width 43 height 27
click at [195, 572] on span "hide" at bounding box center [206, 561] width 23 height 22
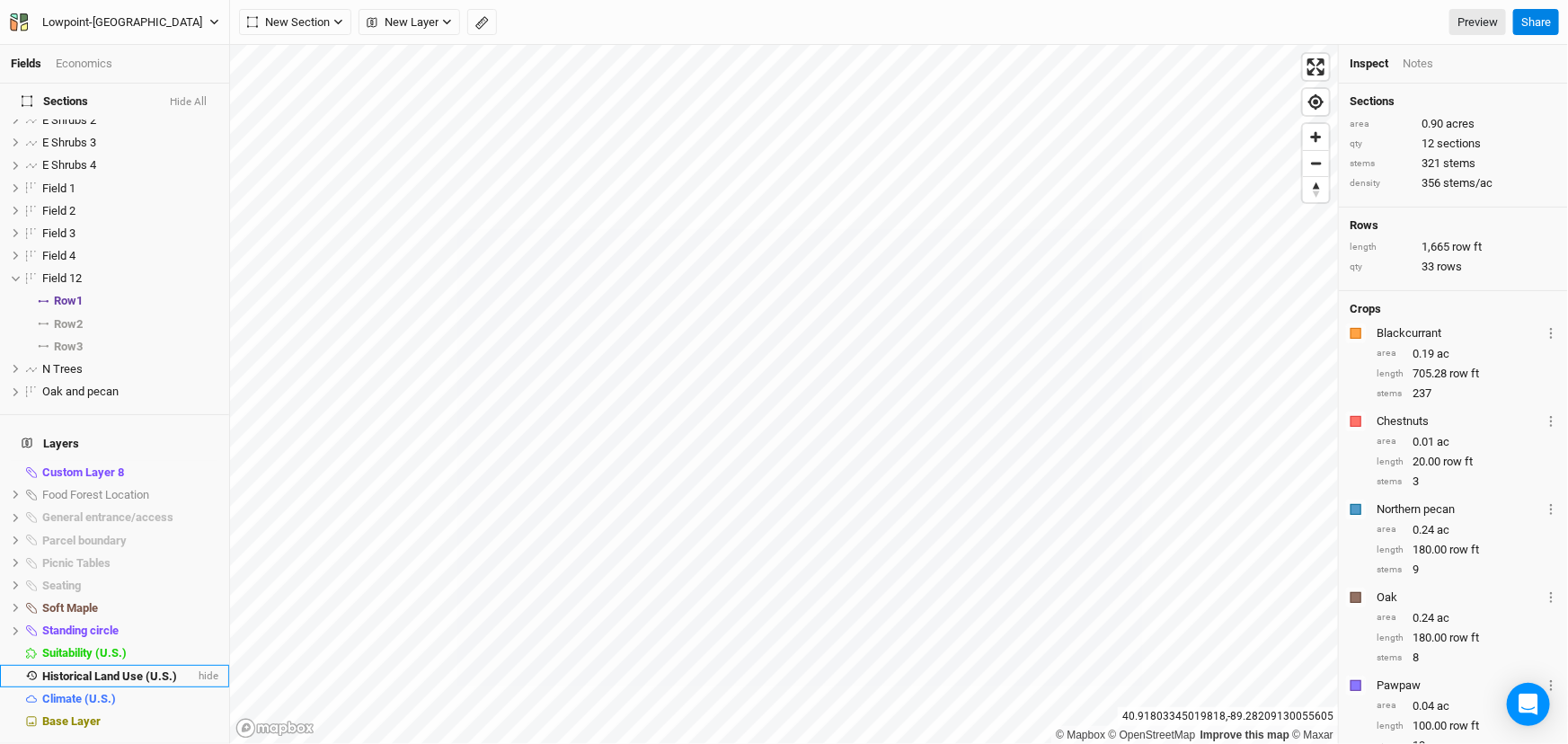
scroll to position [124, 0]
click at [113, 716] on div "Base Layer" at bounding box center [130, 722] width 176 height 15
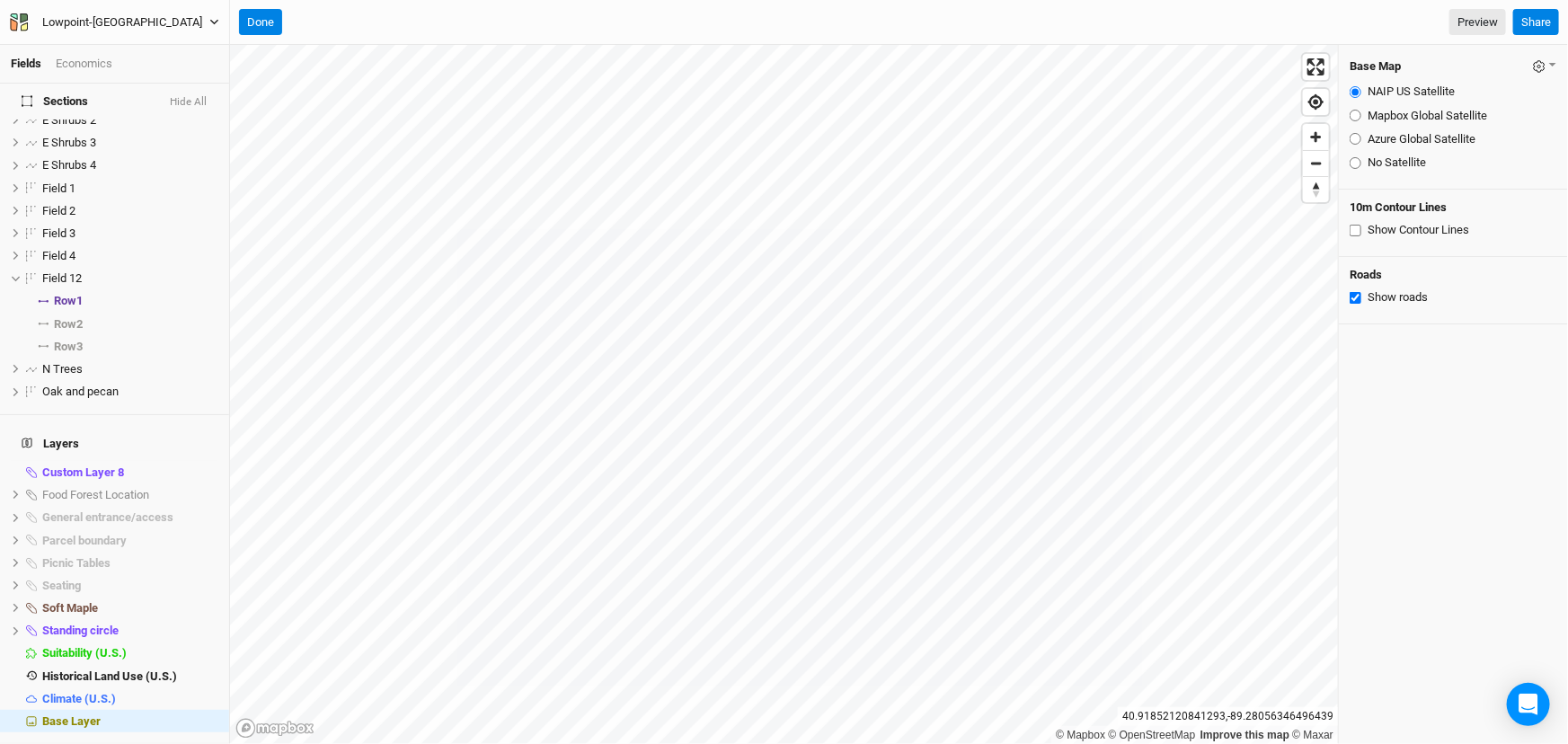
click at [1349, 144] on div "Base Map Save as Farm Default Restore Farm Defaults NAIP US Satellite Mapbox Gl…" at bounding box center [1453, 118] width 230 height 145
click at [1355, 144] on input "Azure Global Satellite" at bounding box center [1355, 139] width 12 height 12
radio input "true"
click at [1356, 121] on input "Mapbox Global Satellite" at bounding box center [1355, 115] width 12 height 12
radio input "true"
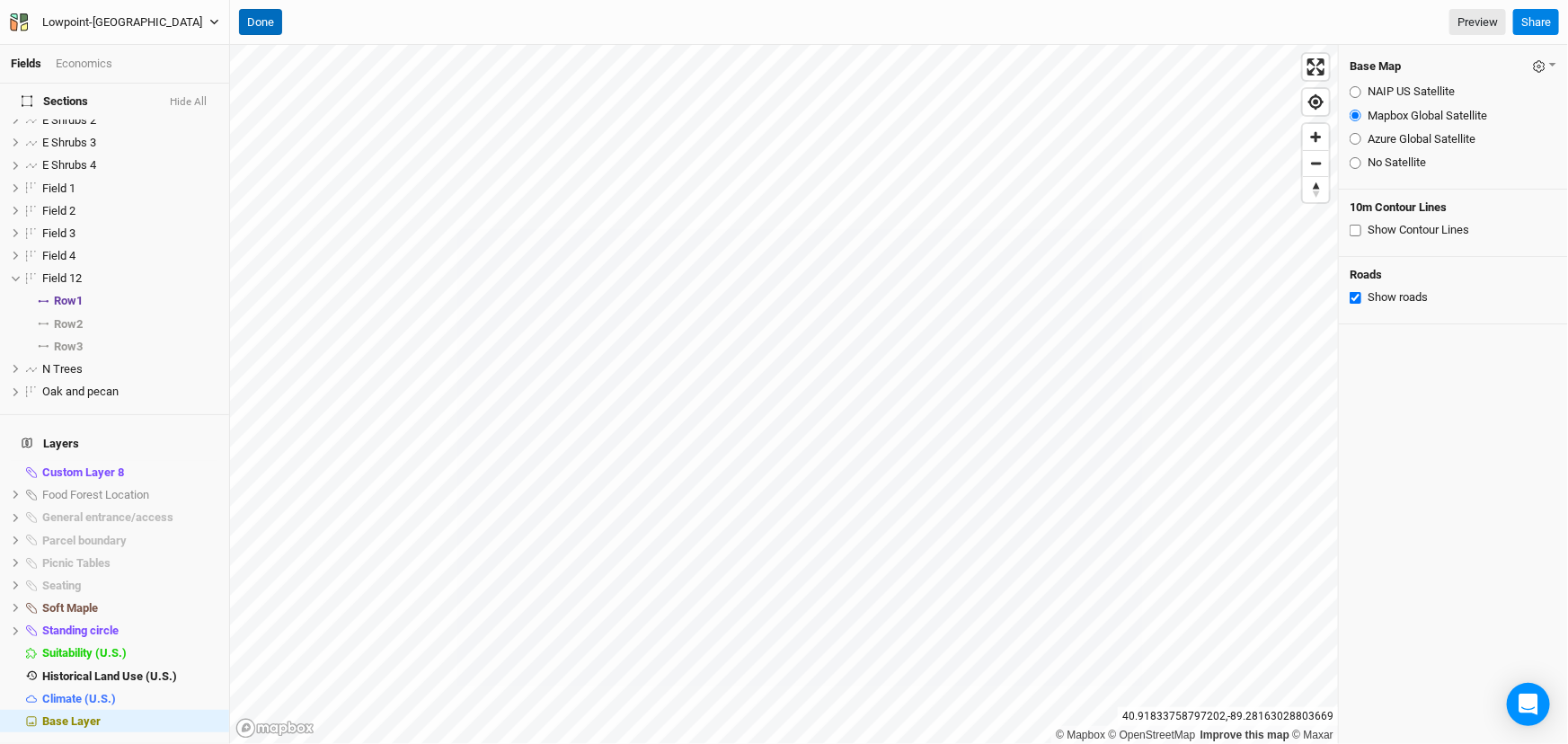
click at [267, 18] on button "Done" at bounding box center [260, 22] width 43 height 27
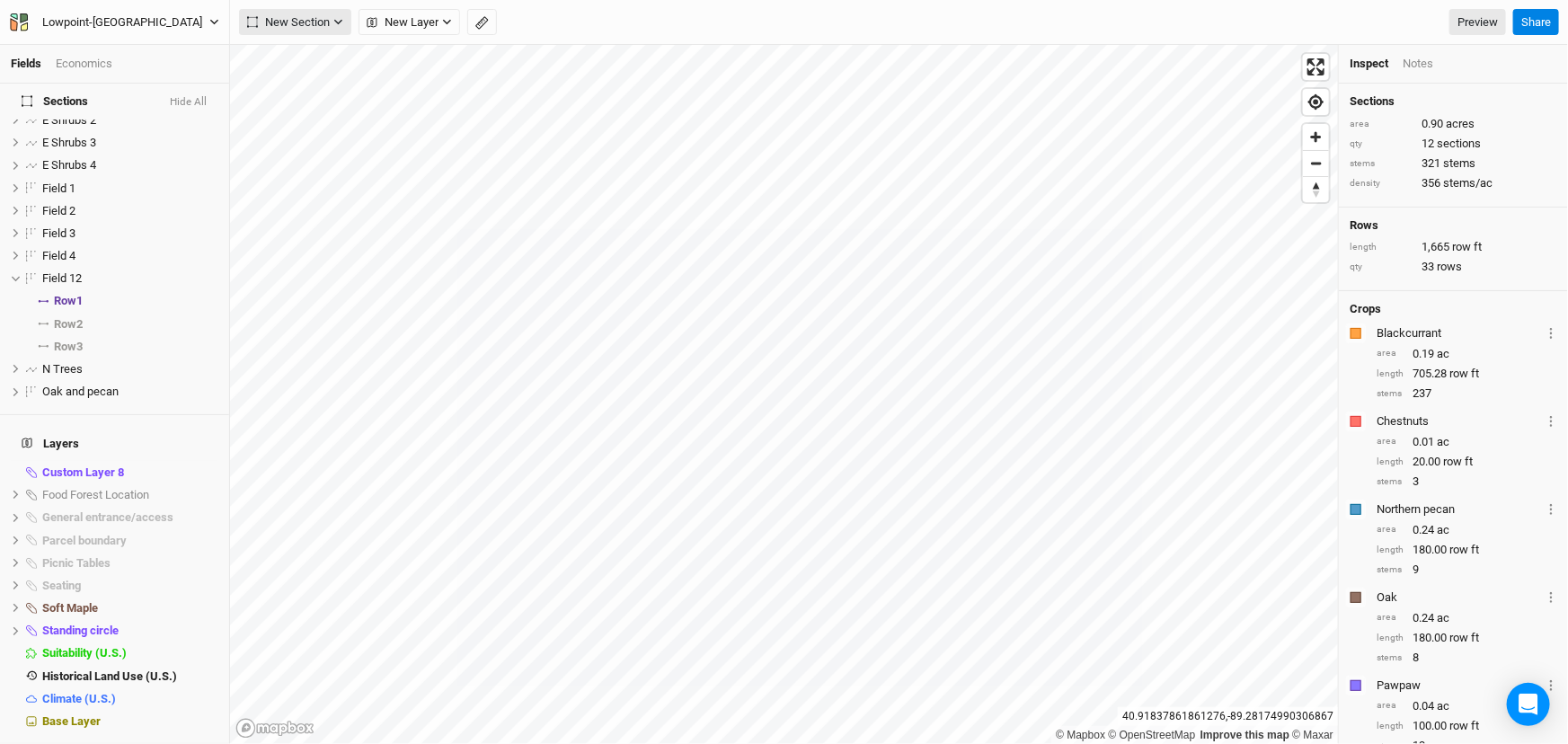
click at [316, 36] on button "New Section" at bounding box center [295, 22] width 112 height 27
click at [323, 90] on button "Line" at bounding box center [310, 87] width 142 height 28
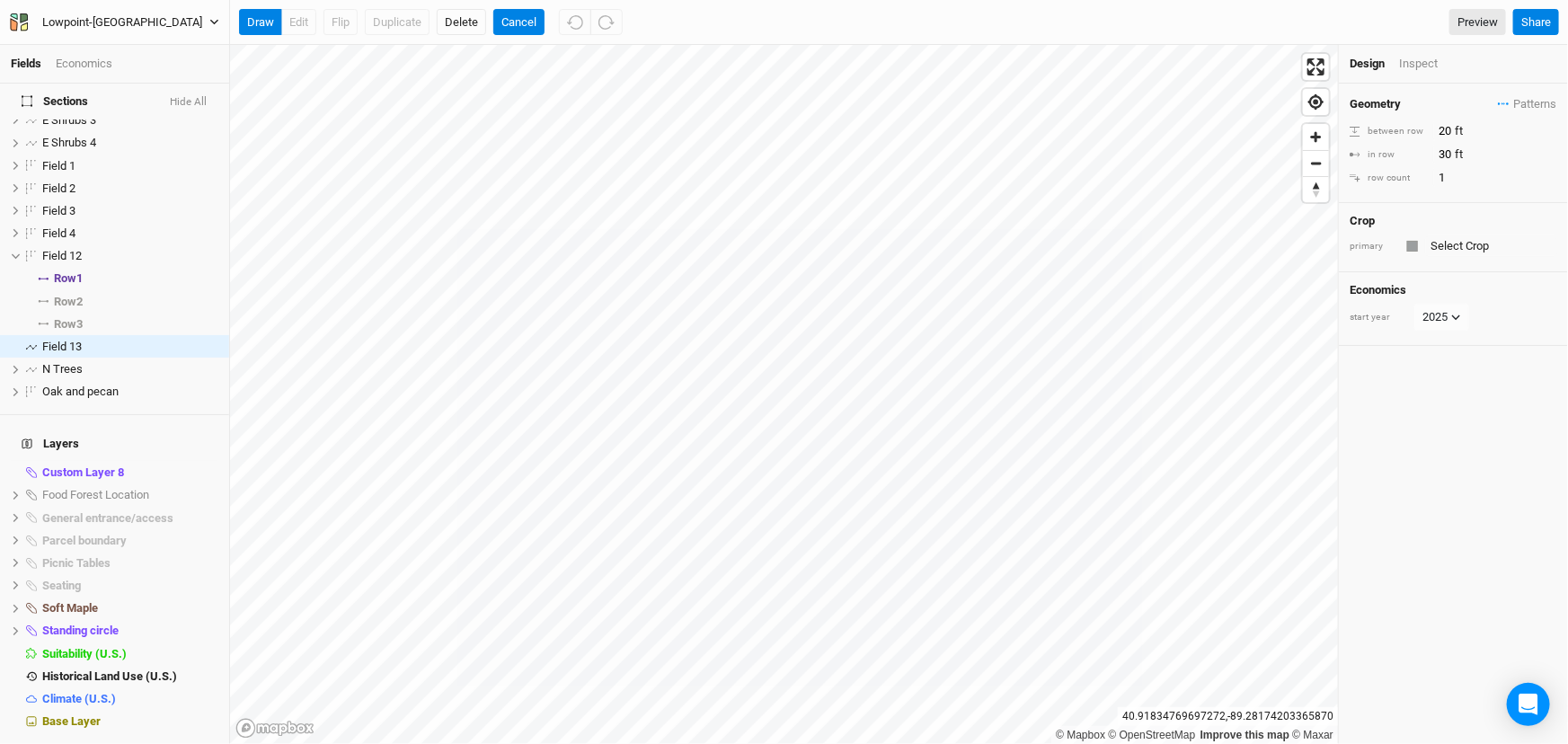
scroll to position [48, 0]
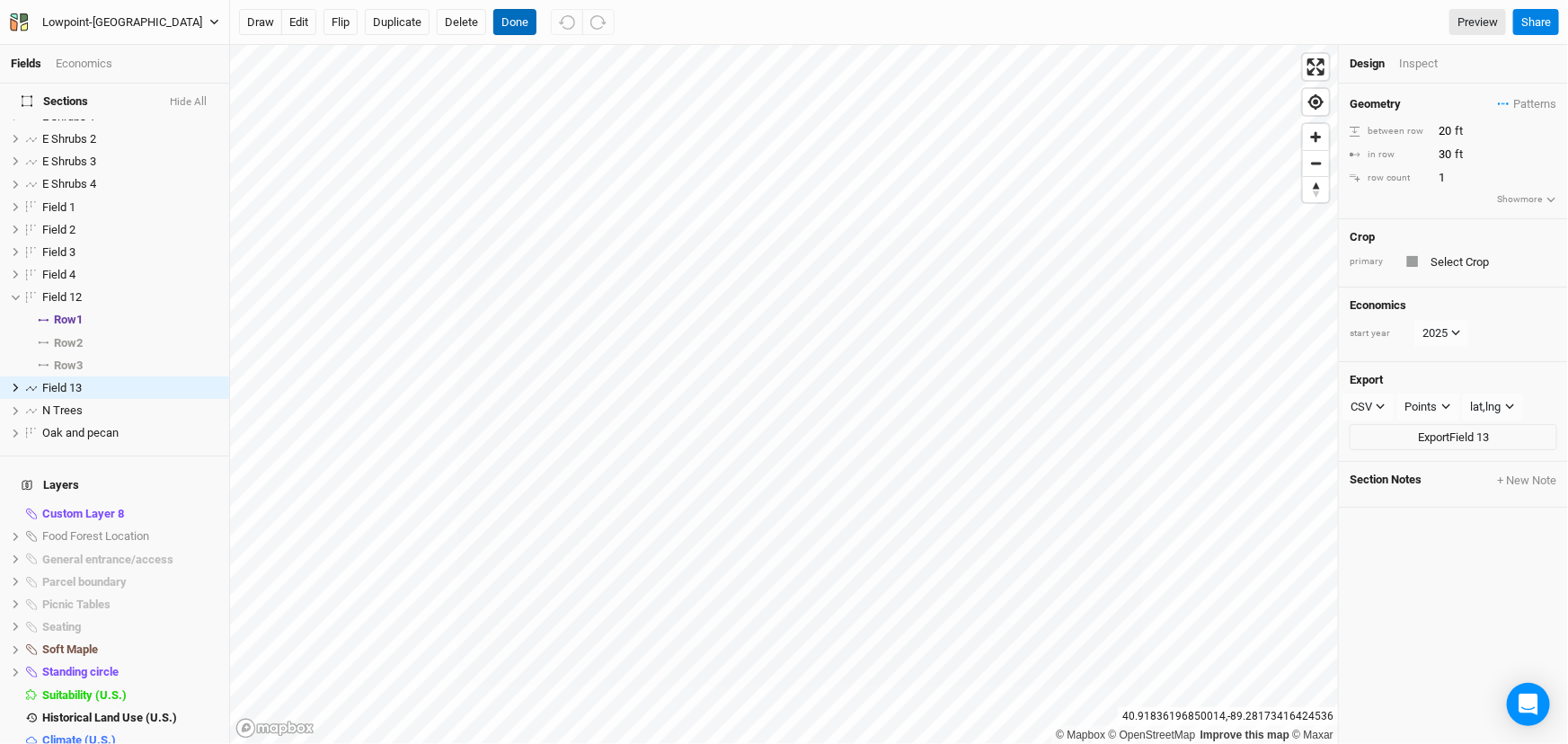
click at [534, 31] on button "Done" at bounding box center [514, 22] width 43 height 27
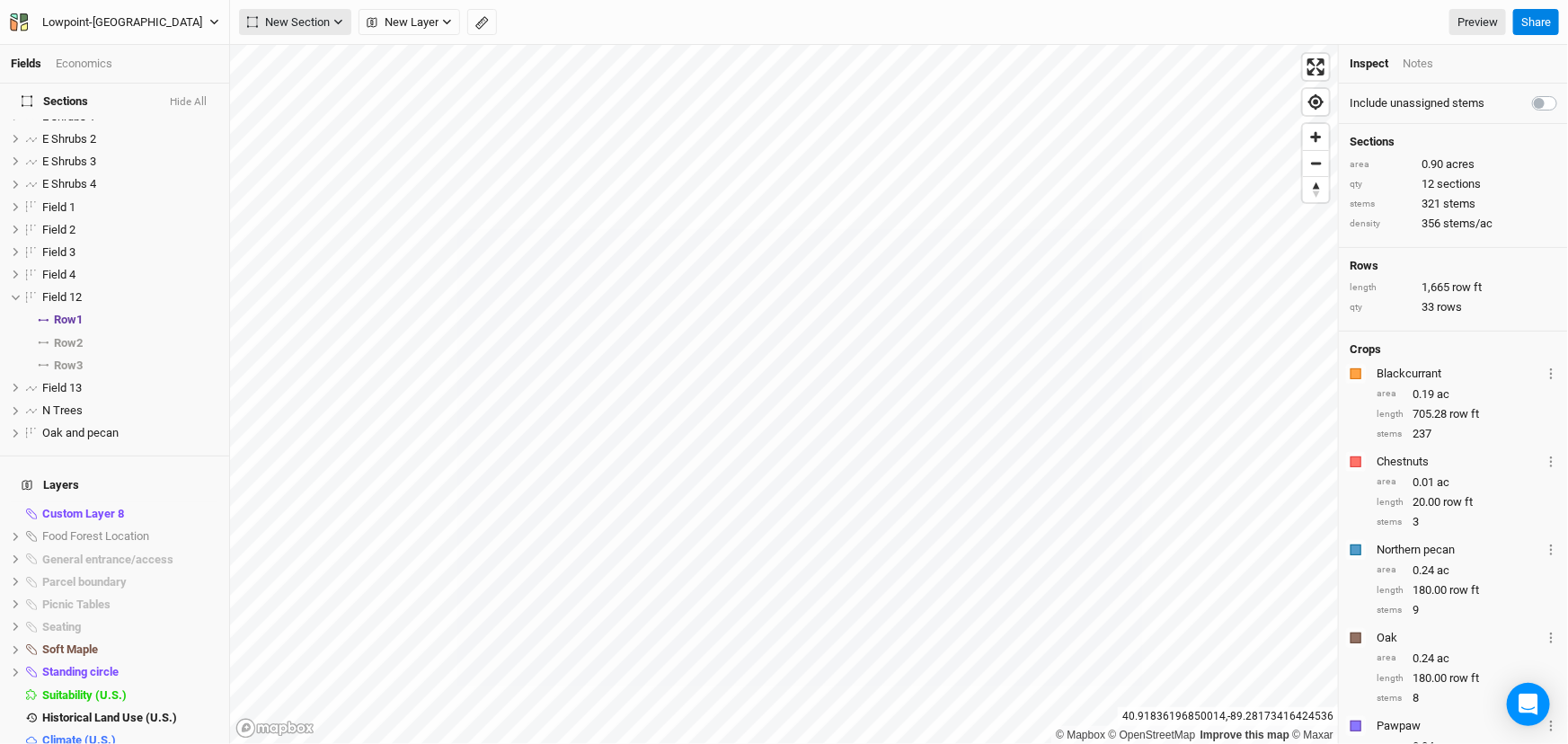
click at [286, 21] on span "New Section" at bounding box center [288, 23] width 83 height 18
click at [339, 84] on button "Line" at bounding box center [310, 87] width 142 height 28
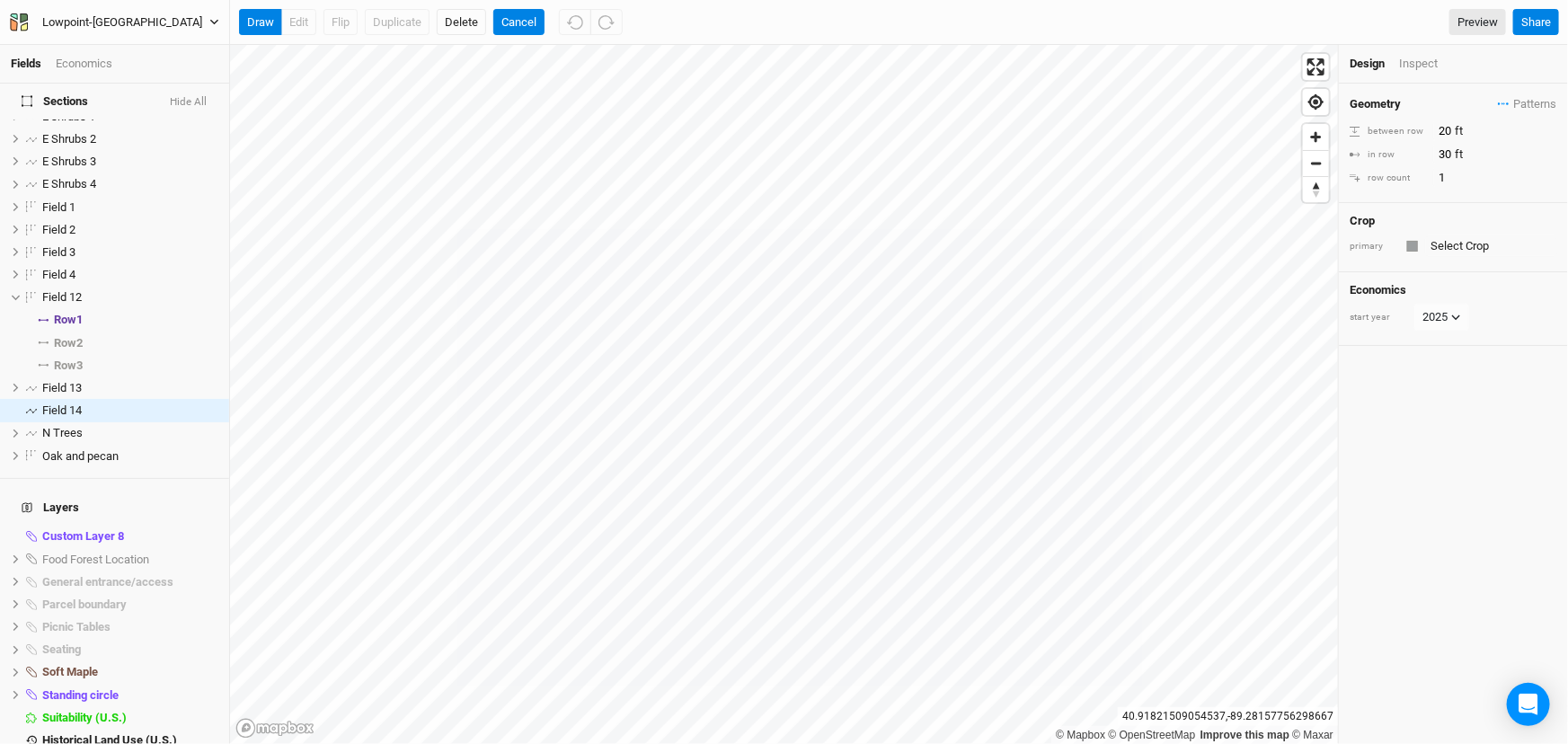
scroll to position [72, 0]
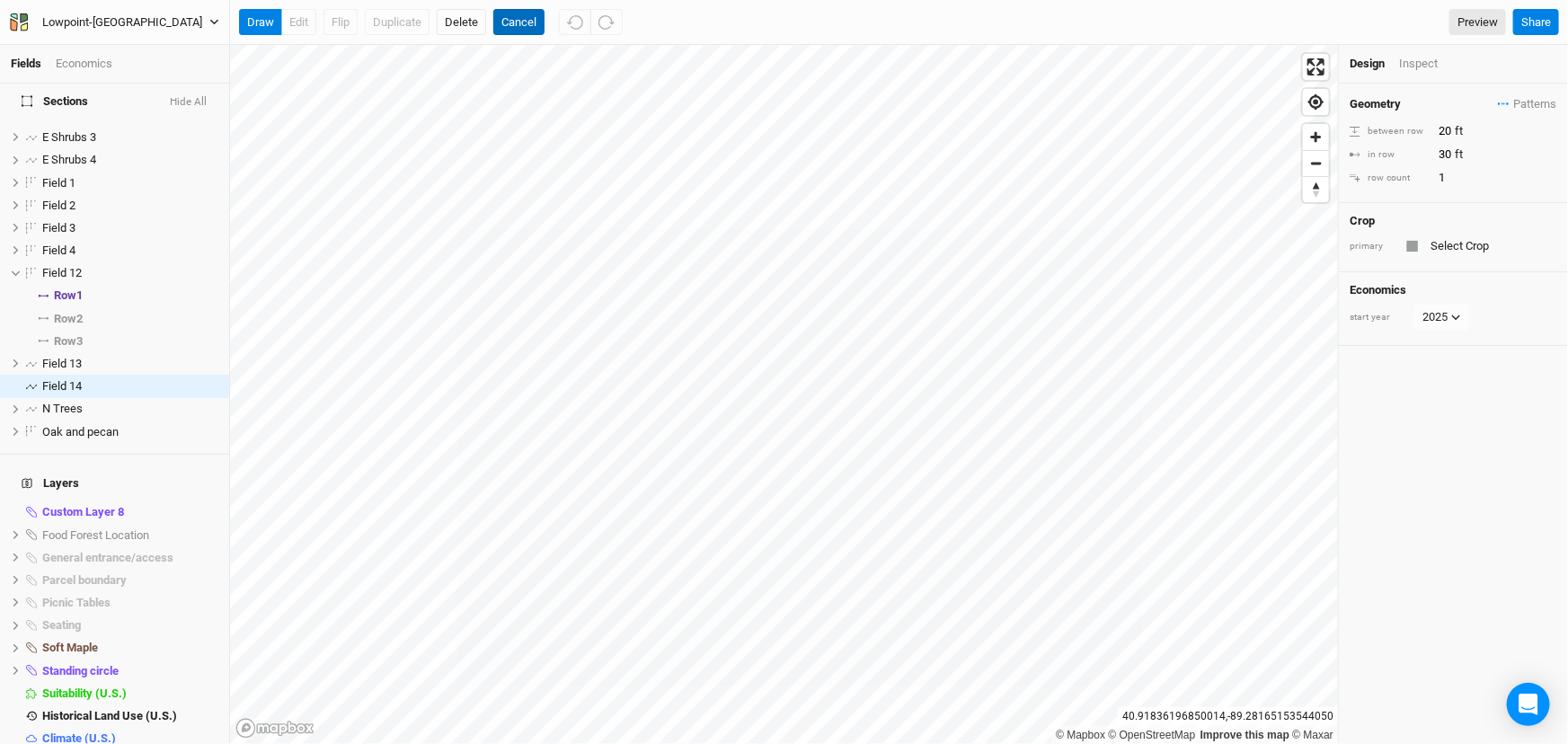
click at [538, 21] on button "Cancel" at bounding box center [519, 22] width 51 height 27
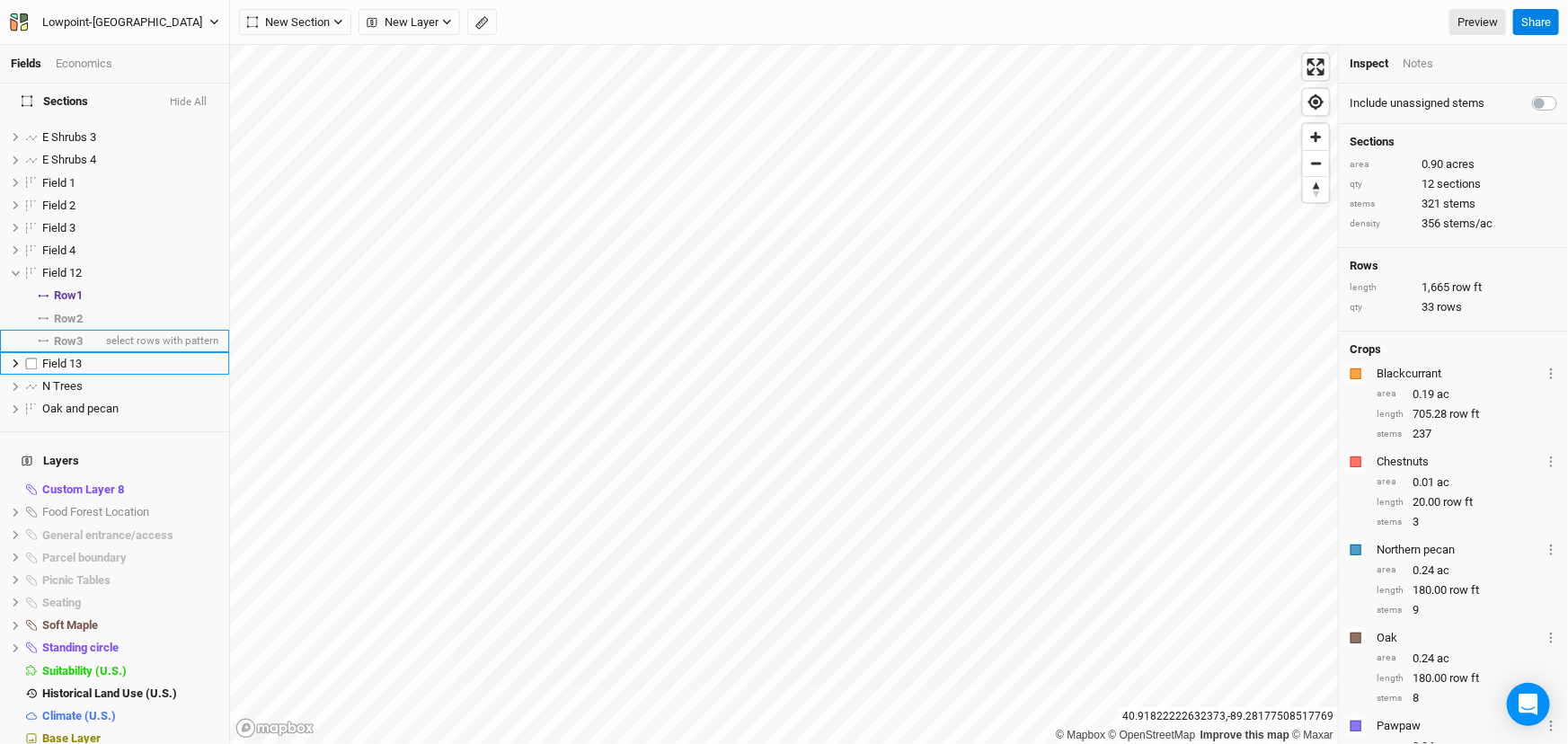
click at [116, 371] on div "Field 13" at bounding box center [130, 365] width 176 height 15
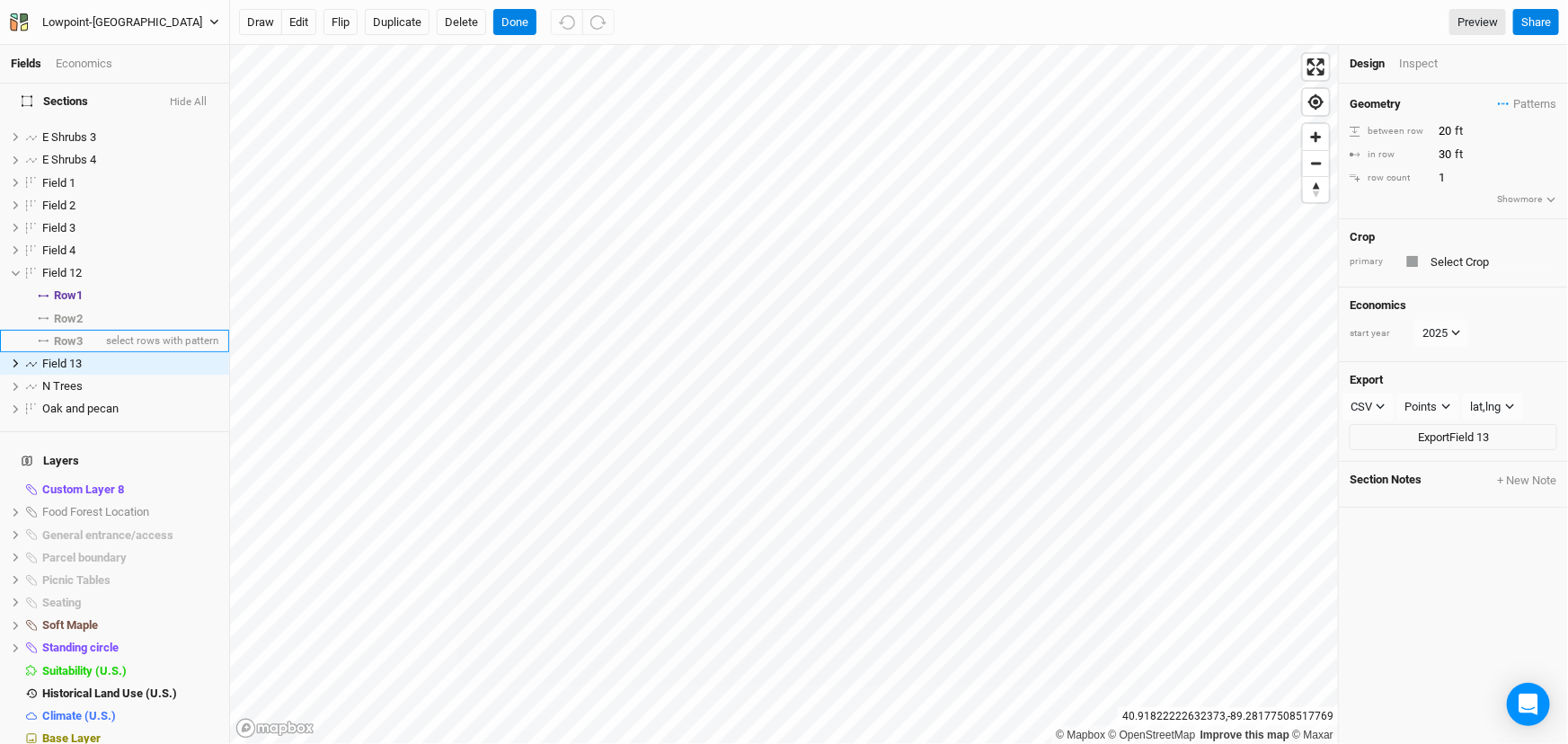
scroll to position [48, 0]
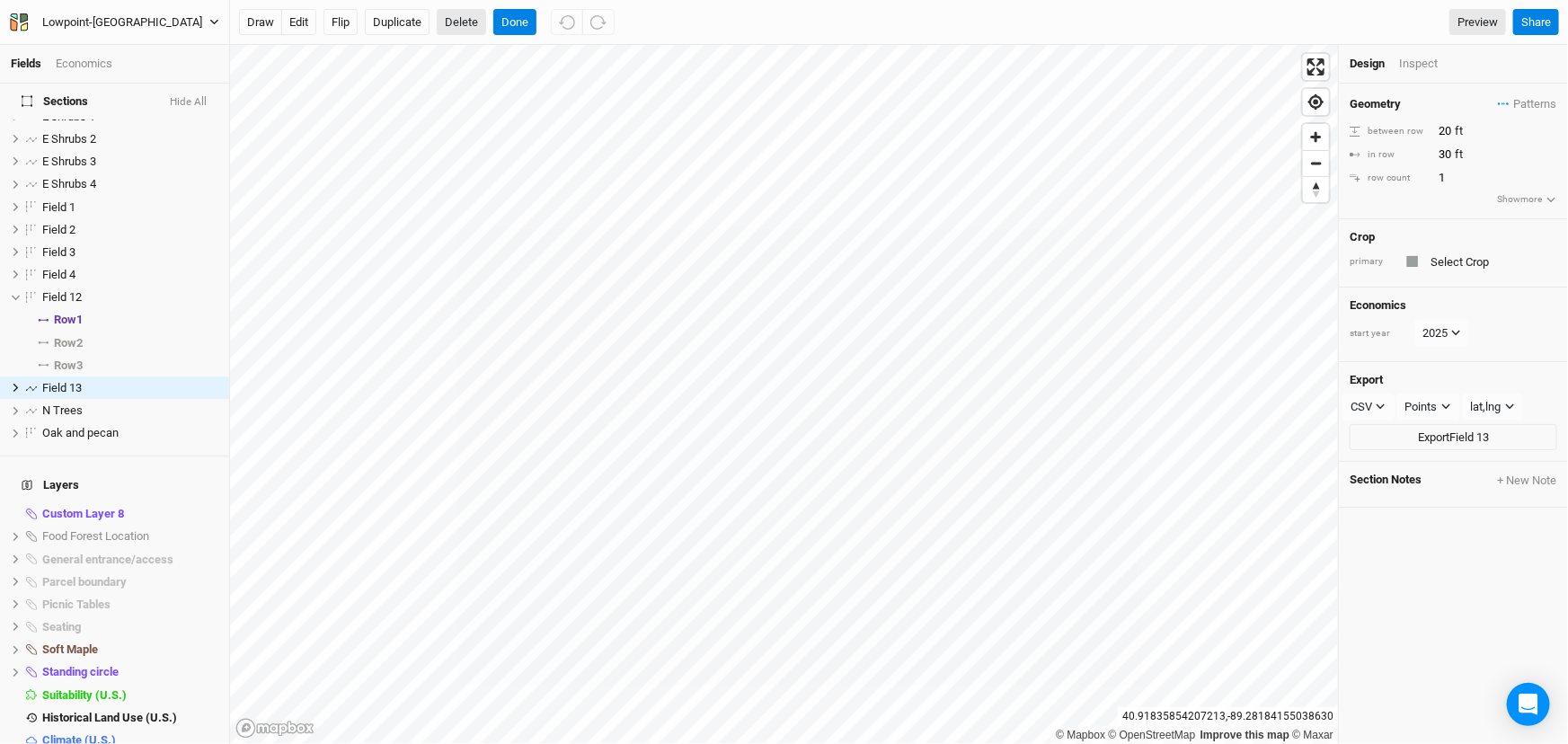
click at [478, 25] on button "Delete" at bounding box center [462, 22] width 50 height 27
click at [562, 22] on button "Confirm" at bounding box center [535, 22] width 56 height 27
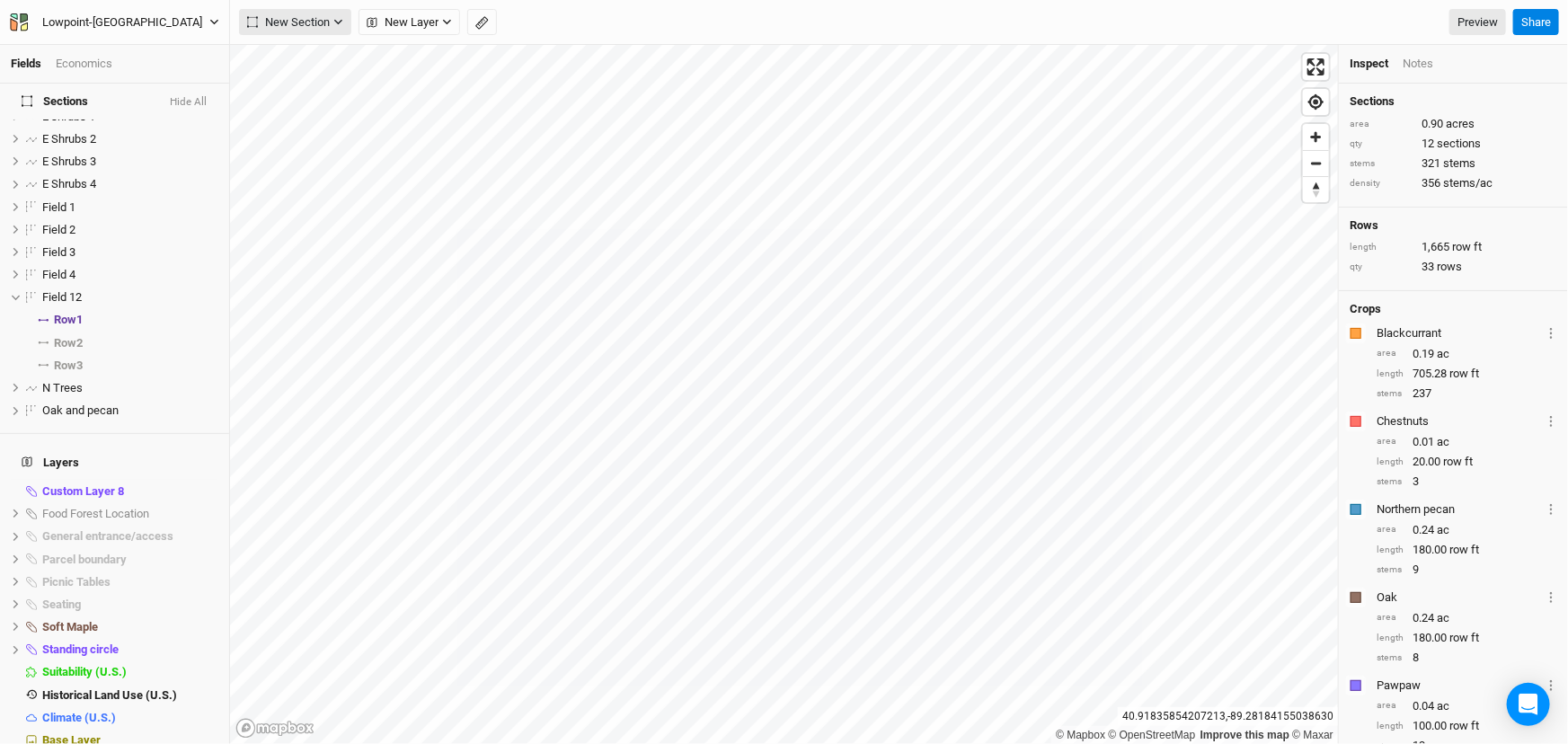
click at [317, 17] on span "New Section" at bounding box center [288, 23] width 83 height 18
click at [314, 102] on button "Line" at bounding box center [310, 87] width 142 height 28
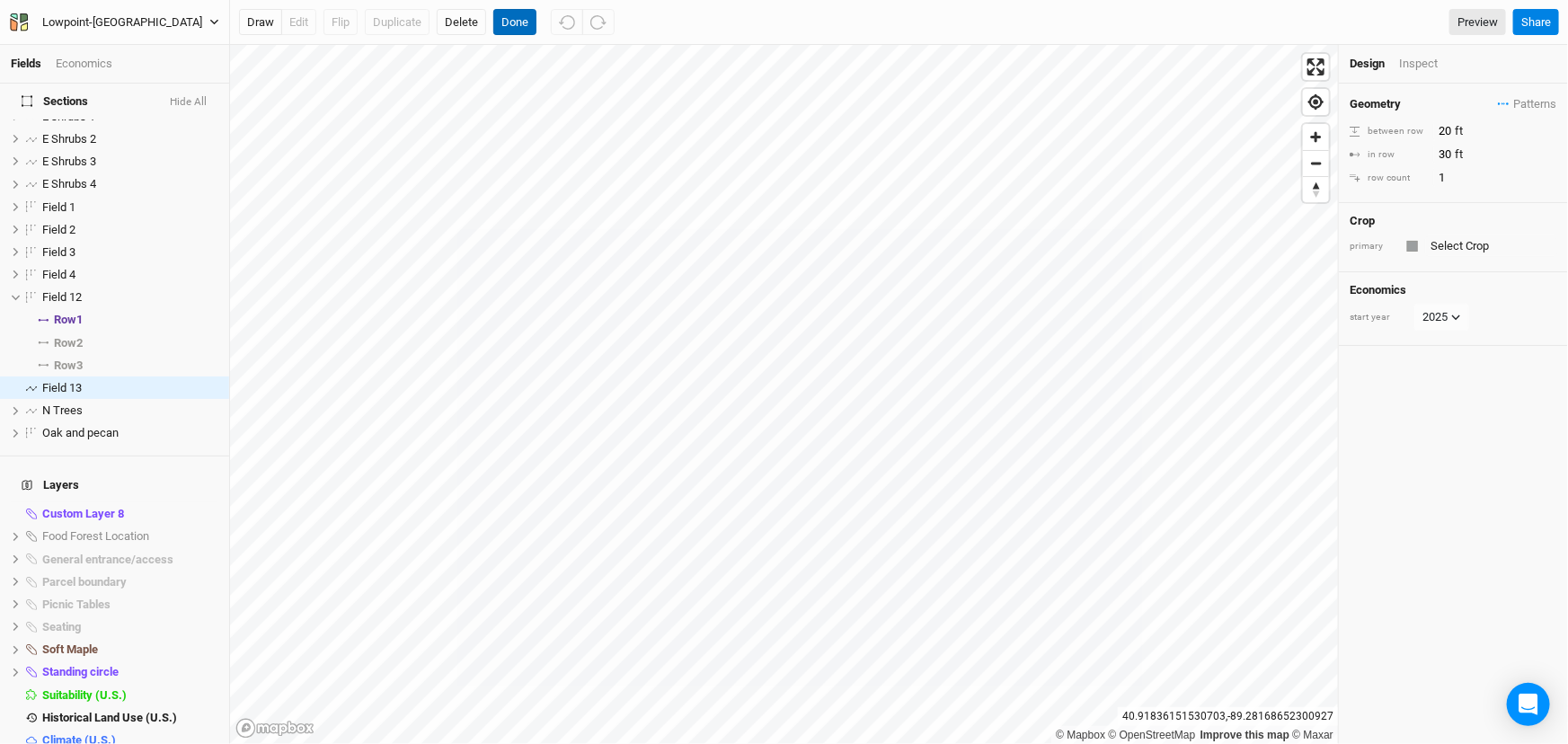
click at [536, 25] on button "Done" at bounding box center [514, 22] width 43 height 27
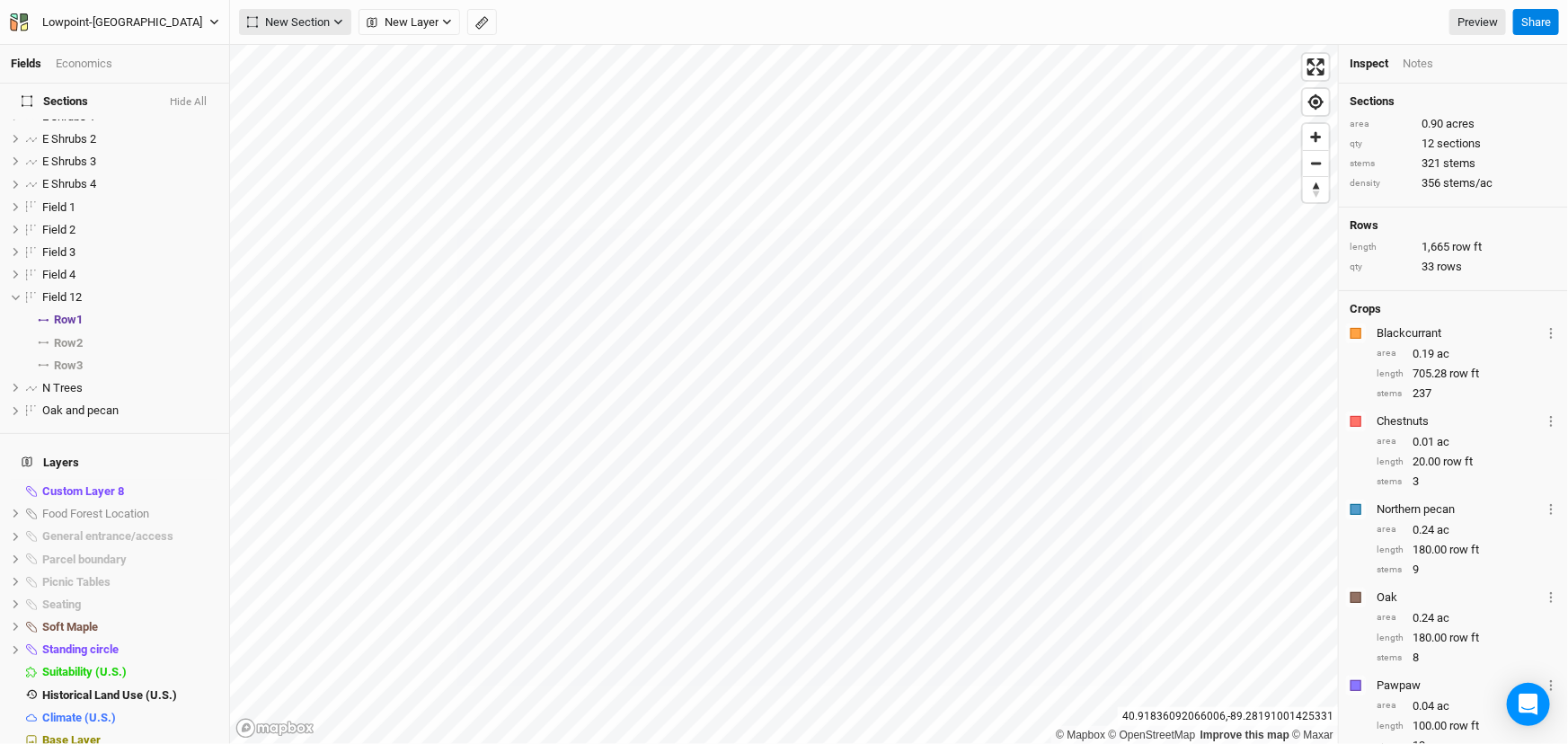
click at [325, 27] on span "New Section" at bounding box center [288, 23] width 83 height 18
click at [329, 81] on button "Line" at bounding box center [310, 87] width 142 height 28
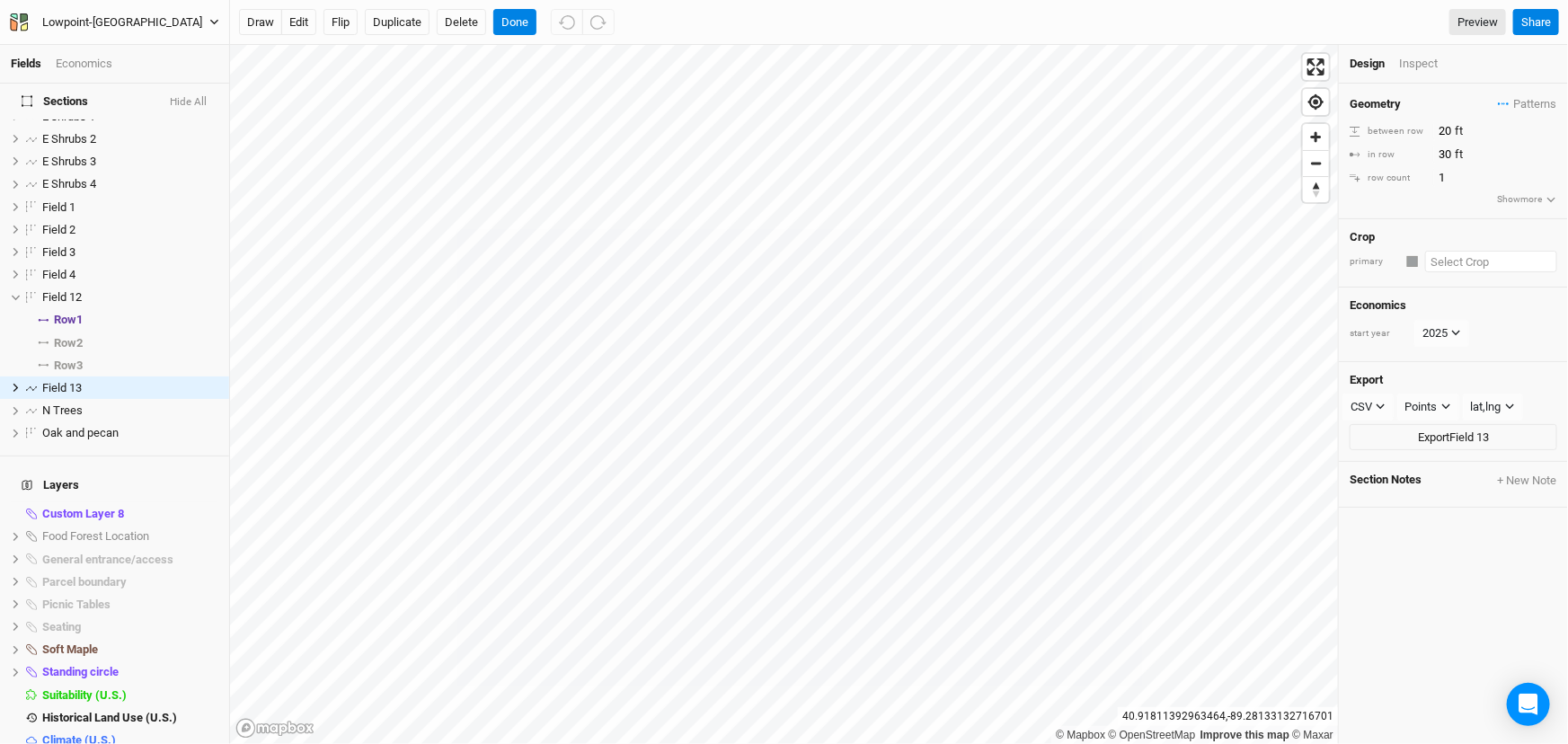
click at [1466, 273] on input "text" at bounding box center [1491, 261] width 132 height 21
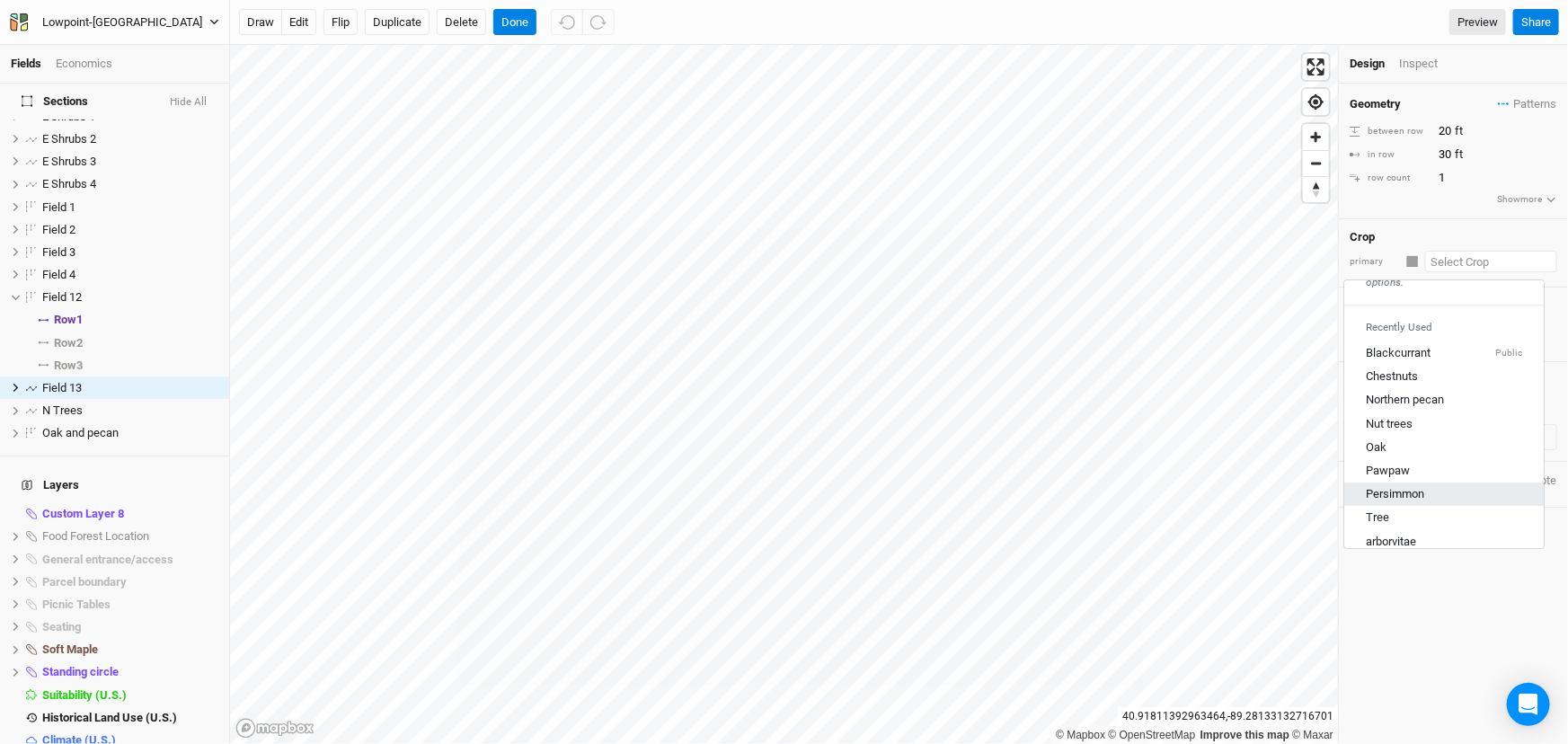
scroll to position [163, 0]
click at [1459, 422] on div "Persimmon" at bounding box center [1443, 413] width 156 height 17
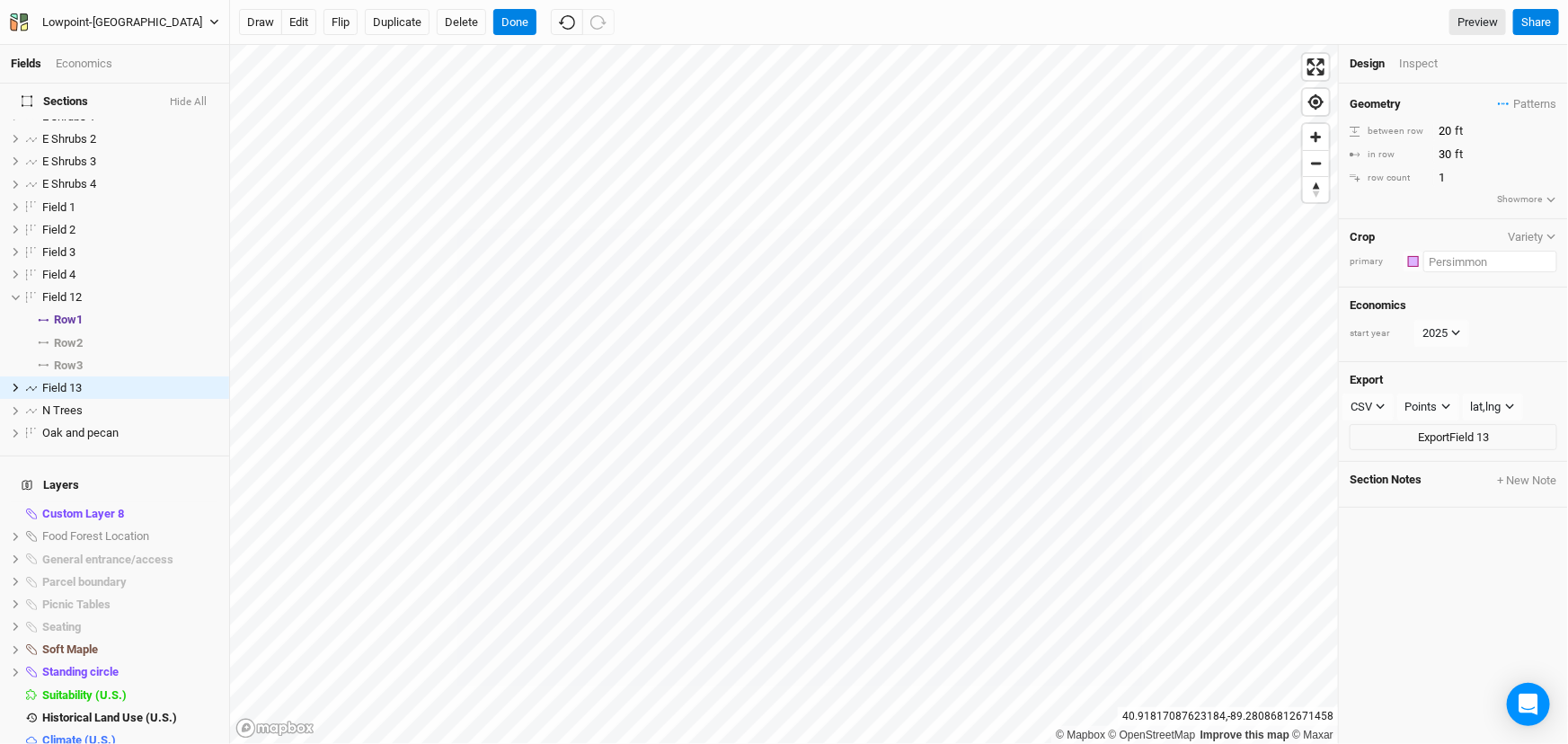
click at [1455, 273] on input "text" at bounding box center [1490, 261] width 134 height 21
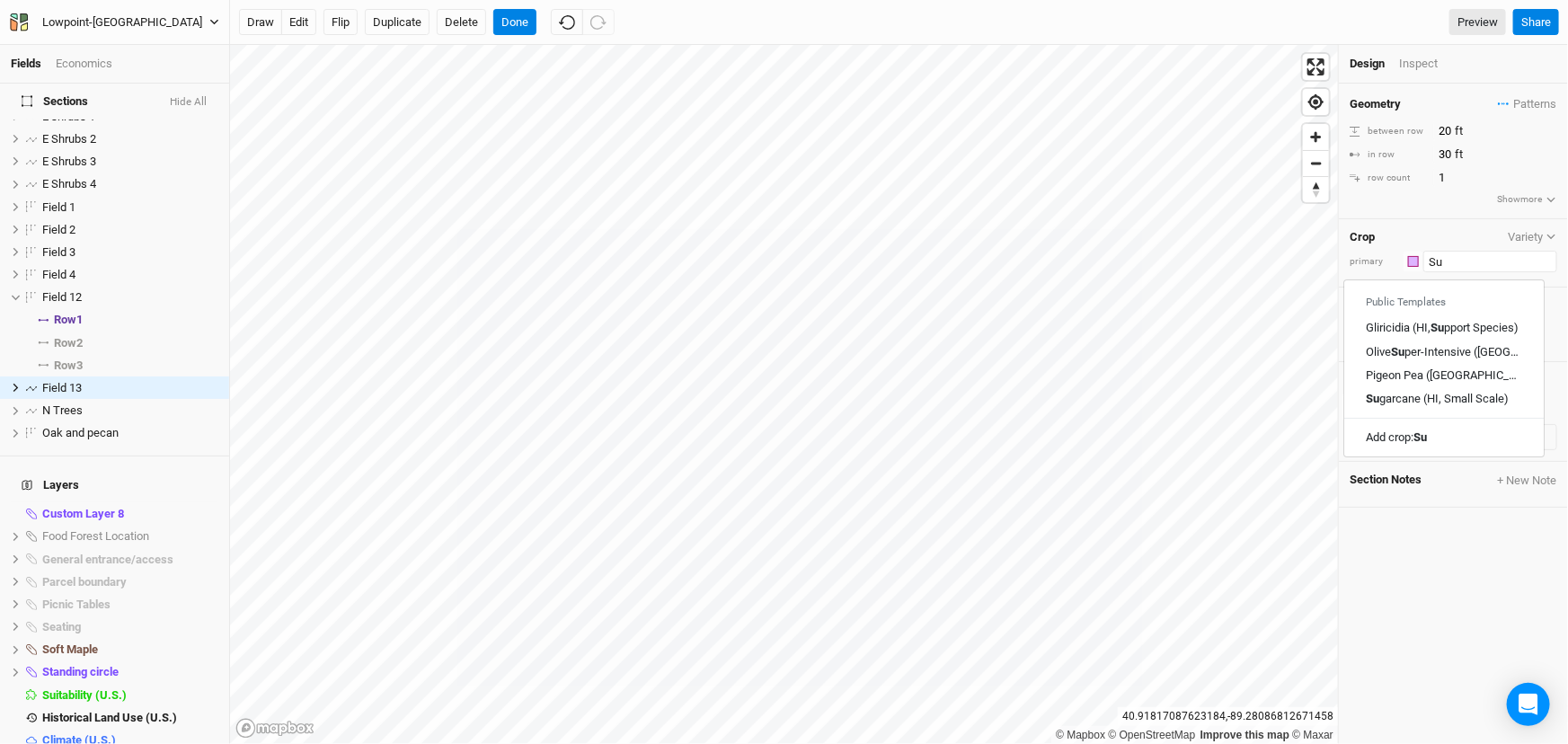
type input "Sug"
type input "Sugarcane (HI, Small Scale)"
type input "Sugar"
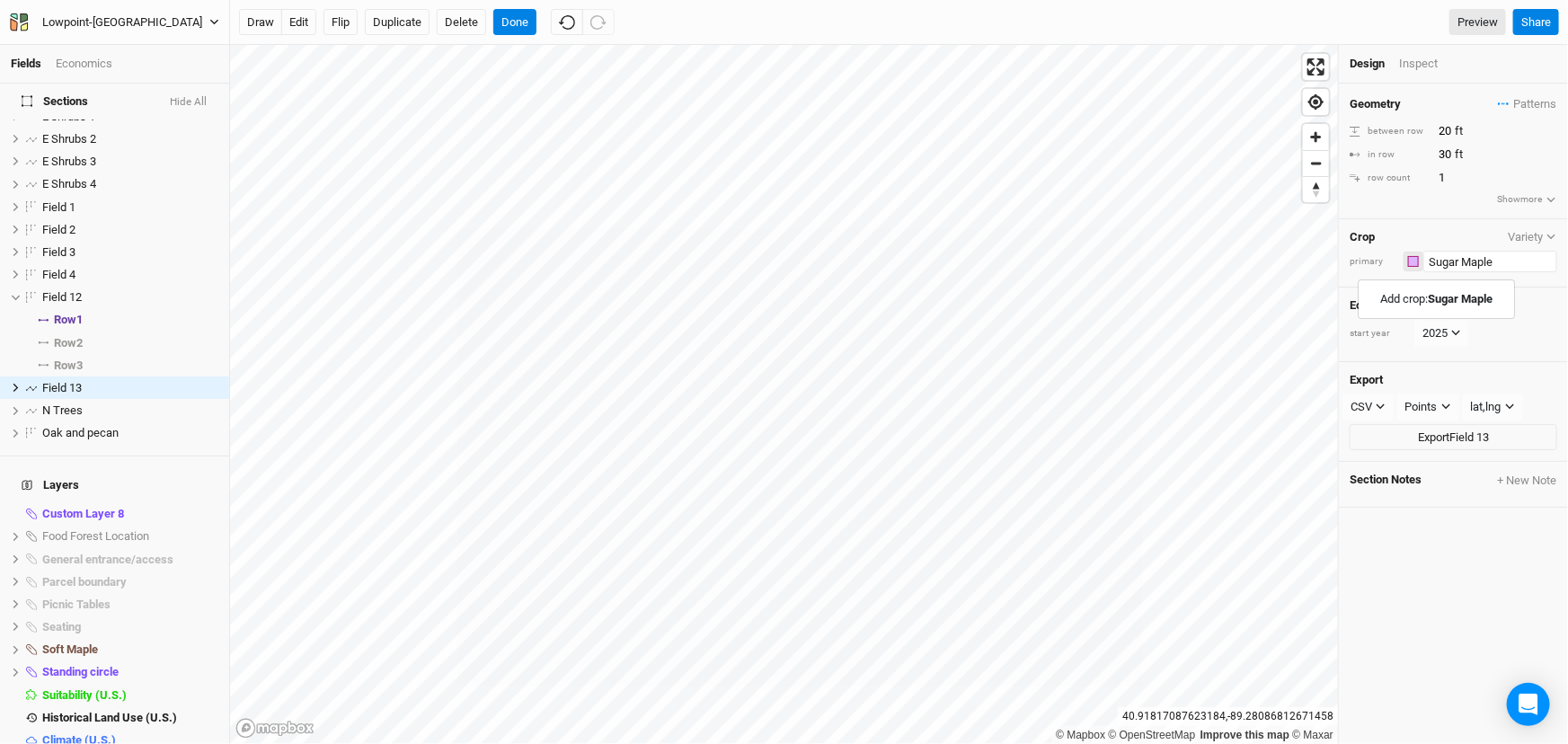
type input "Sugar Maple"
click at [1416, 267] on div "button" at bounding box center [1413, 262] width 11 height 11
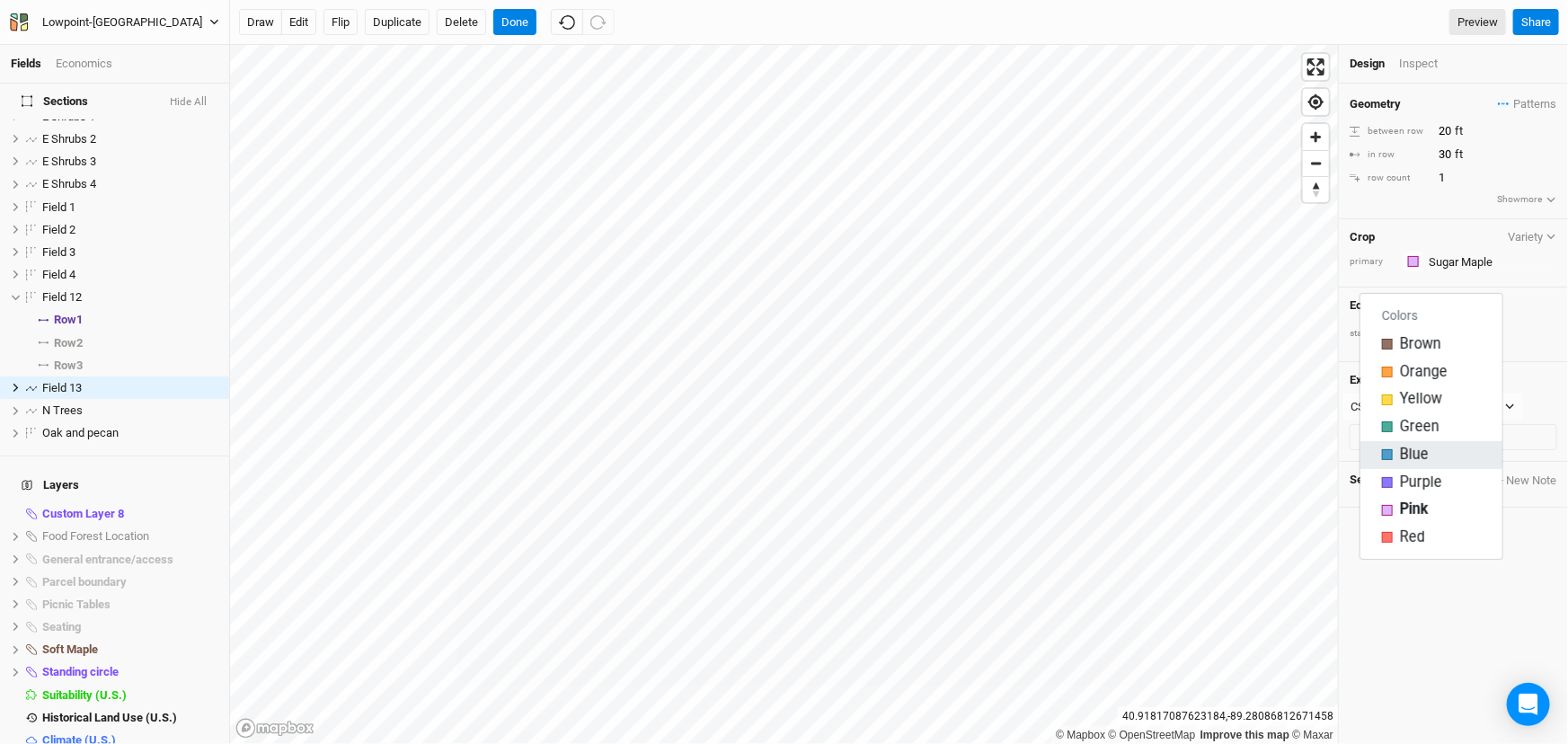
click at [1393, 460] on div "button" at bounding box center [1387, 455] width 11 height 11
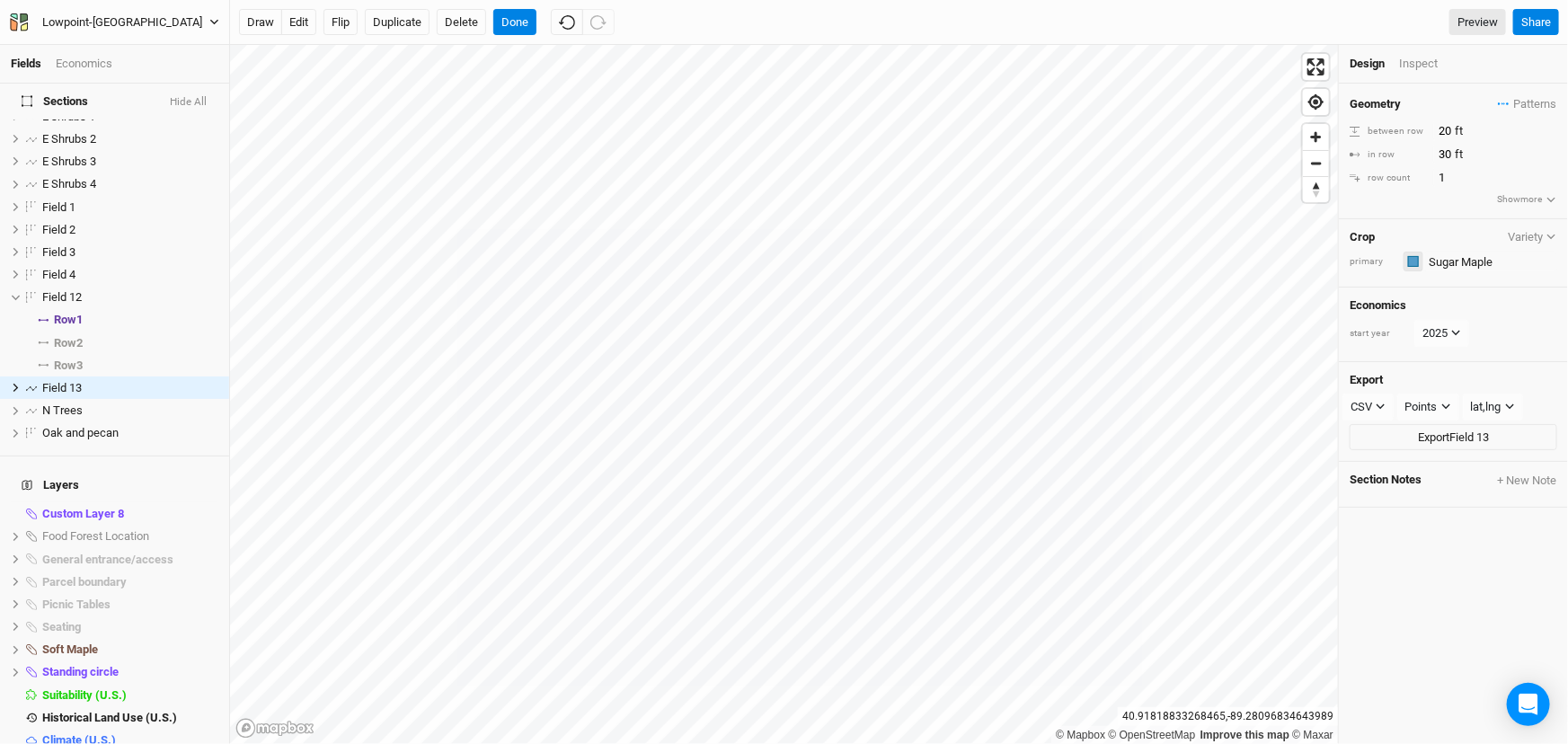
click at [1416, 267] on div "button" at bounding box center [1413, 262] width 11 height 11
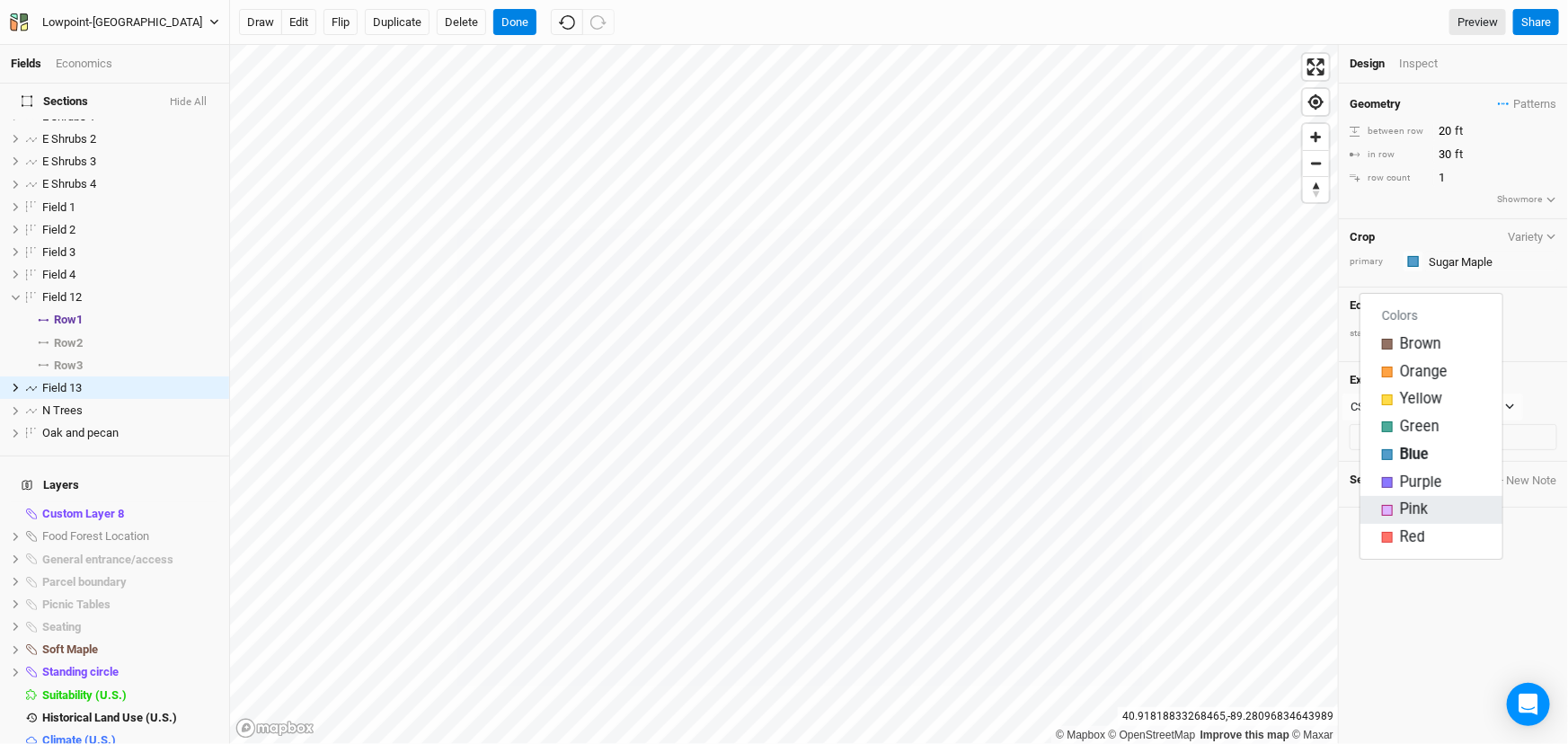
click at [1399, 521] on div "Pink" at bounding box center [1431, 510] width 99 height 21
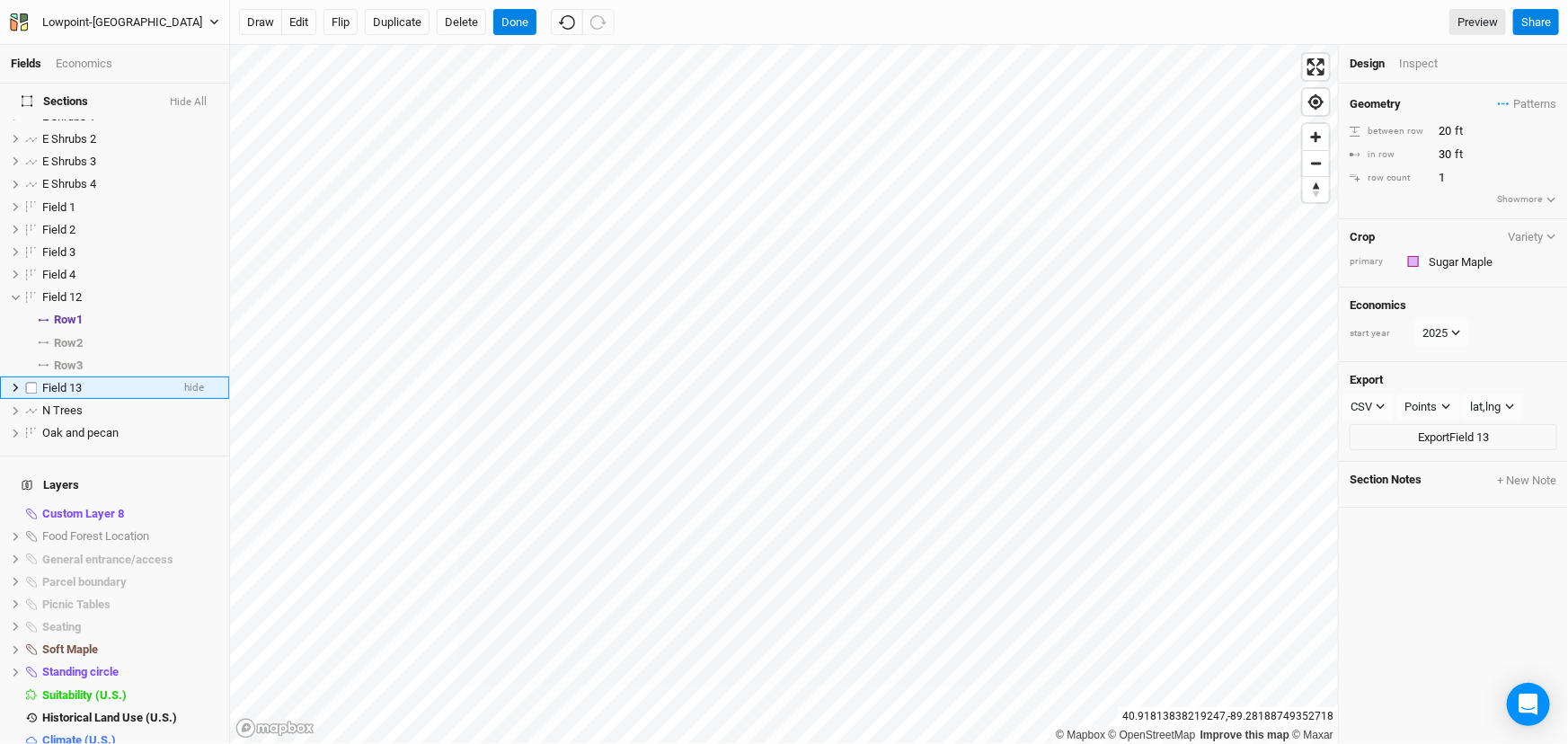
click at [82, 395] on span "Field 13" at bounding box center [62, 388] width 39 height 14
type input "Sugar Maple"
click at [126, 441] on div "Sugar Maple" at bounding box center [106, 434] width 128 height 15
